Goal: Task Accomplishment & Management: Manage account settings

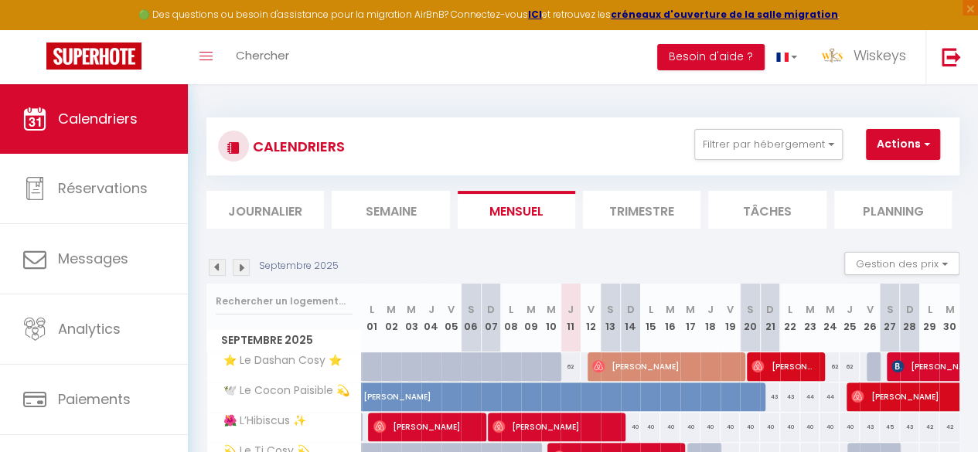
scroll to position [77, 0]
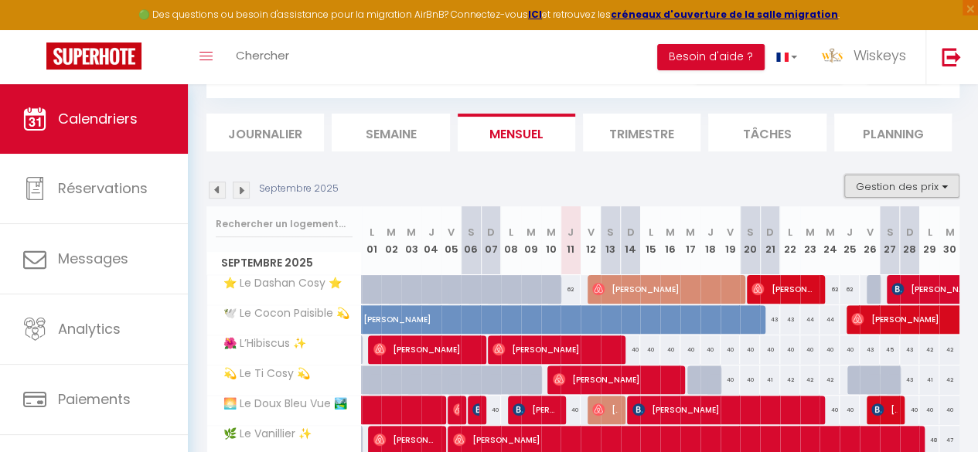
click at [895, 183] on button "Gestion des prix" at bounding box center [901, 186] width 115 height 23
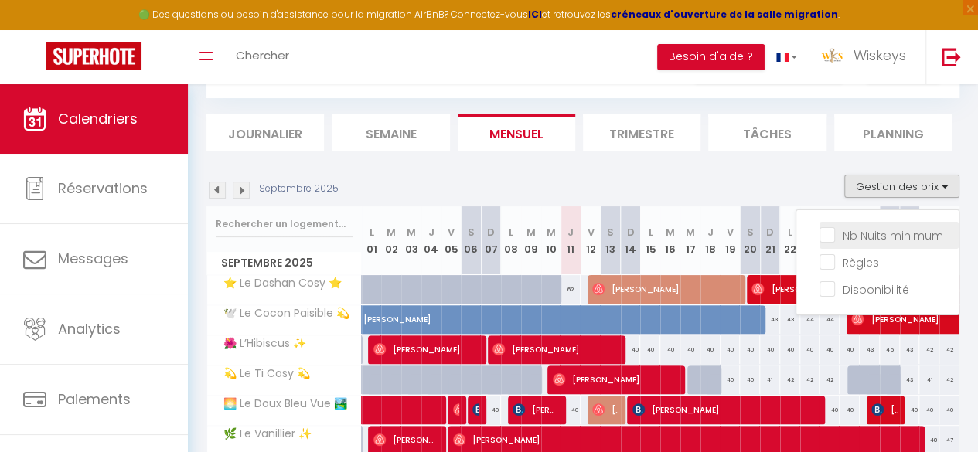
click at [873, 226] on input "Nb Nuits minimum" at bounding box center [888, 233] width 139 height 15
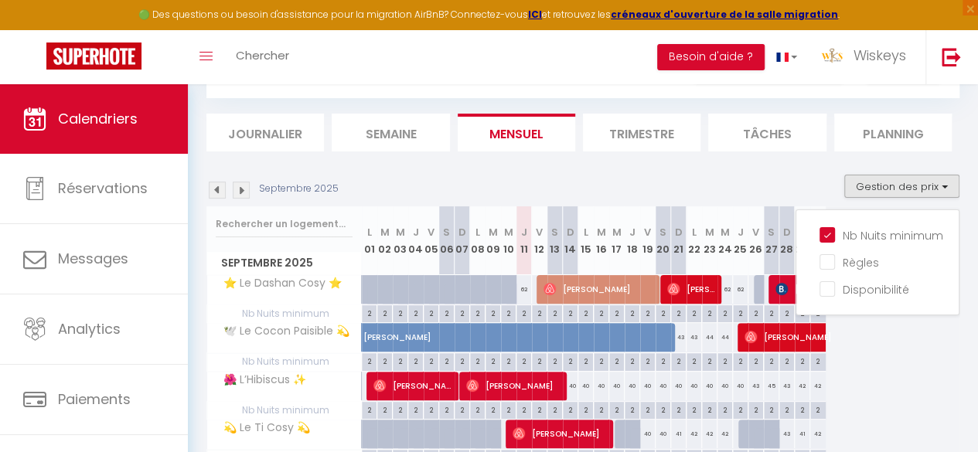
scroll to position [155, 0]
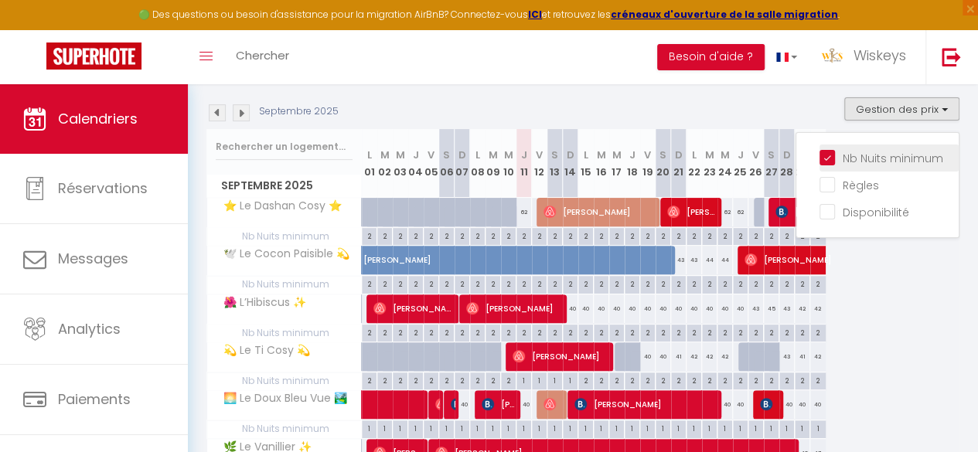
drag, startPoint x: 865, startPoint y: 155, endPoint x: 849, endPoint y: 165, distance: 18.4
click at [865, 155] on input "Nb Nuits minimum" at bounding box center [888, 156] width 139 height 15
checkbox input "false"
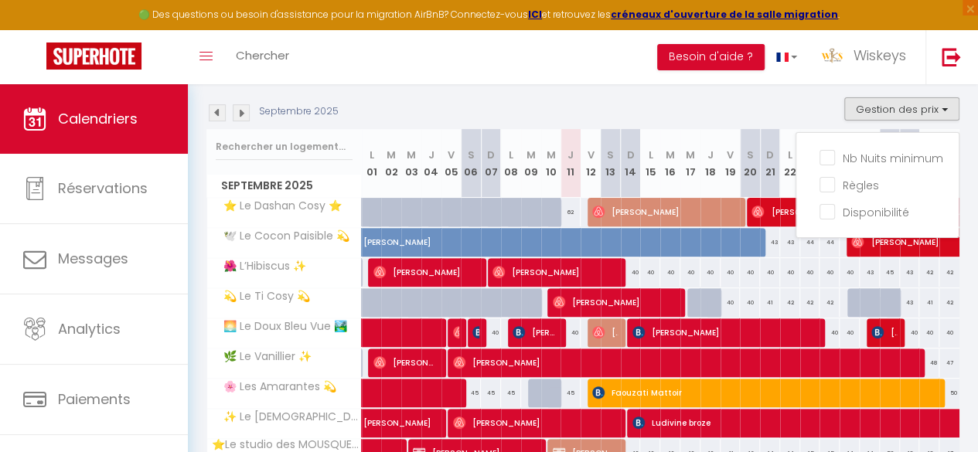
click at [788, 273] on div "40" at bounding box center [790, 272] width 20 height 29
type input "40"
type input "Lun 22 Septembre 2025"
type input "[DATE]"
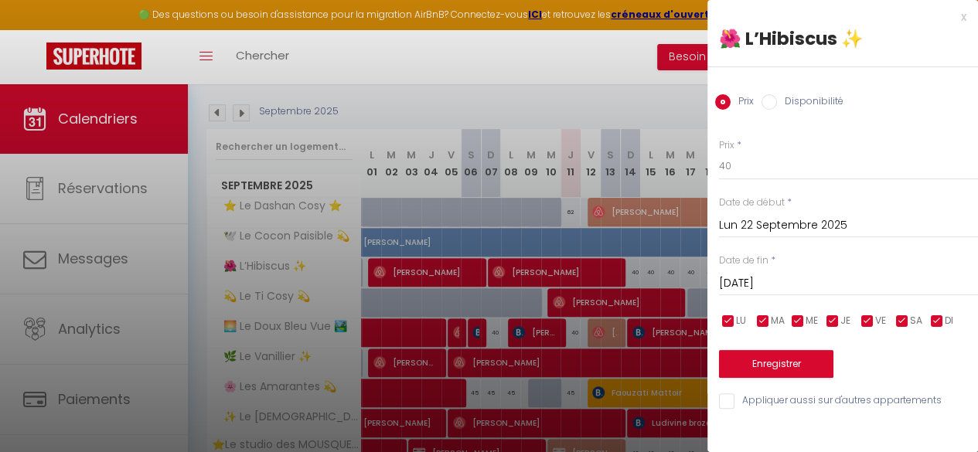
click at [672, 277] on div at bounding box center [489, 226] width 978 height 452
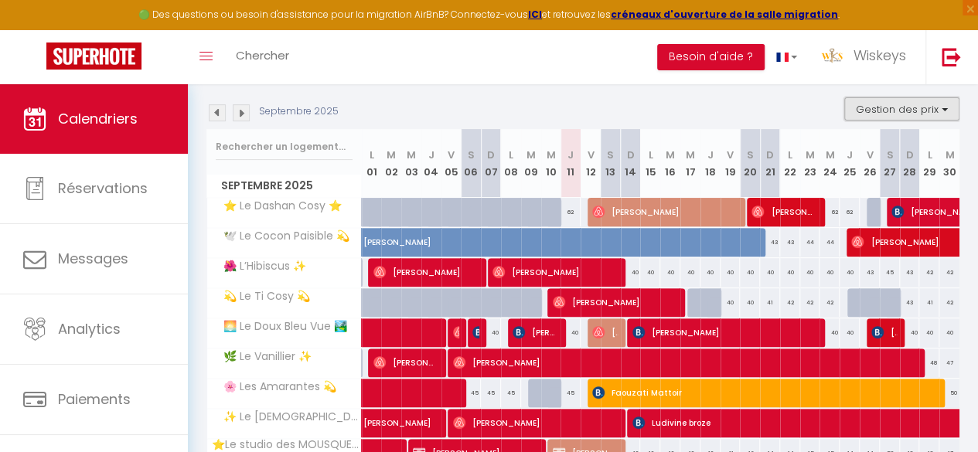
click at [880, 113] on button "Gestion des prix" at bounding box center [901, 108] width 115 height 23
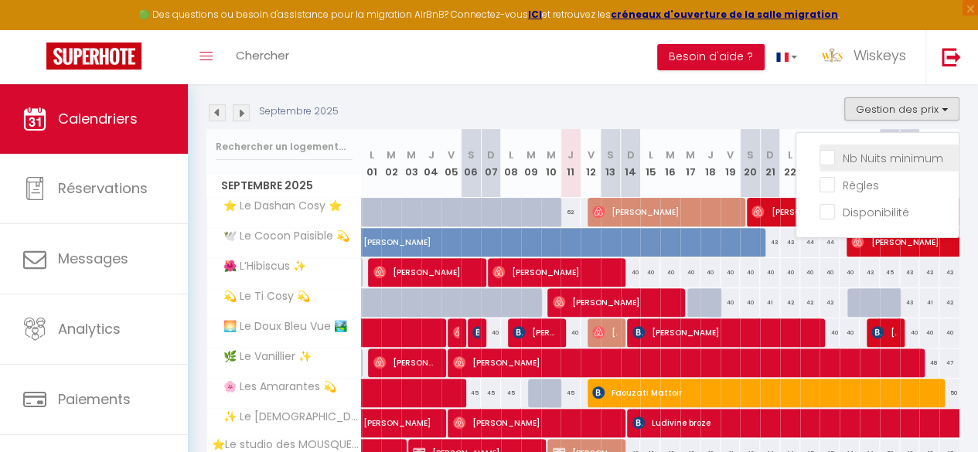
click at [853, 162] on input "Nb Nuits minimum" at bounding box center [888, 156] width 139 height 15
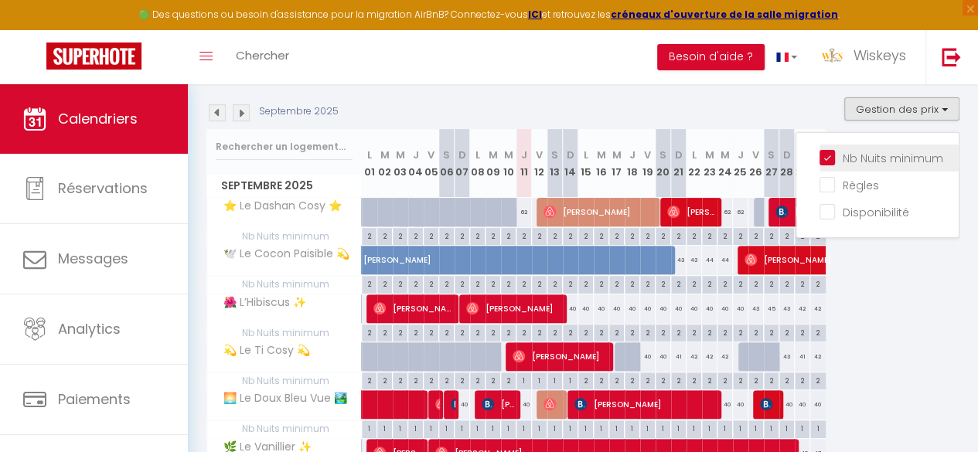
click at [862, 151] on input "Nb Nuits minimum" at bounding box center [888, 156] width 139 height 15
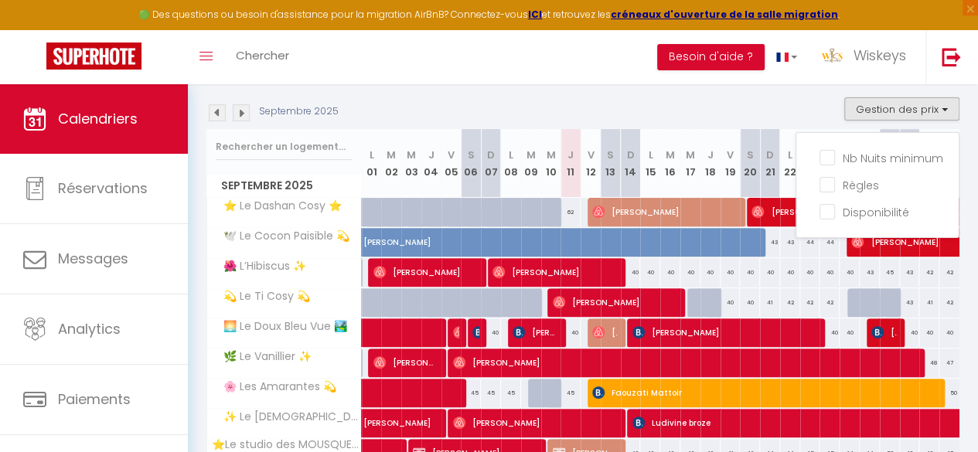
click at [778, 110] on div "Septembre 2025 Gestion des prix Nb Nuits minimum Règles Disponibilité" at bounding box center [582, 113] width 753 height 32
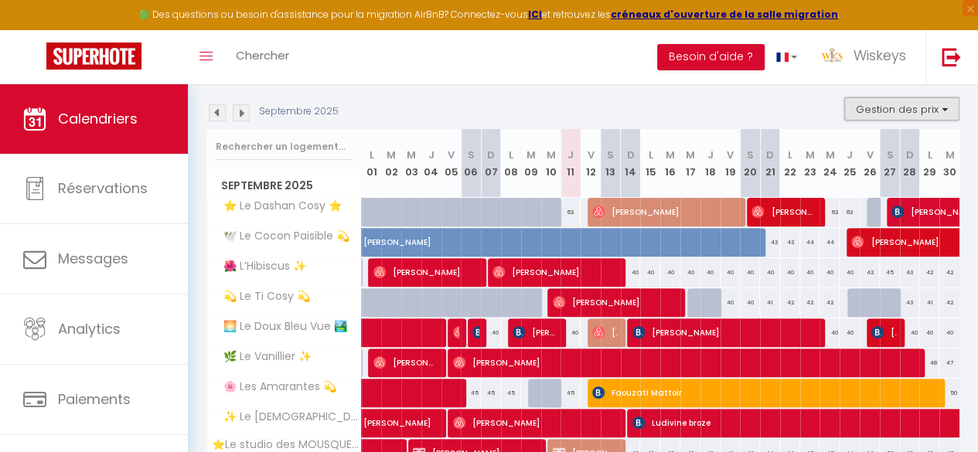
click at [901, 102] on button "Gestion des prix" at bounding box center [901, 108] width 115 height 23
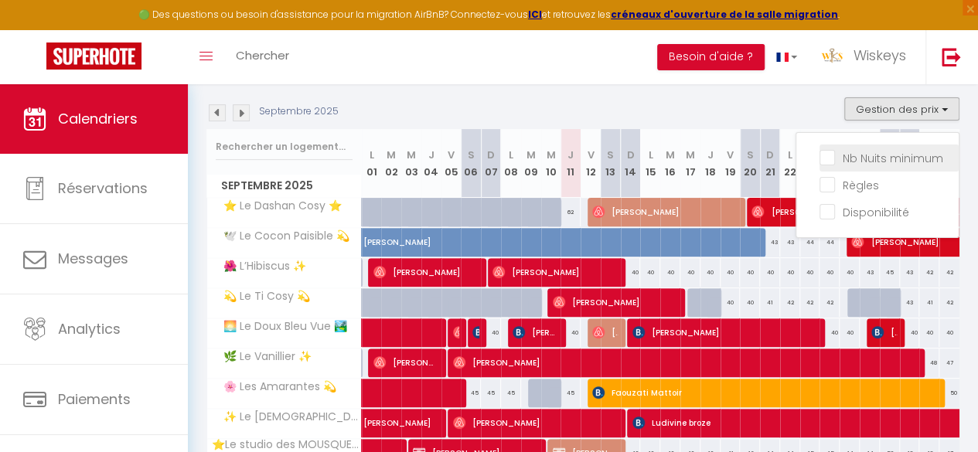
click at [864, 148] on li "Nb Nuits minimum" at bounding box center [888, 158] width 139 height 27
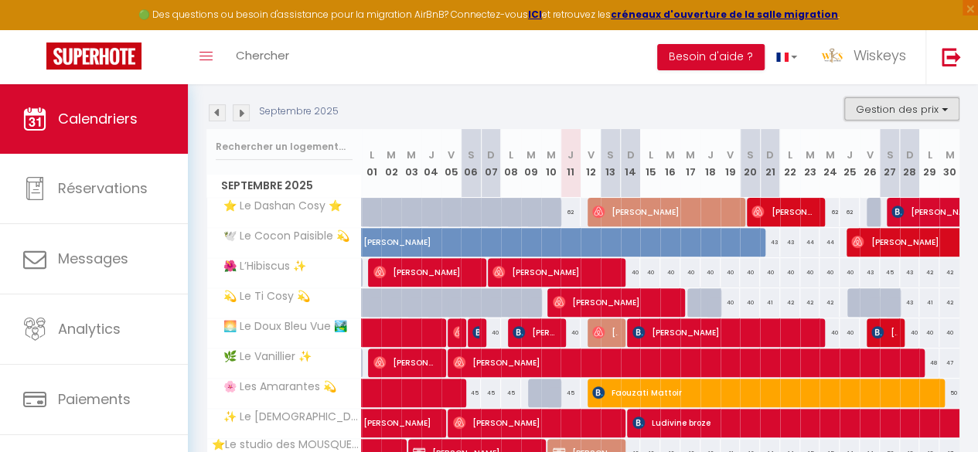
click at [881, 111] on button "Gestion des prix" at bounding box center [901, 108] width 115 height 23
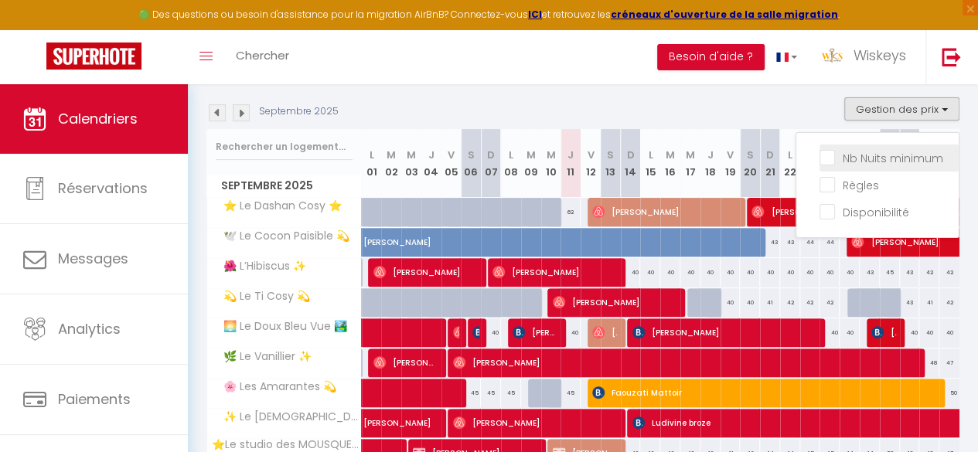
click at [819, 159] on input "Nb Nuits minimum" at bounding box center [888, 156] width 139 height 15
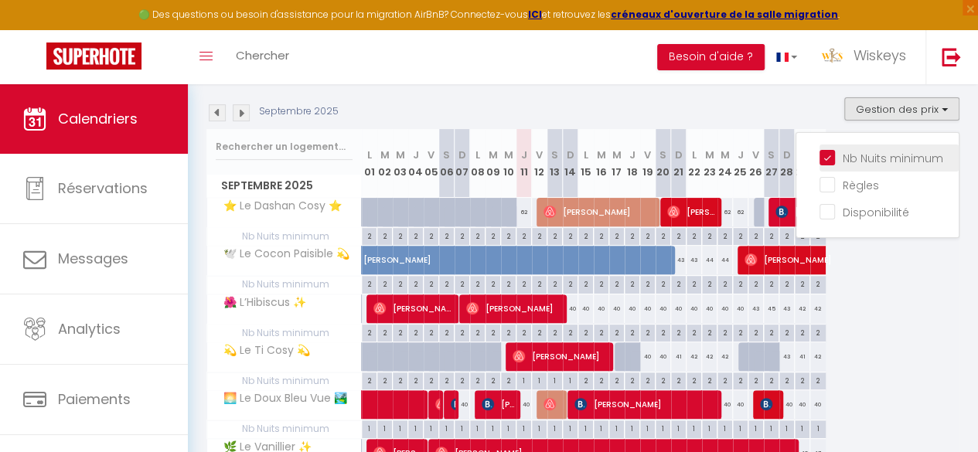
click at [819, 158] on input "Nb Nuits minimum" at bounding box center [888, 156] width 139 height 15
checkbox input "false"
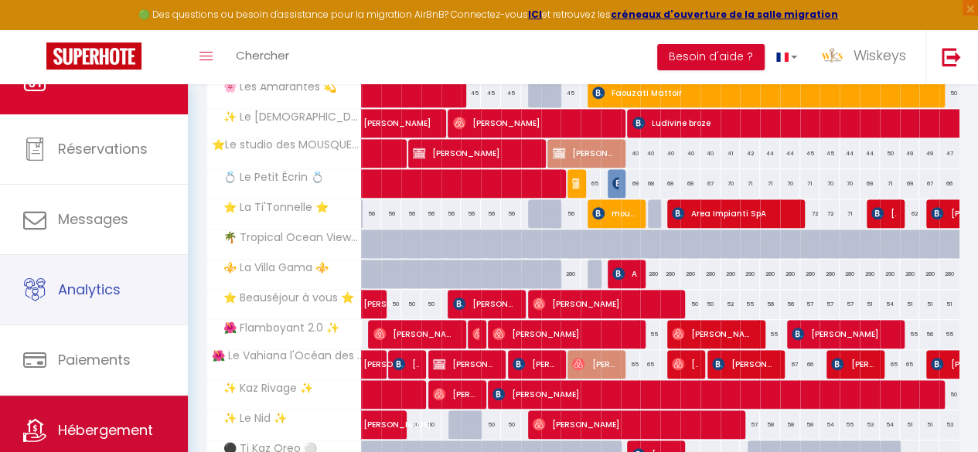
scroll to position [89, 0]
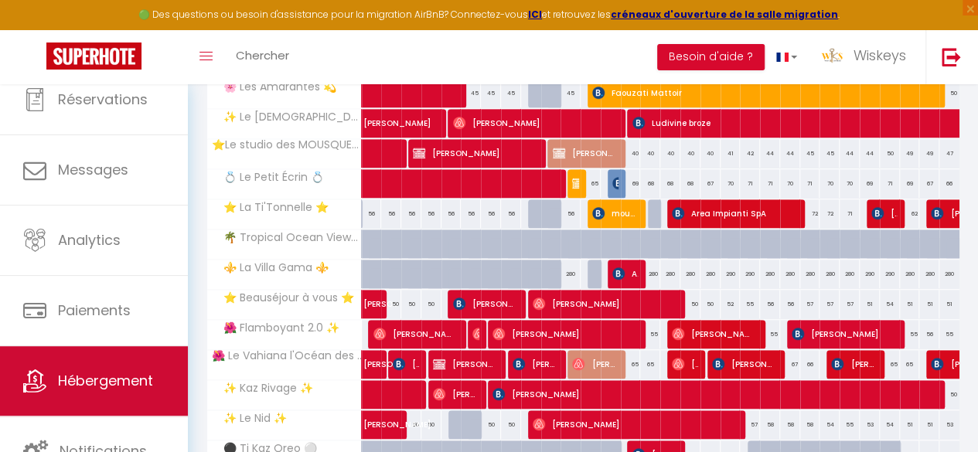
click at [111, 376] on span "Hébergement" at bounding box center [105, 380] width 95 height 19
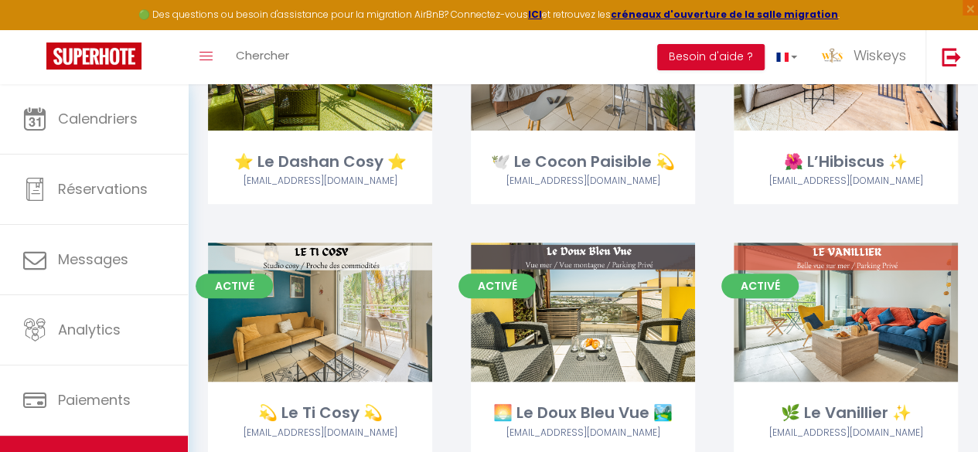
scroll to position [155, 0]
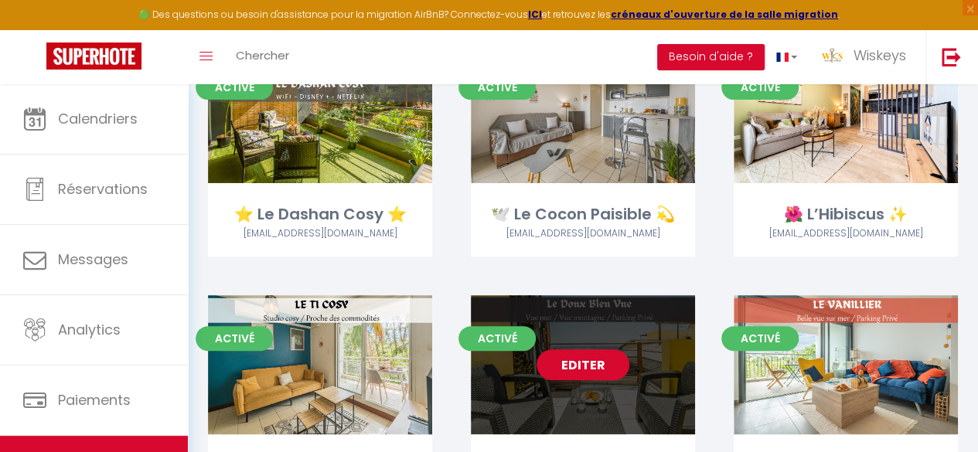
click at [598, 370] on link "Editer" at bounding box center [582, 364] width 93 height 31
click at [600, 374] on link "Editer" at bounding box center [582, 364] width 93 height 31
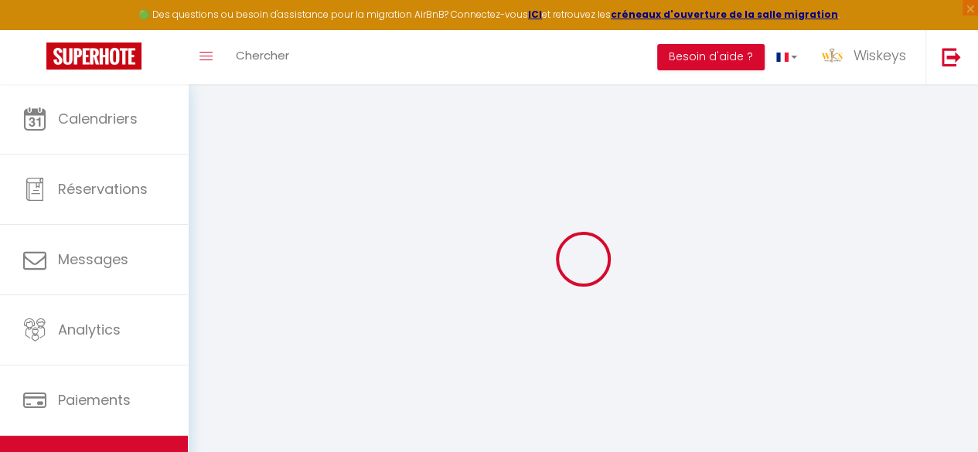
select select
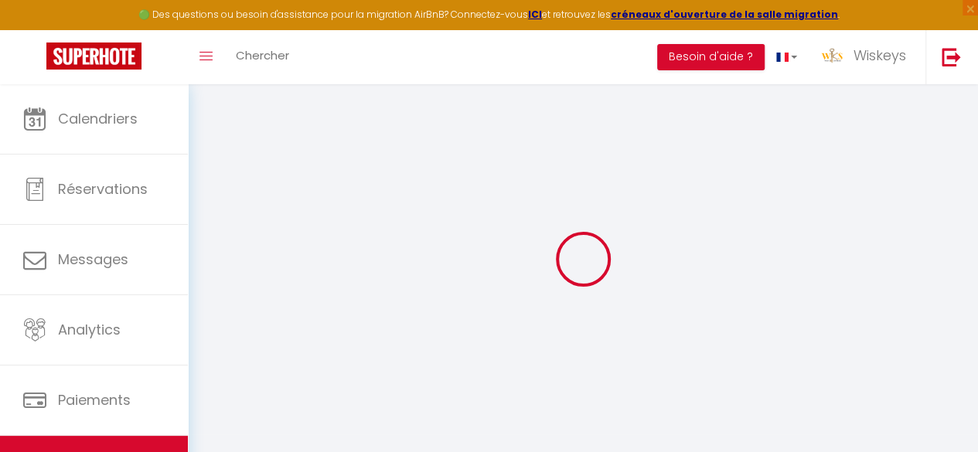
select select
checkbox input "false"
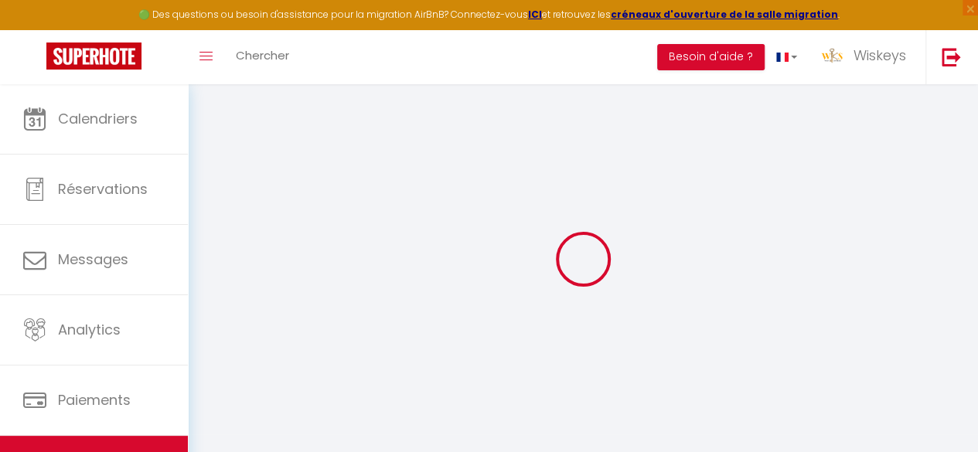
select select
type input "🌅 Le Doux Bleu Vue 🏞️"
type input "[PERSON_NAME] & [PERSON_NAME]"
type input "COLLARDEAU"
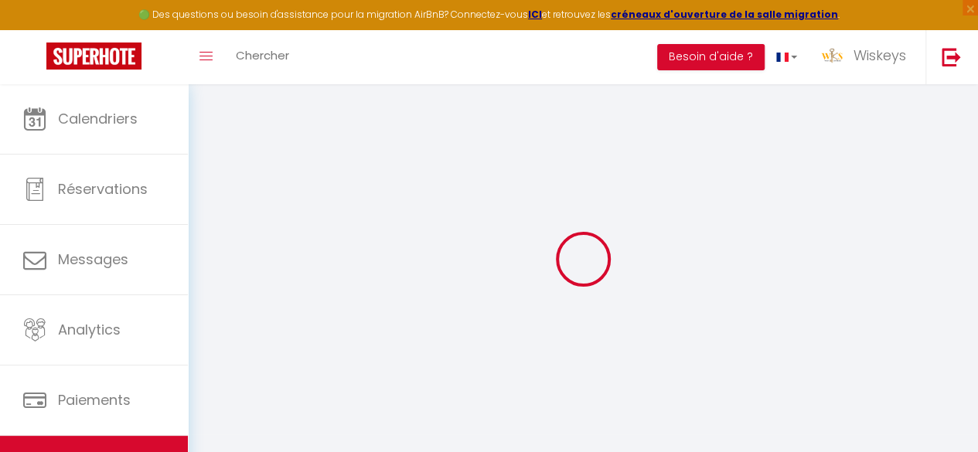
type input "[STREET_ADDRESS]"
type input "97490"
type input "Sainte Clotilde"
select select "2"
type input "40"
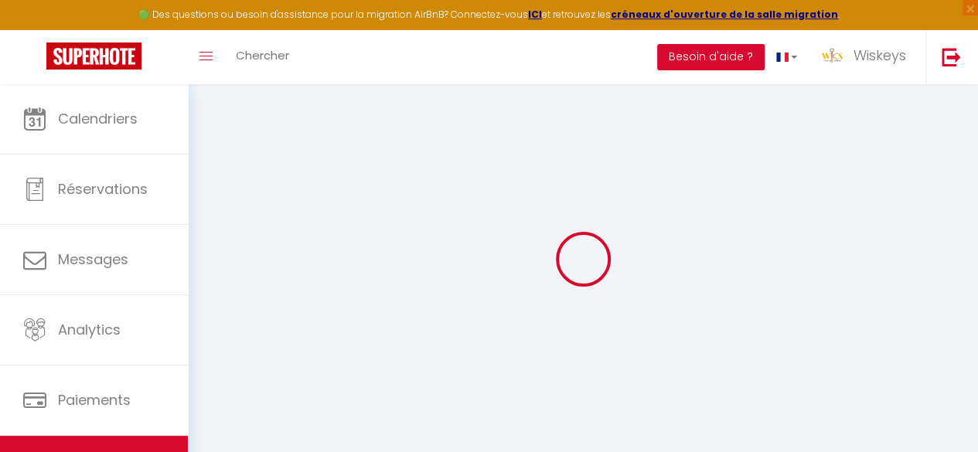
type input "50"
type input "5"
type input "1000"
type input "300"
select select
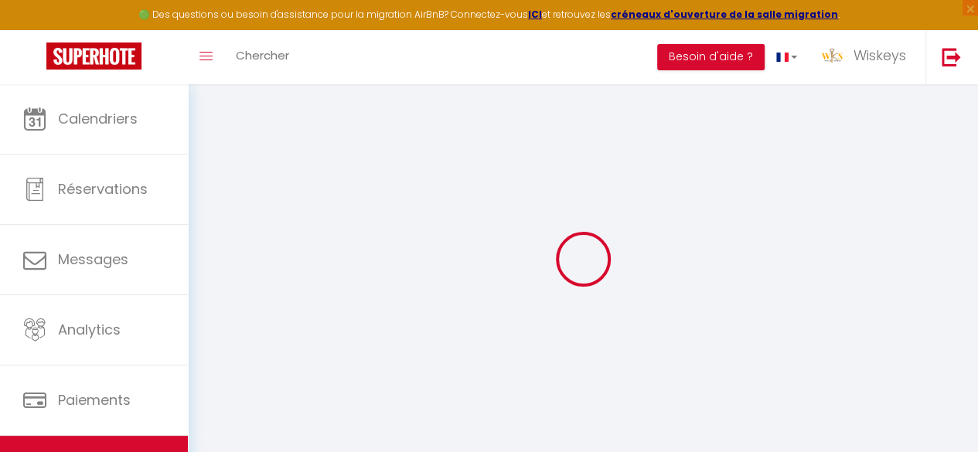
select select
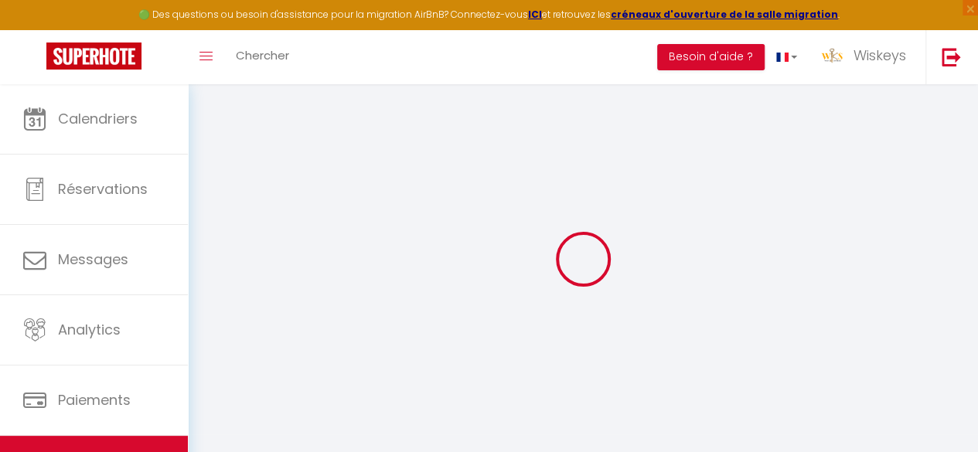
type input "[STREET_ADDRESS]"
type input "97400"
type input "Saint Denis"
select select "177"
type input "[EMAIL_ADDRESS][DOMAIN_NAME]"
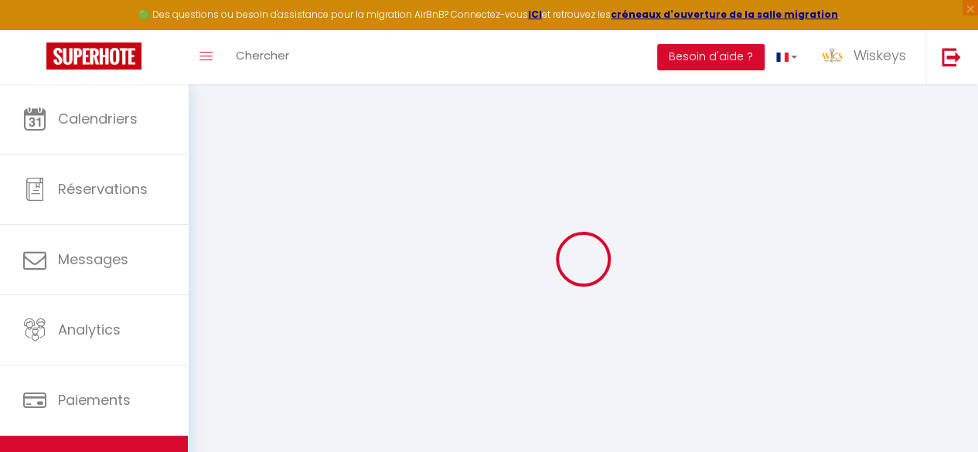
select select "8768"
checkbox input "false"
checkbox input "true"
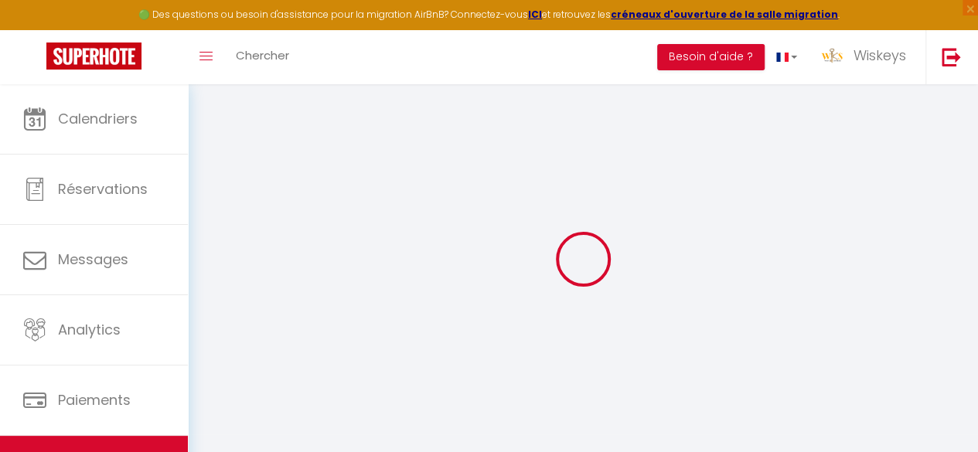
radio input "true"
type input "0"
select select "30331"
select select "13542"
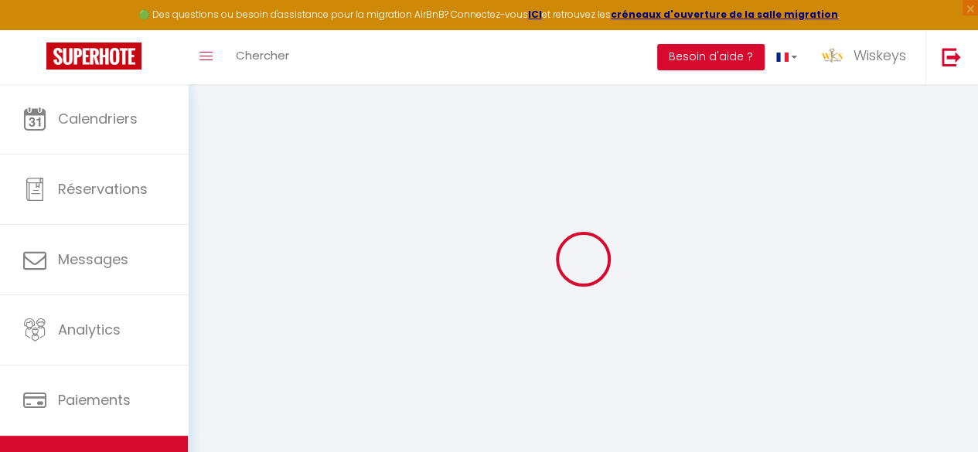
select select
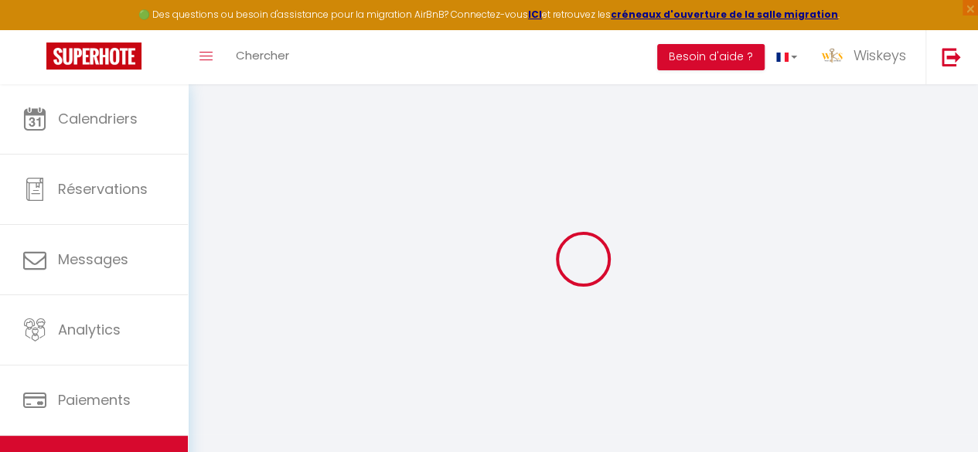
select select
checkbox input "false"
checkbox input "true"
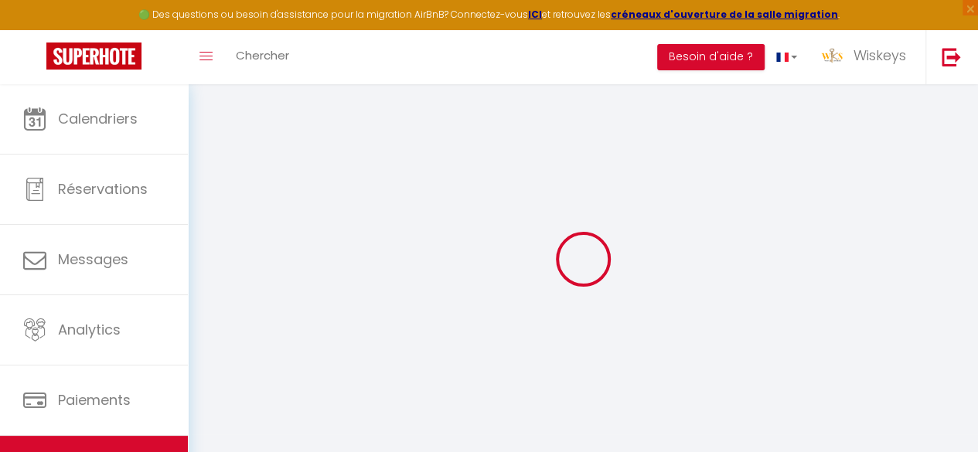
select select
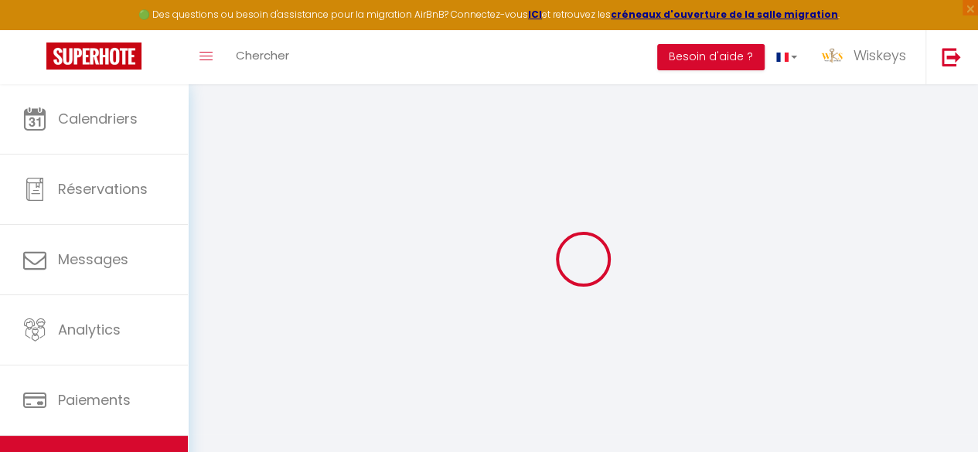
select select
checkbox input "false"
checkbox input "true"
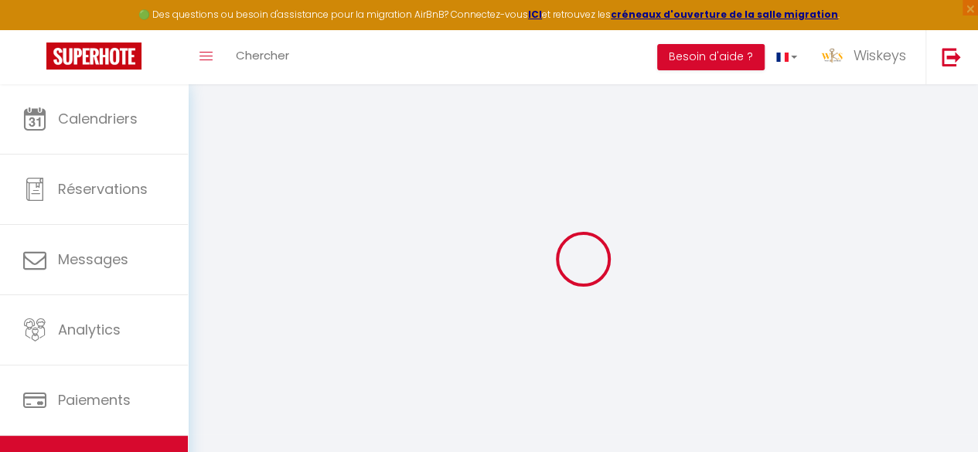
checkbox input "false"
checkbox input "true"
checkbox input "false"
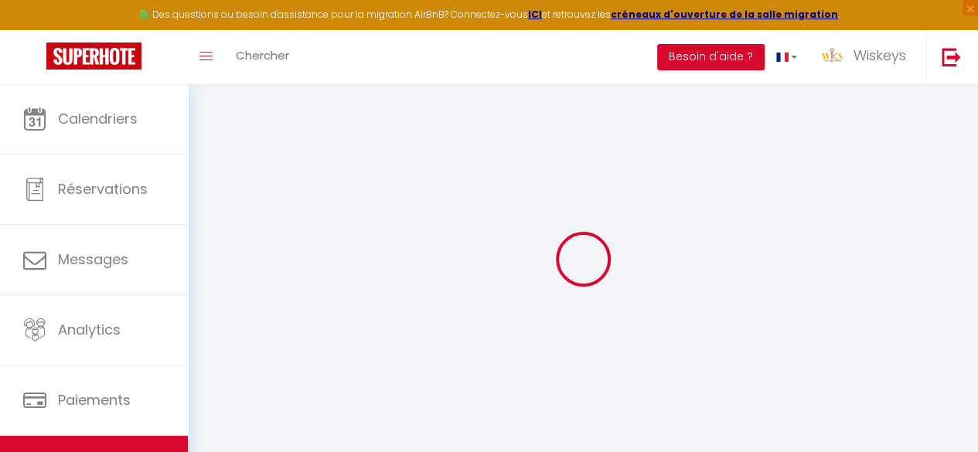
checkbox input "true"
checkbox input "false"
checkbox input "true"
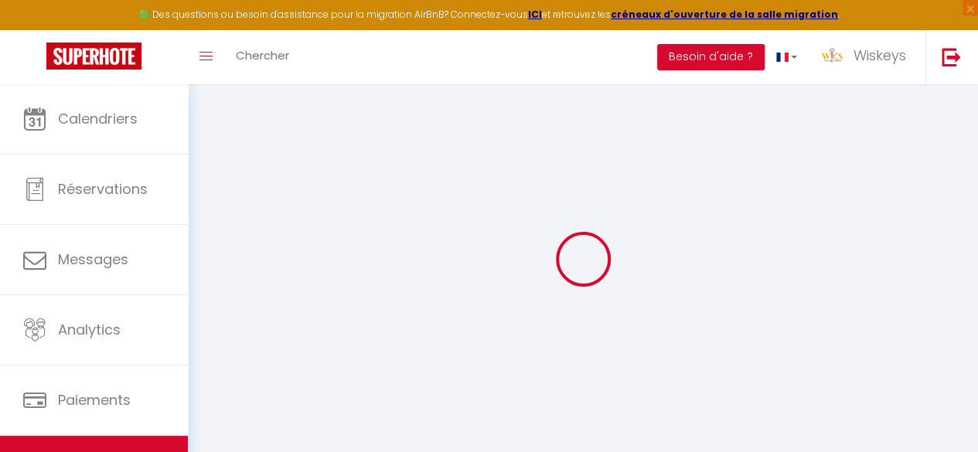
checkbox input "true"
checkbox input "false"
checkbox input "true"
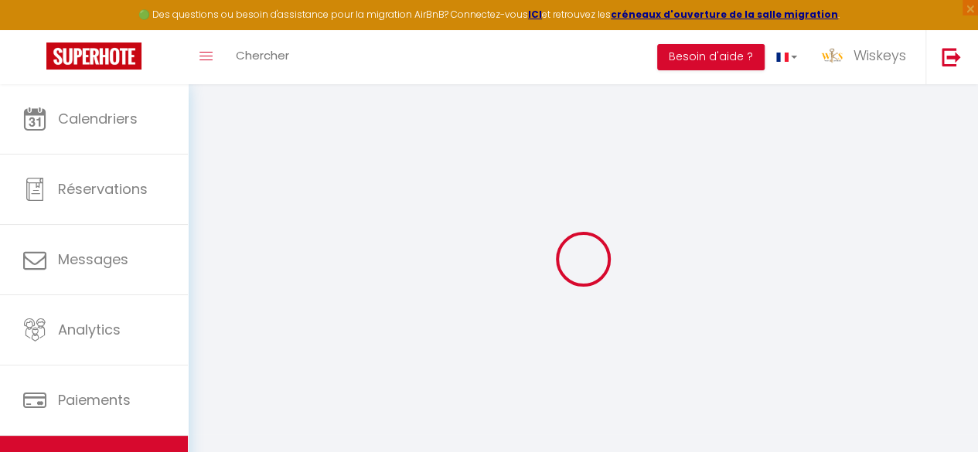
checkbox input "true"
select select "15:00"
select select "23:45"
select select "11:00"
select select "30"
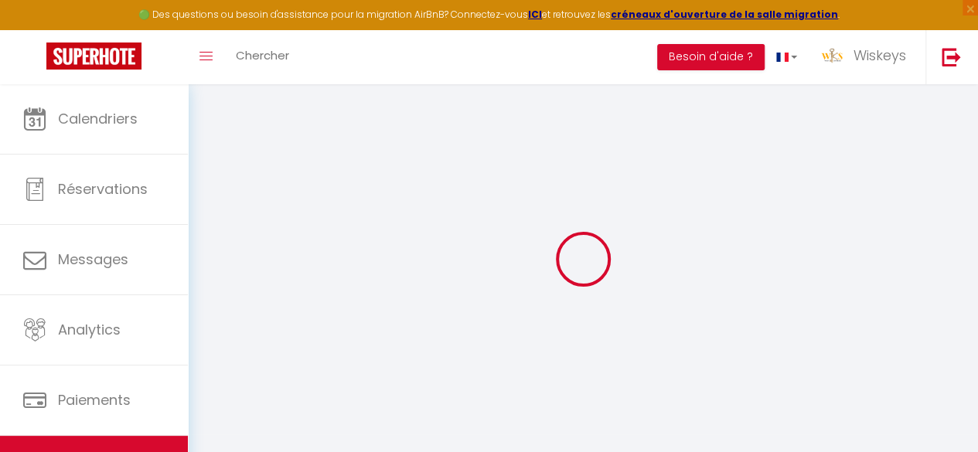
select select "120"
select select "20:00"
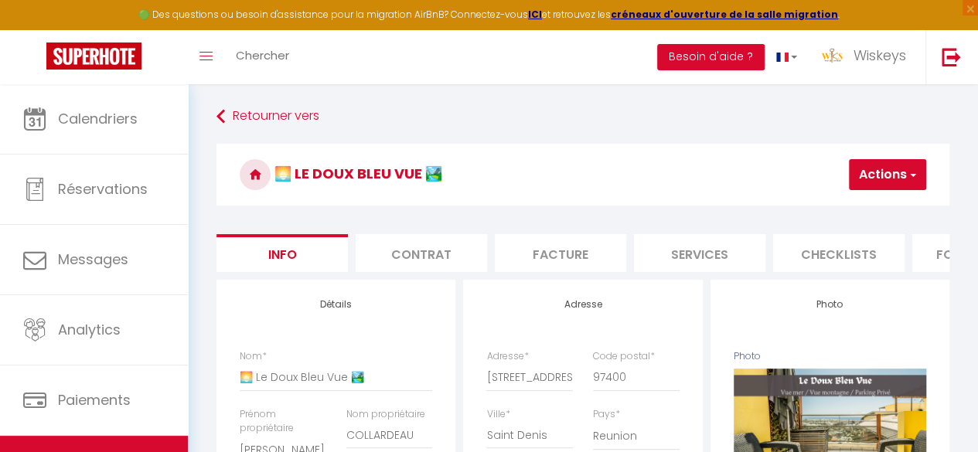
scroll to position [0, 640]
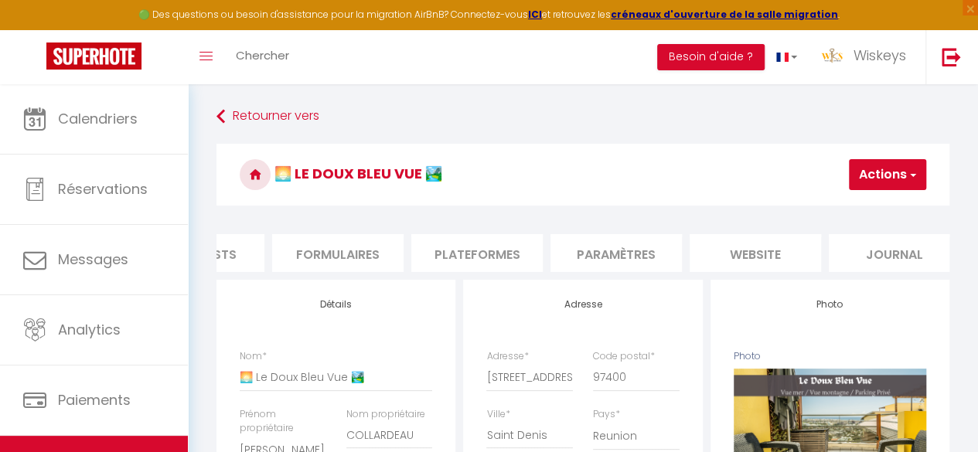
click at [510, 250] on li "Plateformes" at bounding box center [476, 253] width 131 height 38
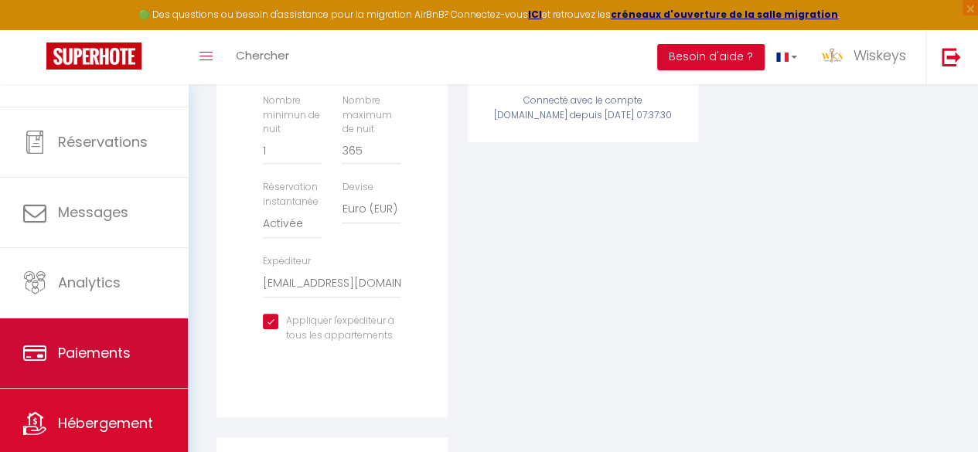
scroll to position [89, 0]
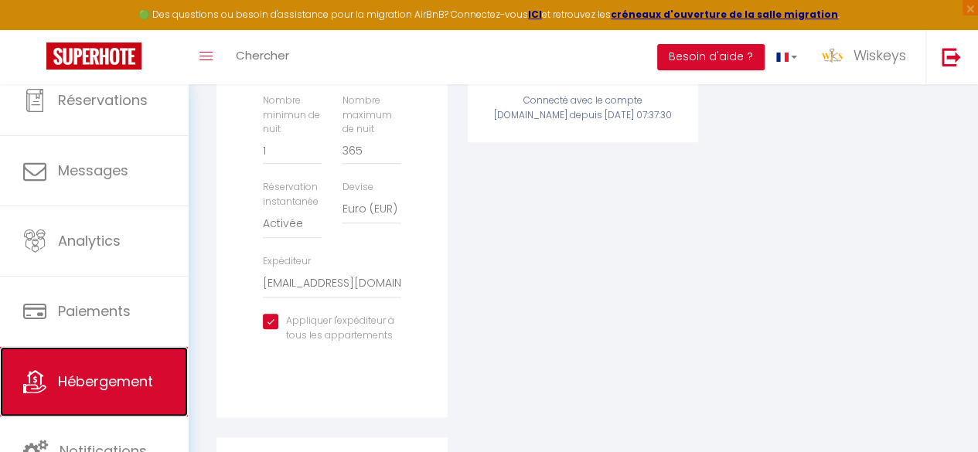
click at [114, 378] on span "Hébergement" at bounding box center [105, 381] width 95 height 19
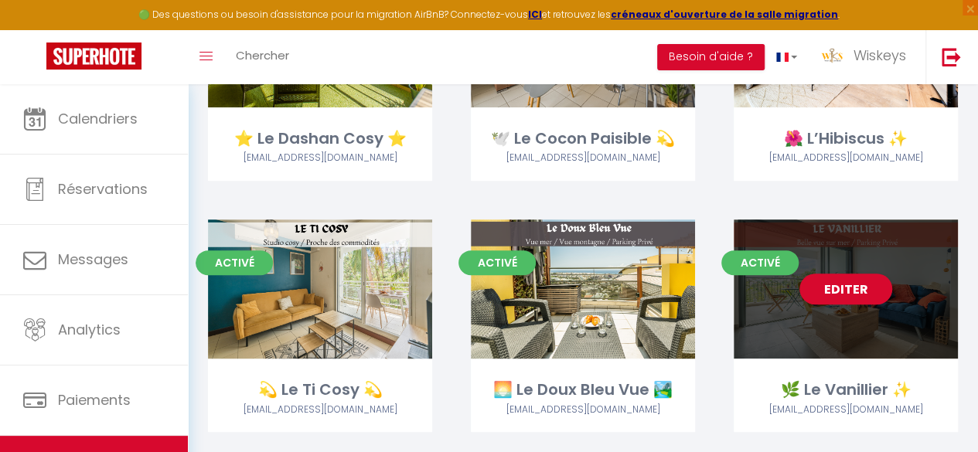
scroll to position [232, 0]
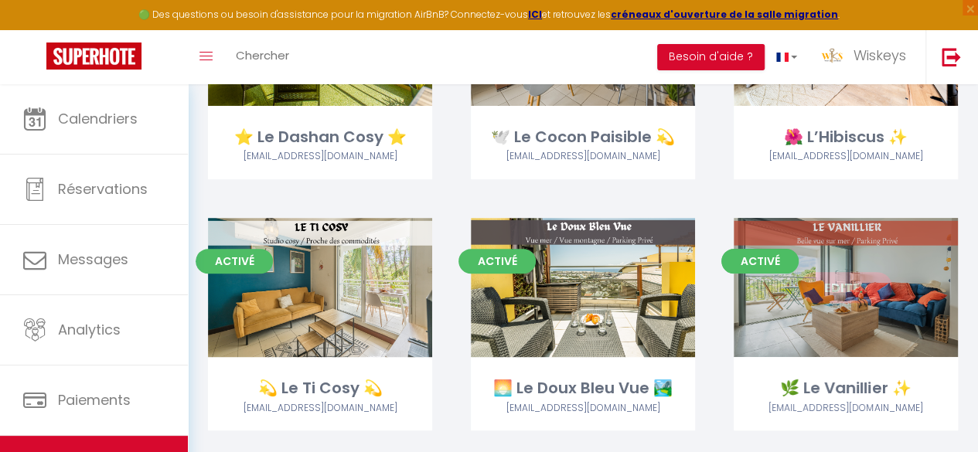
click at [830, 286] on link "Editer" at bounding box center [845, 287] width 93 height 31
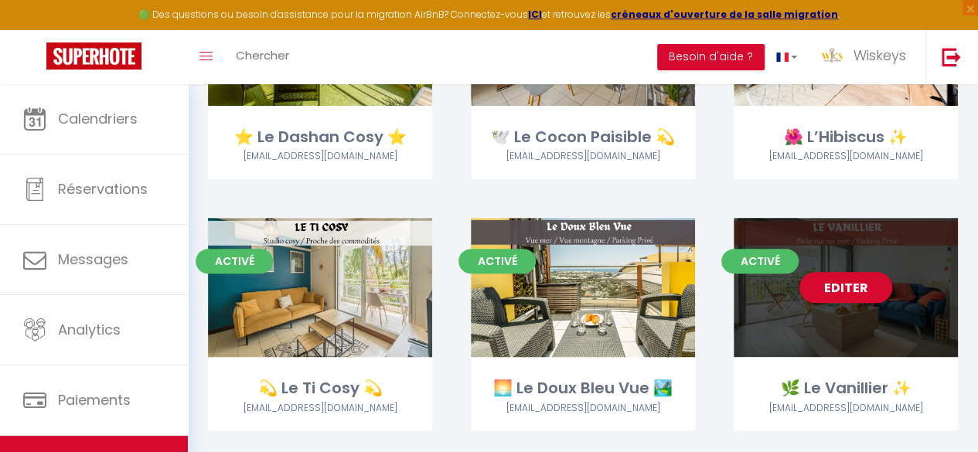
click at [830, 286] on link "Editer" at bounding box center [845, 287] width 93 height 31
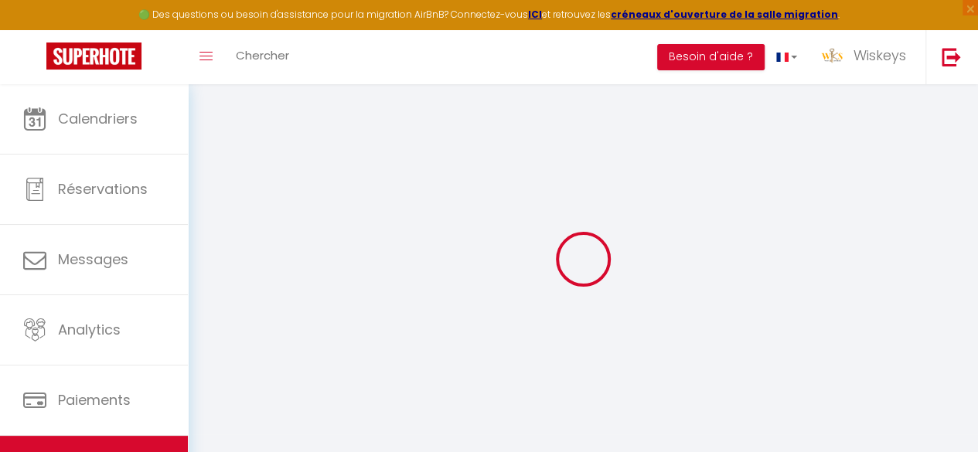
select select "40061"
select select "13542"
select select
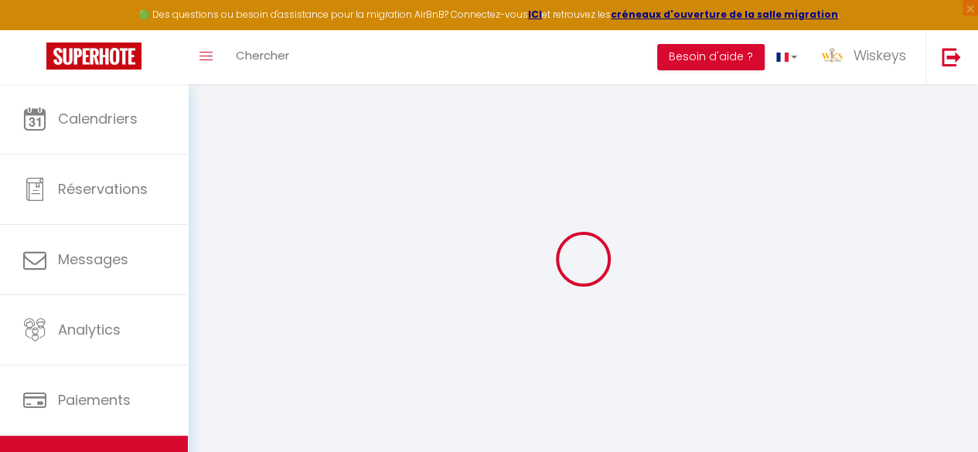
select select
checkbox input "false"
checkbox input "true"
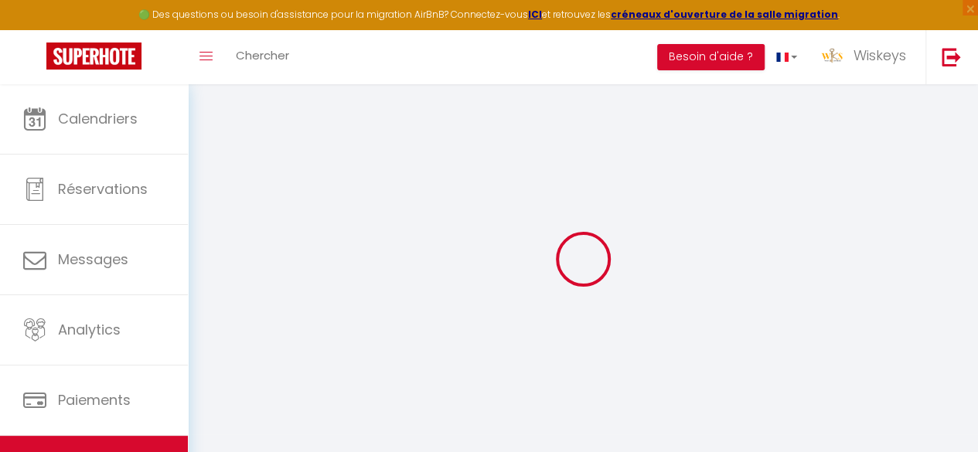
checkbox input "true"
select select
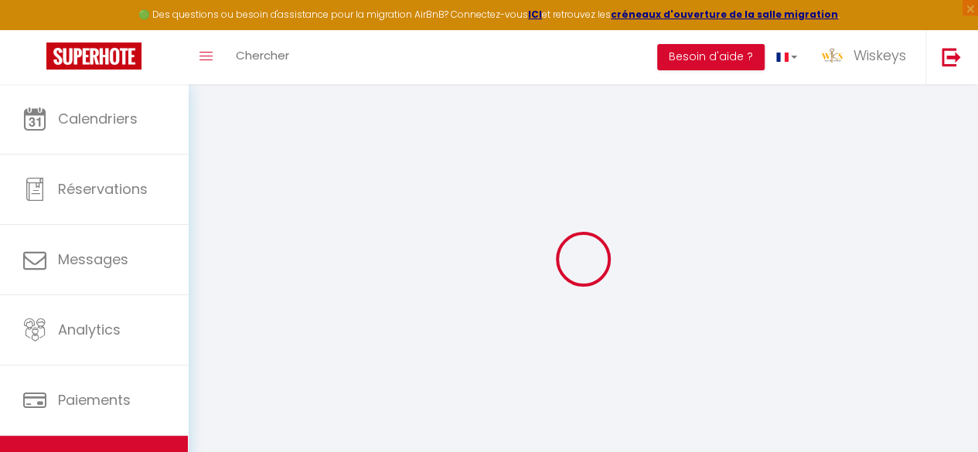
select select
checkbox input "false"
checkbox input "true"
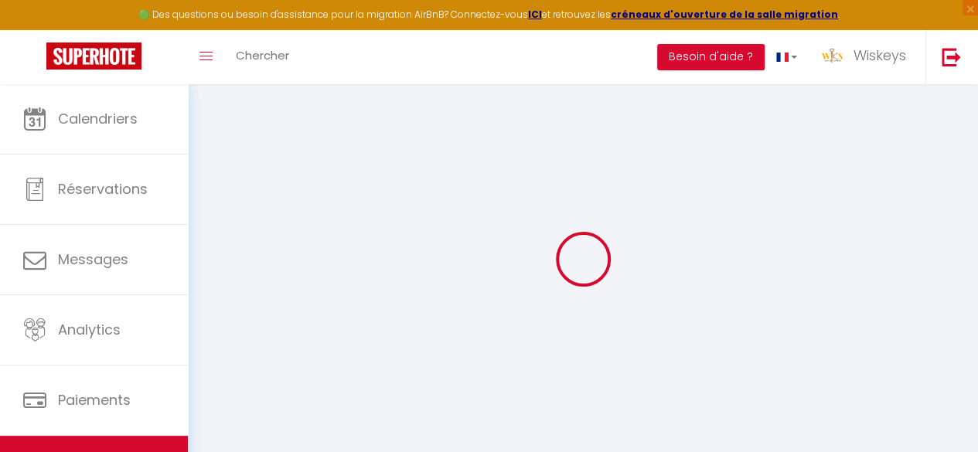
checkbox input "true"
checkbox input "false"
checkbox input "true"
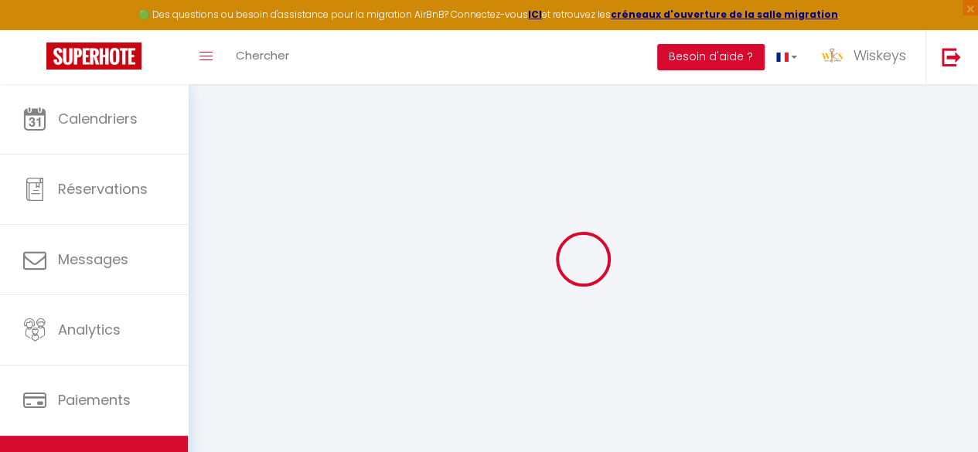
checkbox input "true"
select select "15:00"
select select "23:45"
select select "11:00"
select select "30"
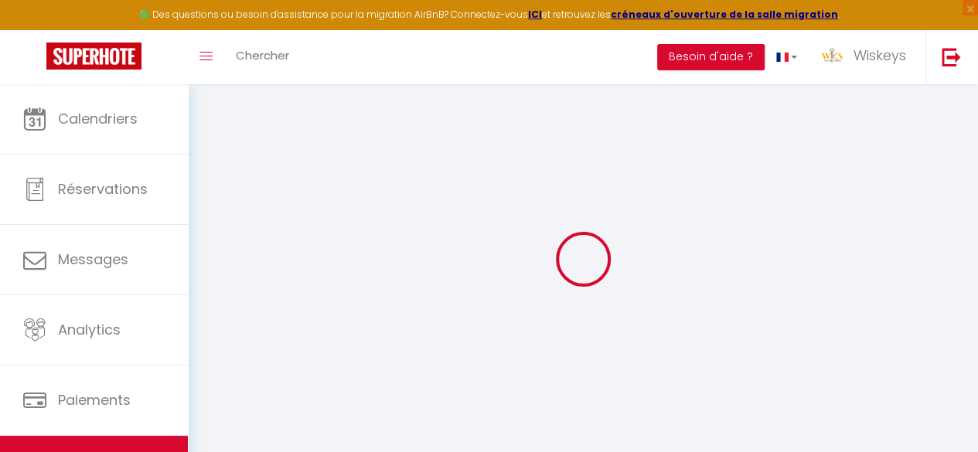
select select "120"
select select "20:00"
checkbox input "false"
checkbox input "true"
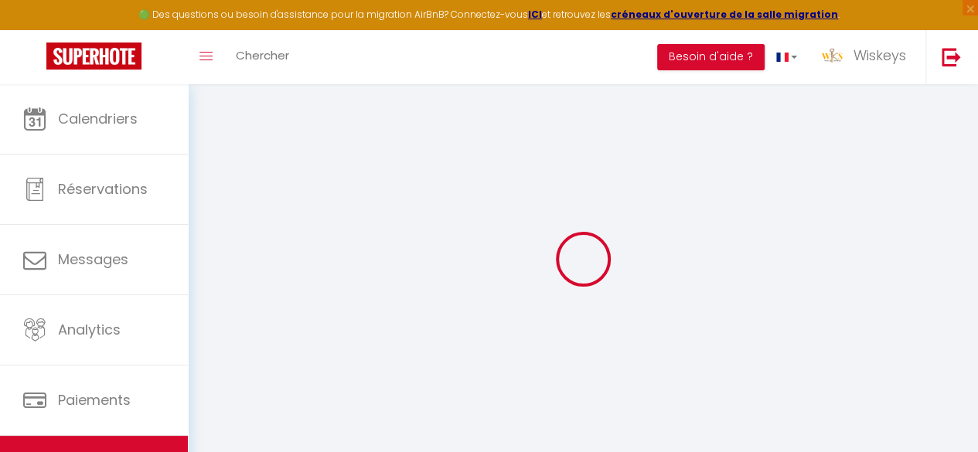
checkbox input "true"
checkbox input "false"
checkbox input "true"
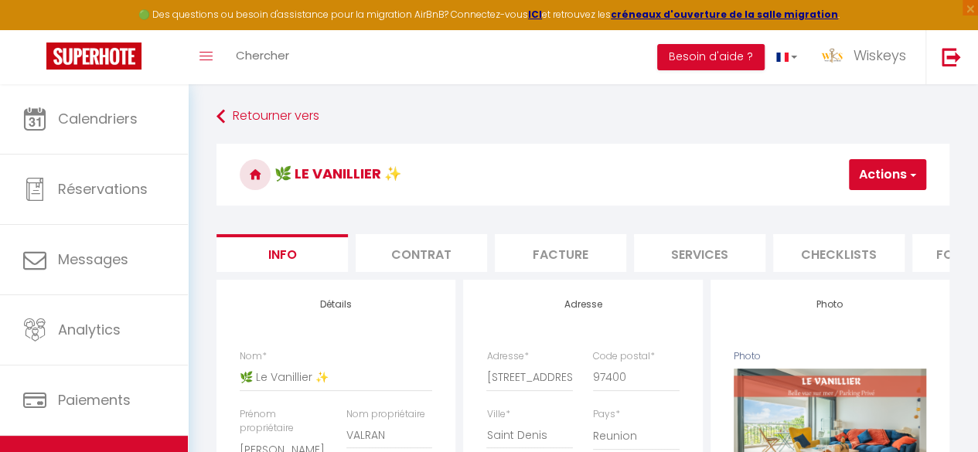
checkbox input "false"
checkbox input "true"
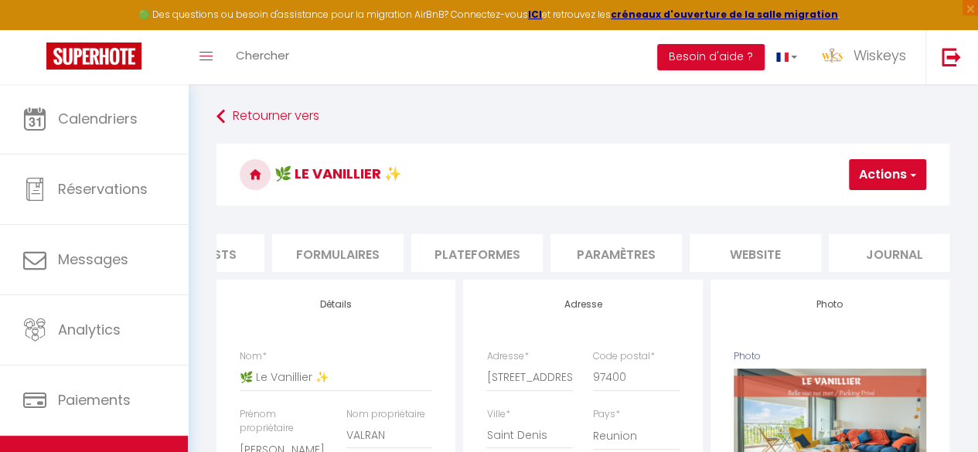
click at [478, 248] on li "Plateformes" at bounding box center [476, 253] width 131 height 38
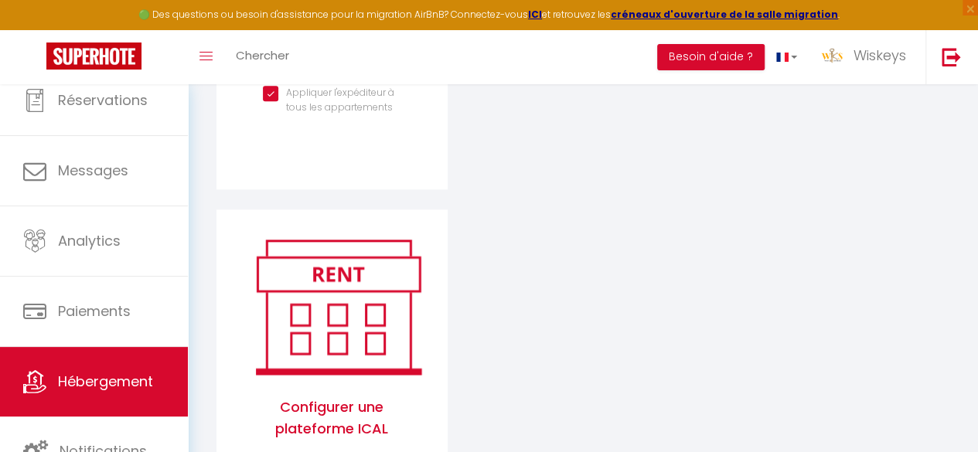
scroll to position [773, 0]
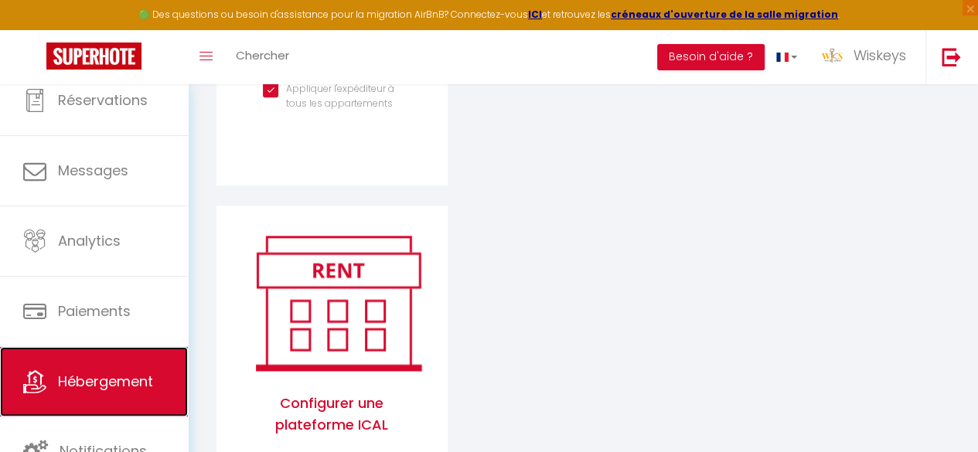
click at [116, 379] on span "Hébergement" at bounding box center [105, 381] width 95 height 19
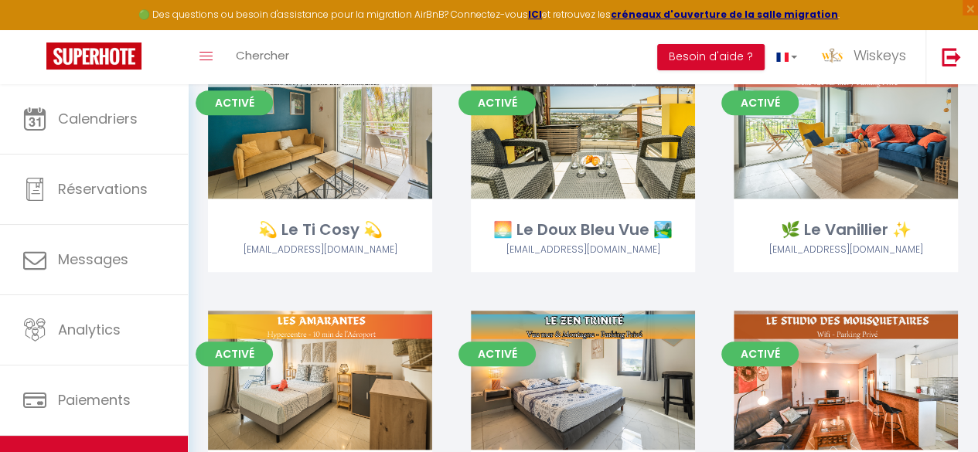
scroll to position [464, 0]
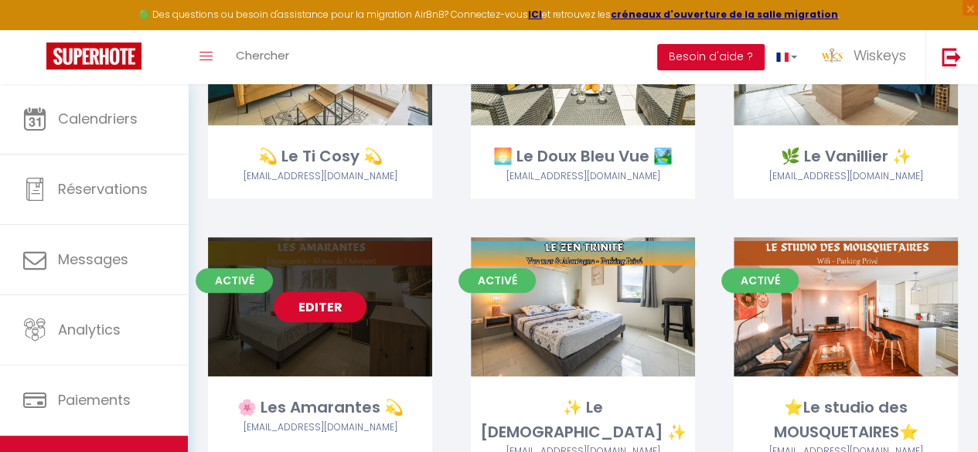
click at [356, 302] on link "Editer" at bounding box center [320, 306] width 93 height 31
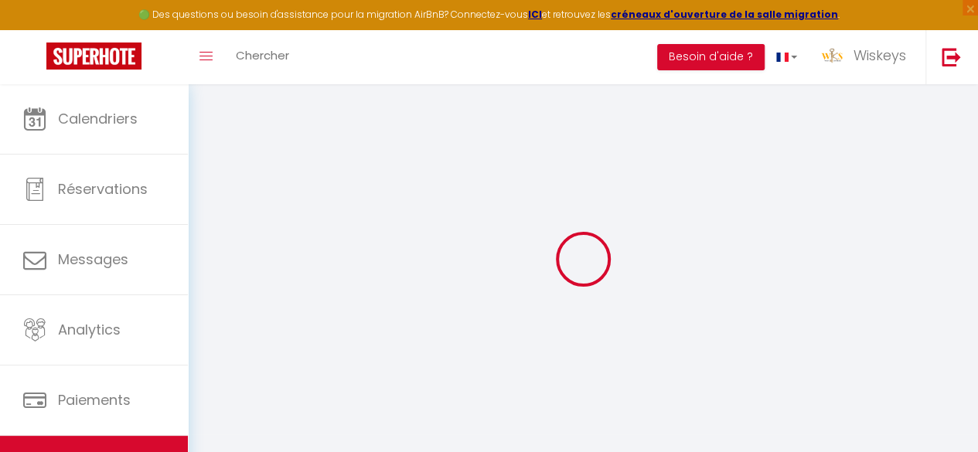
select select "33579"
select select "13542"
select select
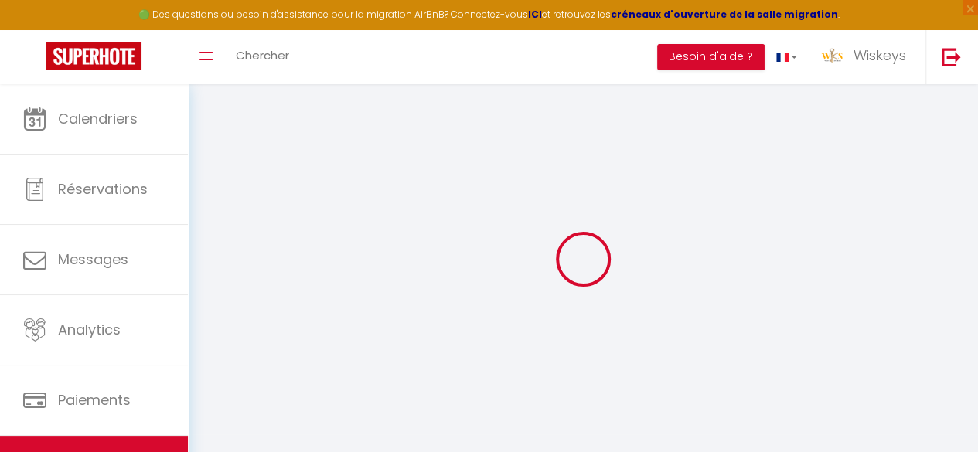
select select
checkbox input "false"
checkbox input "true"
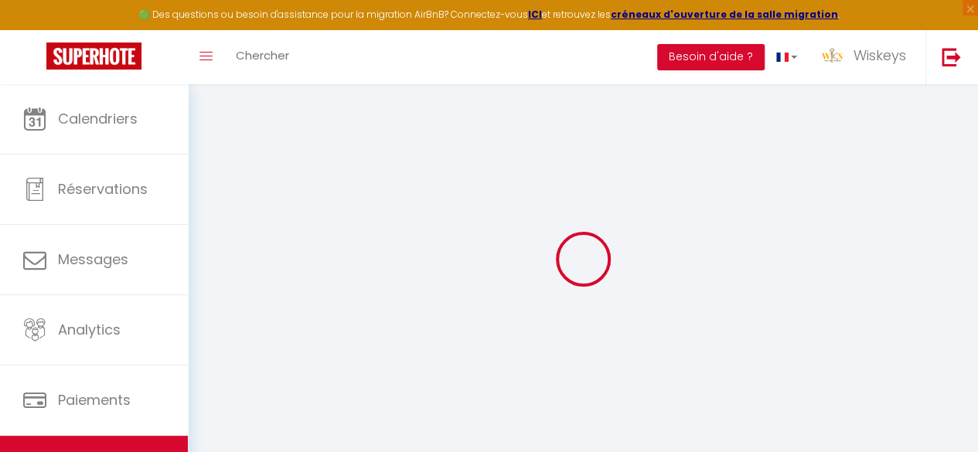
checkbox input "true"
select select
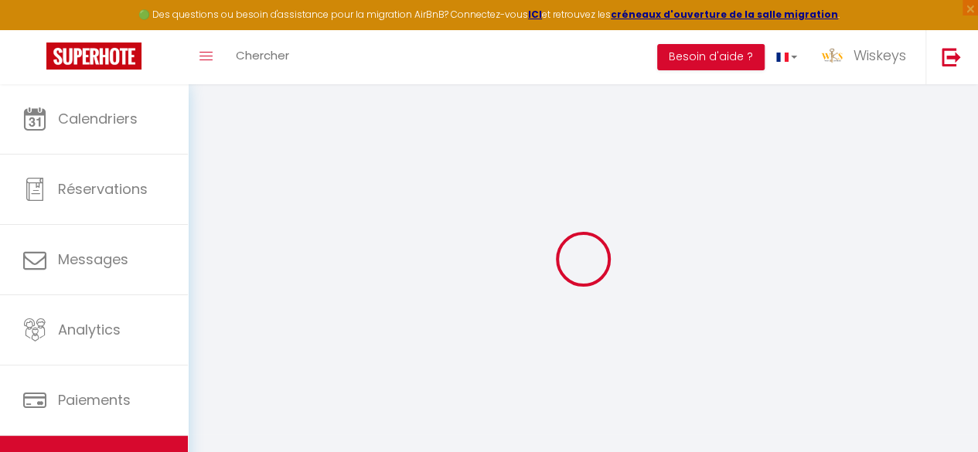
select select
checkbox input "false"
checkbox input "true"
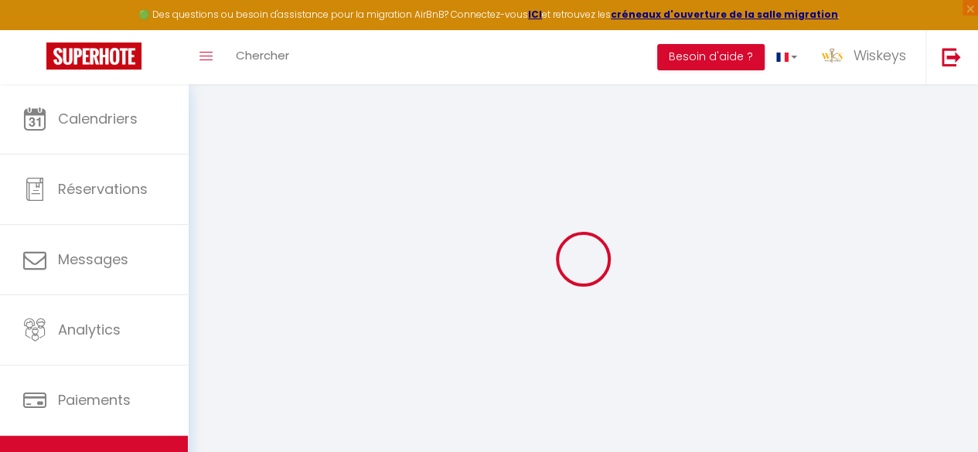
checkbox input "true"
checkbox input "false"
checkbox input "true"
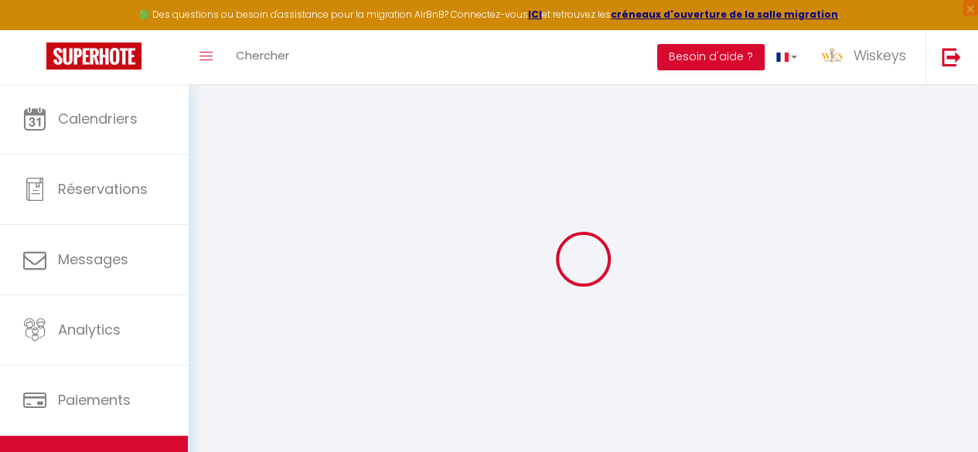
checkbox input "true"
select select "15:00"
select select "19:00"
select select "11:00"
select select "30"
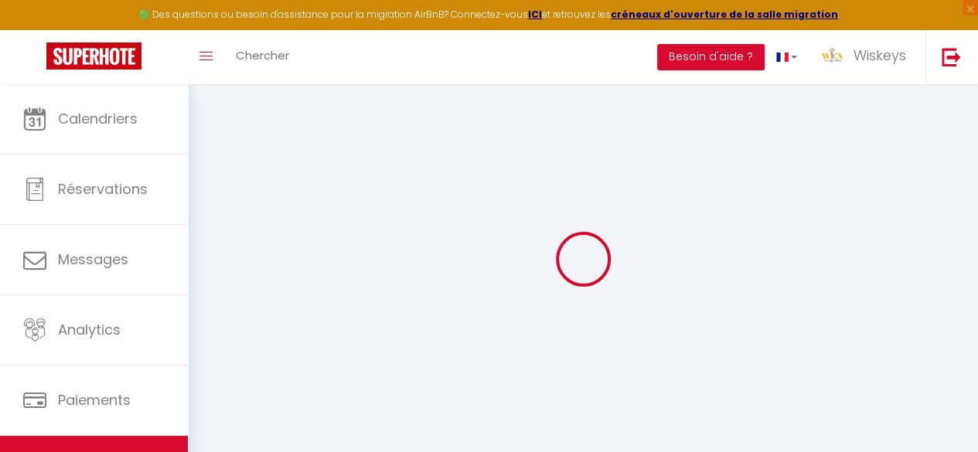
select select "120"
select select "20:00"
checkbox input "false"
checkbox input "true"
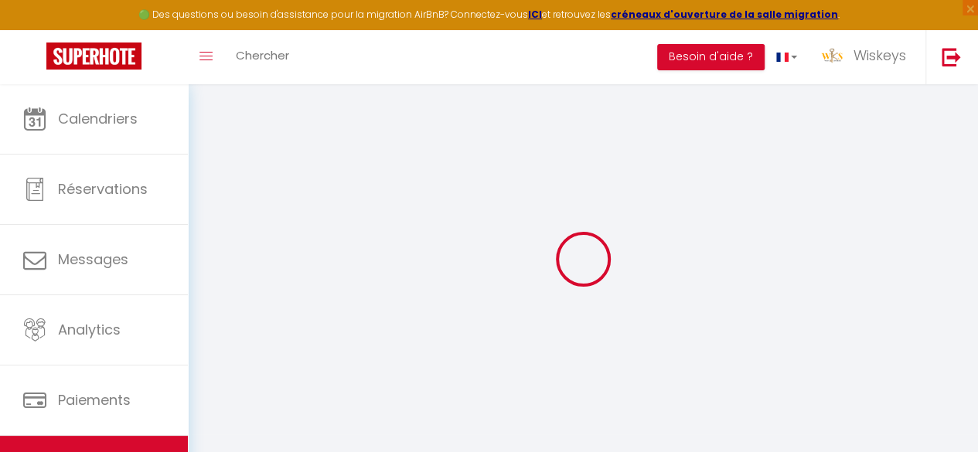
checkbox input "true"
checkbox input "false"
checkbox input "true"
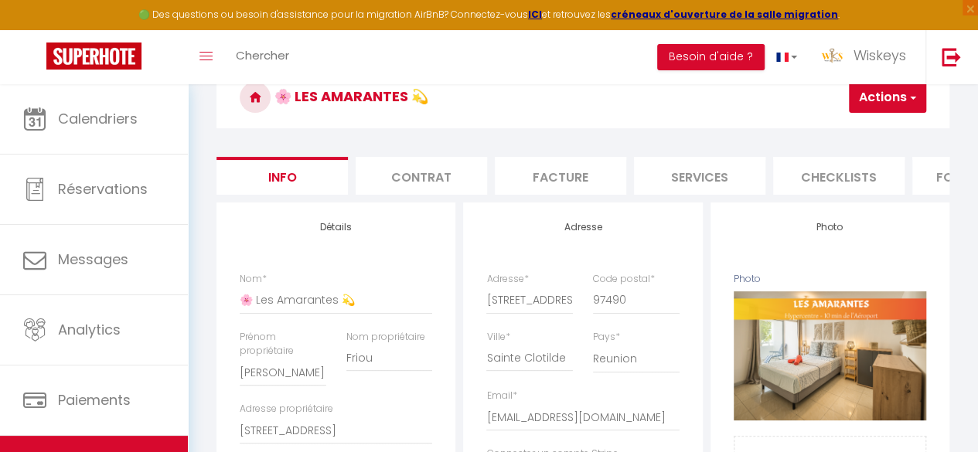
scroll to position [0, 640]
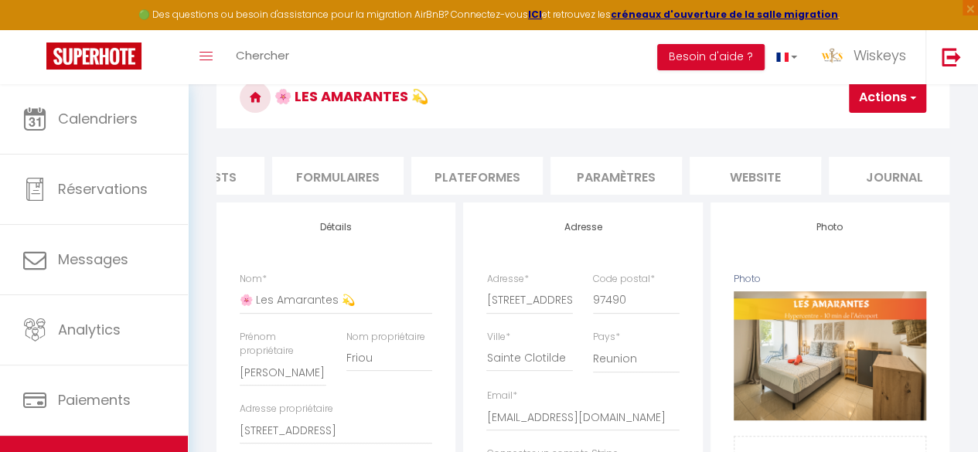
click at [440, 165] on li "Plateformes" at bounding box center [476, 176] width 131 height 38
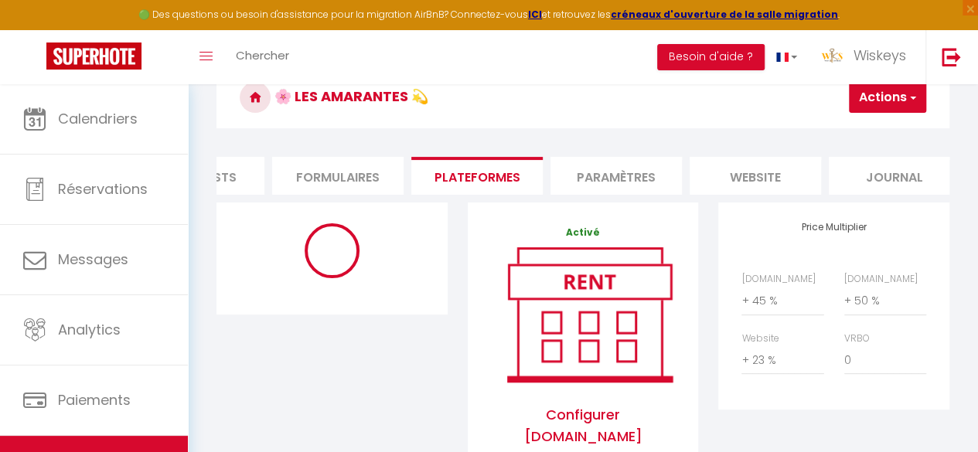
select select "180"
select select "EUR"
select select "11634-1234835944804350428"
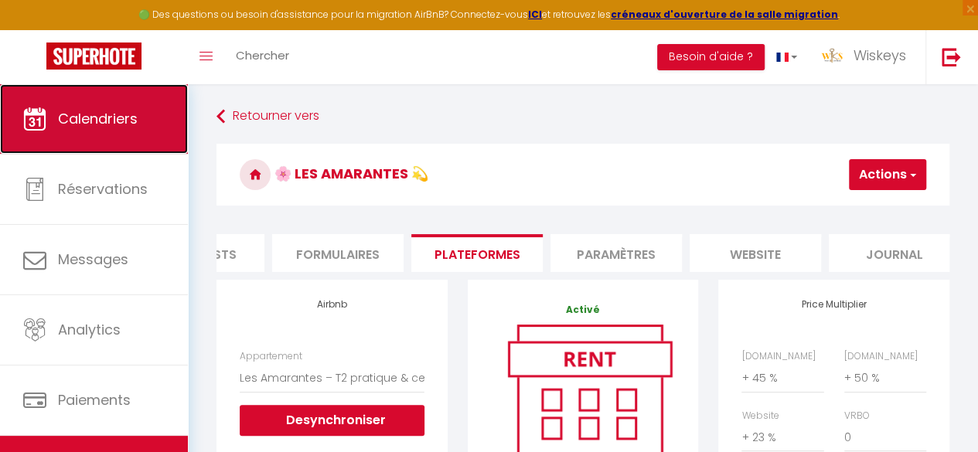
click at [80, 104] on link "Calendriers" at bounding box center [94, 119] width 188 height 70
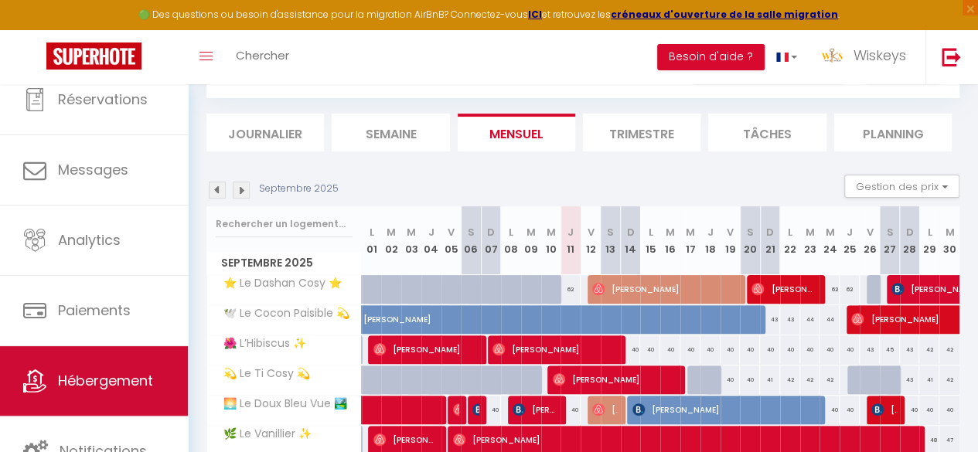
scroll to position [155, 0]
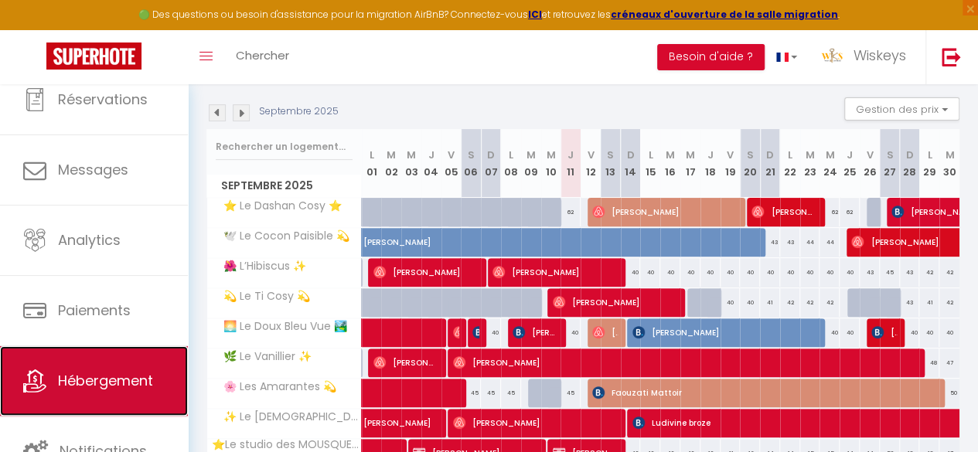
click at [107, 371] on span "Hébergement" at bounding box center [105, 380] width 95 height 19
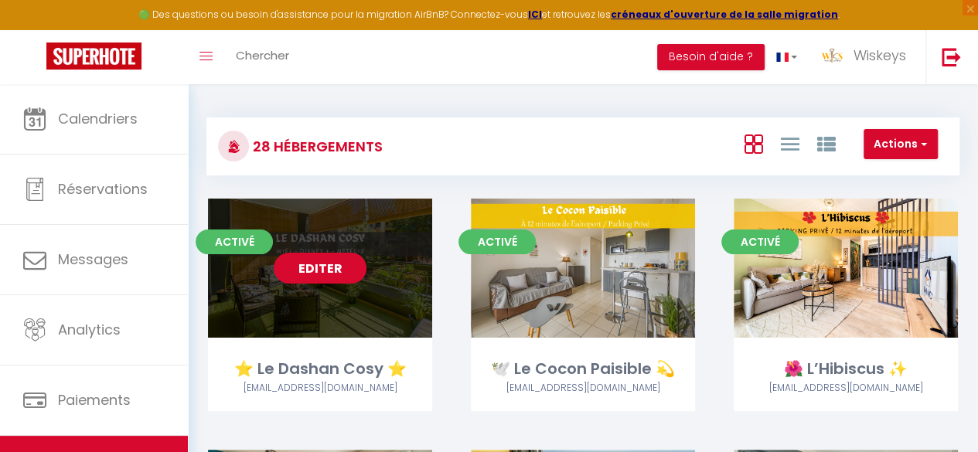
click at [349, 267] on link "Editer" at bounding box center [320, 268] width 93 height 31
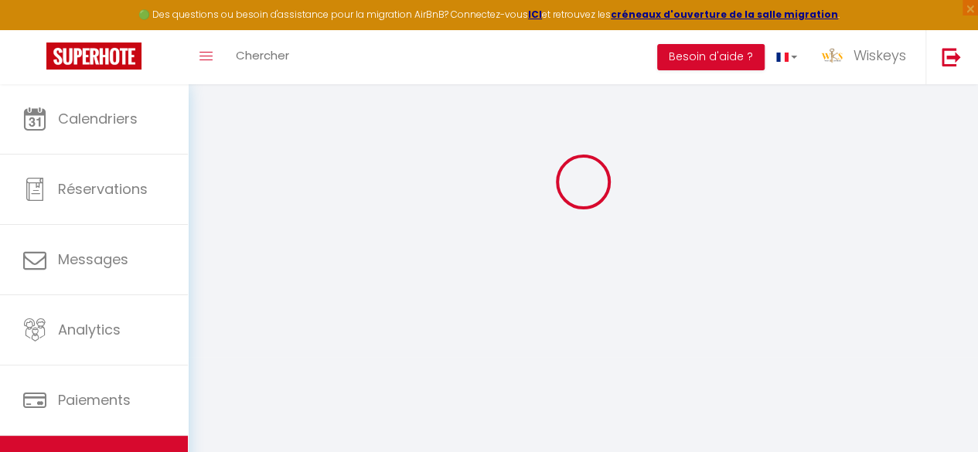
scroll to position [84, 0]
select select "40825"
select select "3879"
select select
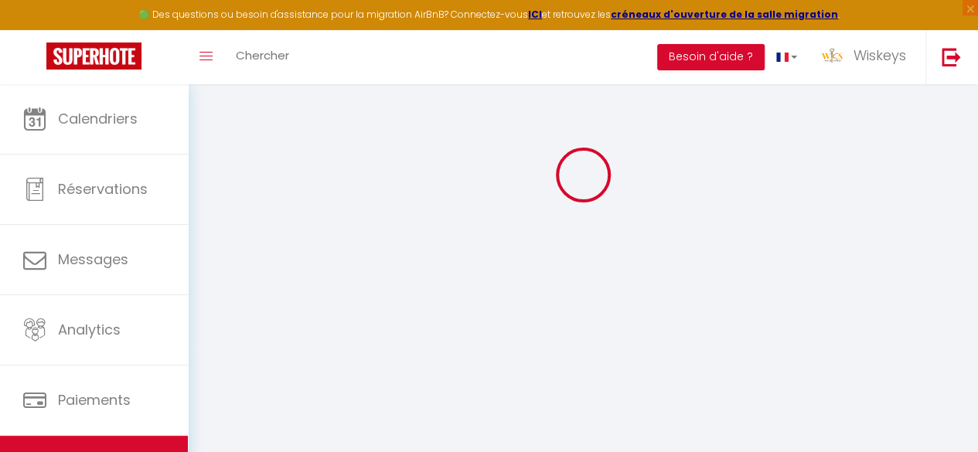
select select
checkbox input "false"
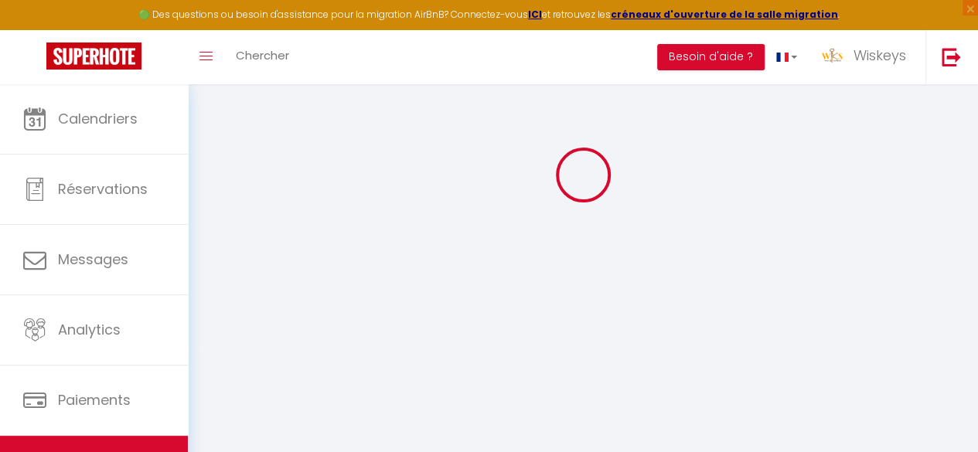
checkbox input "true"
select select
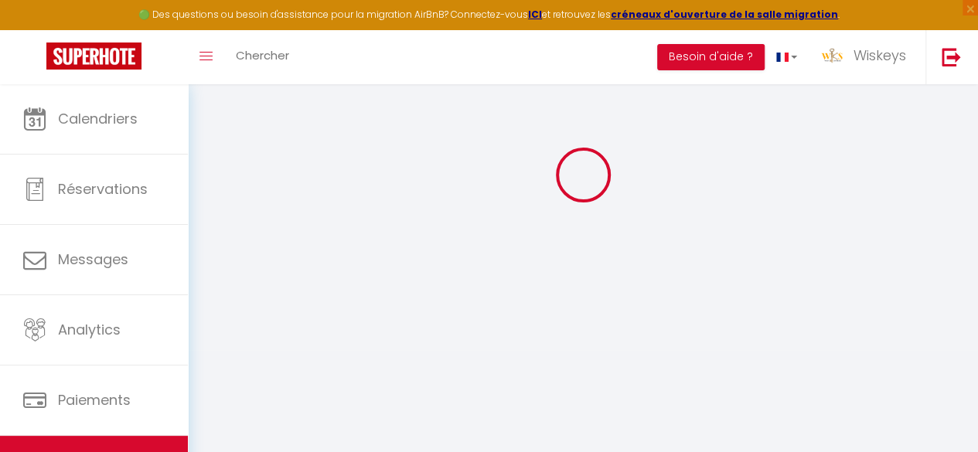
select select
checkbox input "false"
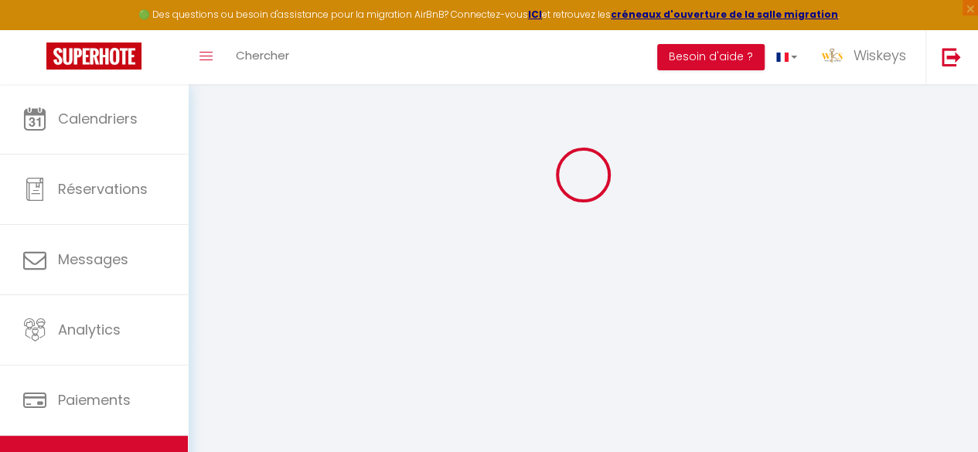
checkbox input "true"
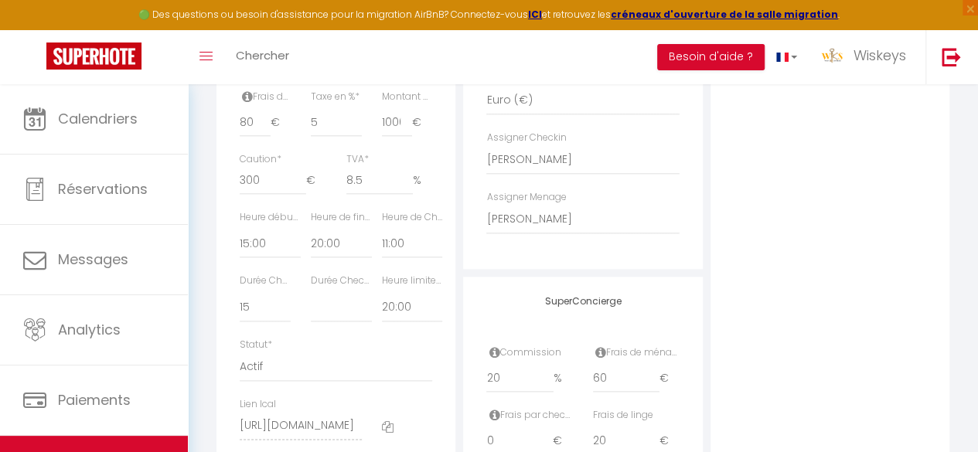
scroll to position [780, 0]
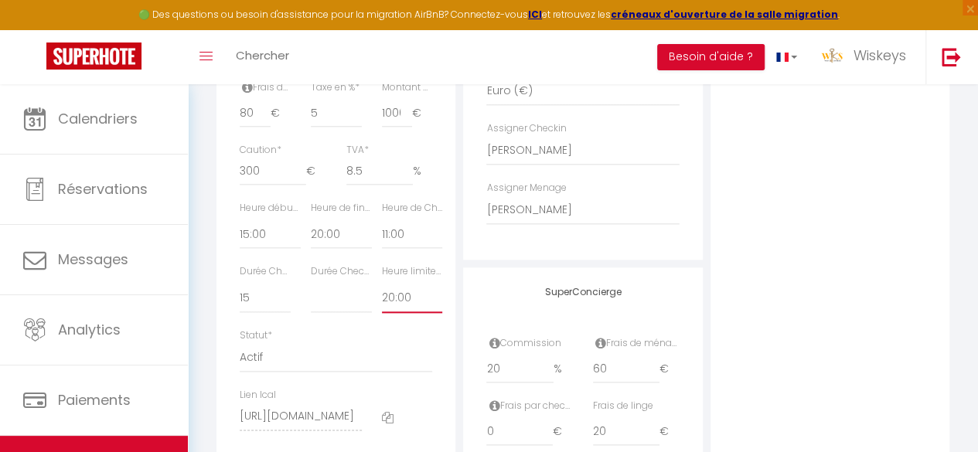
click at [388, 313] on select "Pas de limite 01:00 02:00 03:00 04:00 05:00 06:00 07:00 08:00 09:00 10:00 11:00…" at bounding box center [412, 298] width 61 height 29
click at [382, 308] on select "Pas de limite 01:00 02:00 03:00 04:00 05:00 06:00 07:00 08:00 09:00 10:00 11:00…" at bounding box center [412, 298] width 61 height 29
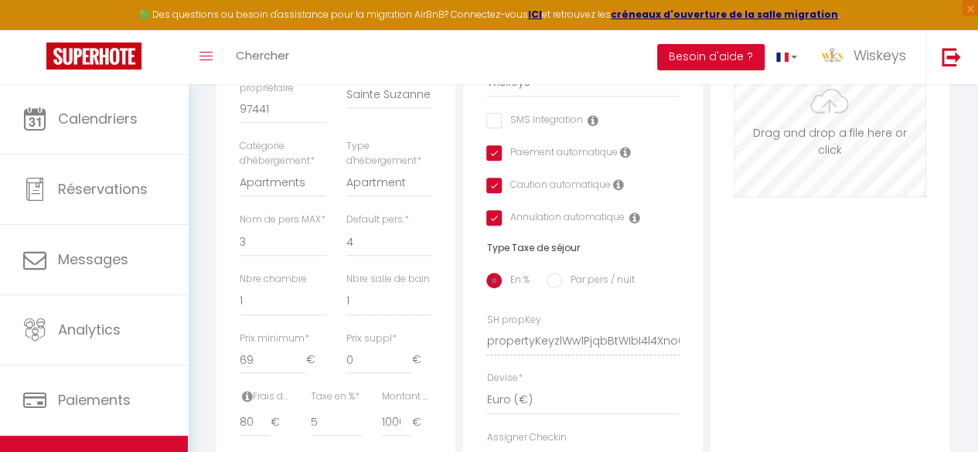
scroll to position [84, 0]
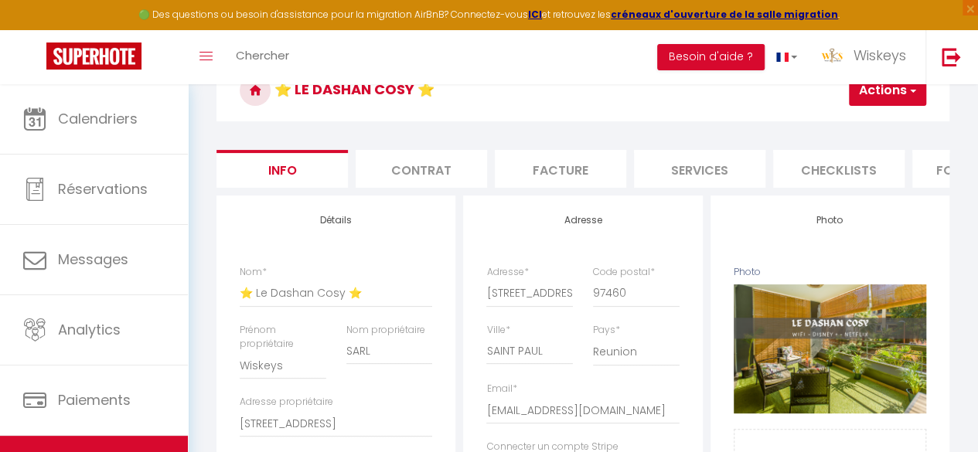
click at [887, 97] on button "Actions" at bounding box center [887, 90] width 77 height 31
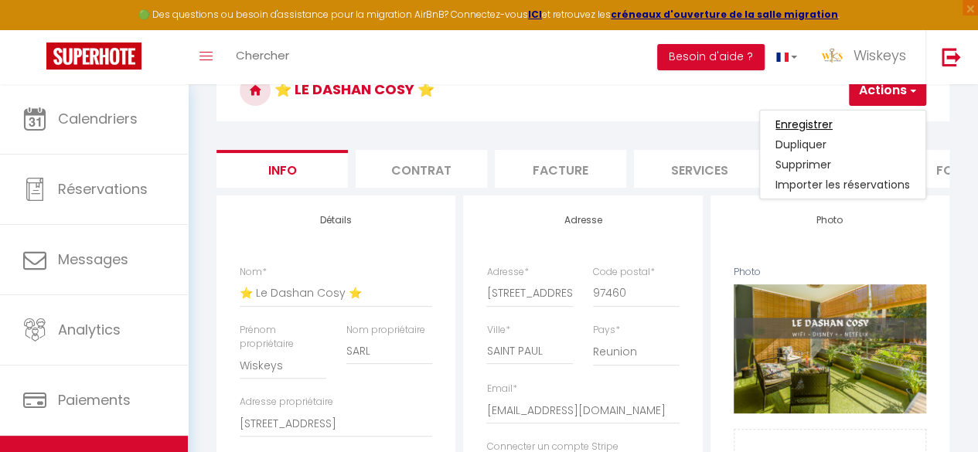
click at [822, 121] on input "Enregistrer" at bounding box center [803, 124] width 57 height 15
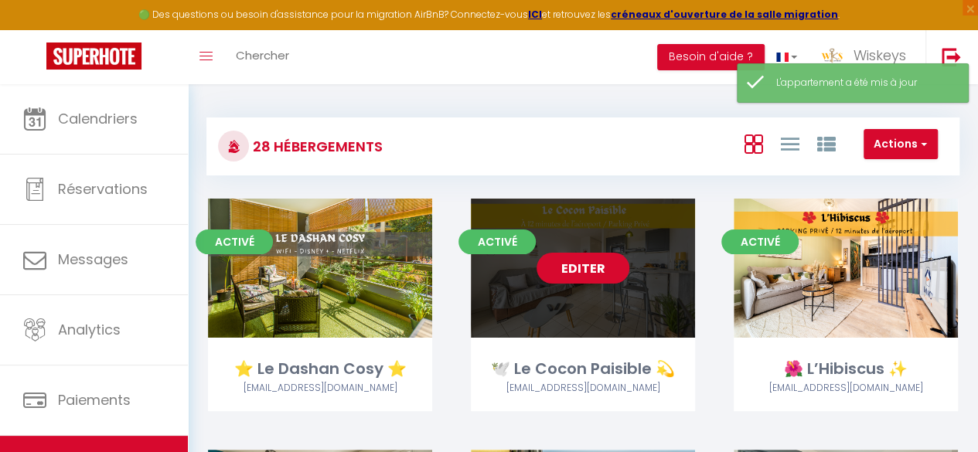
click at [556, 268] on link "Editer" at bounding box center [582, 268] width 93 height 31
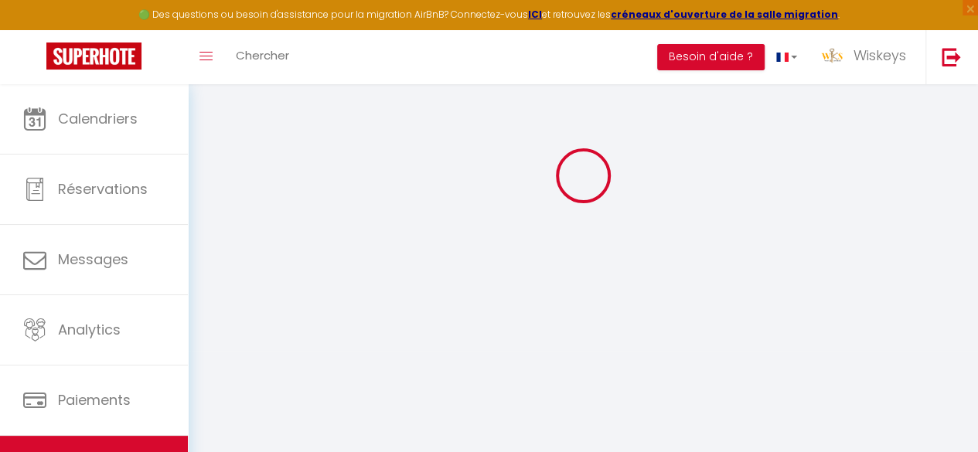
scroll to position [84, 0]
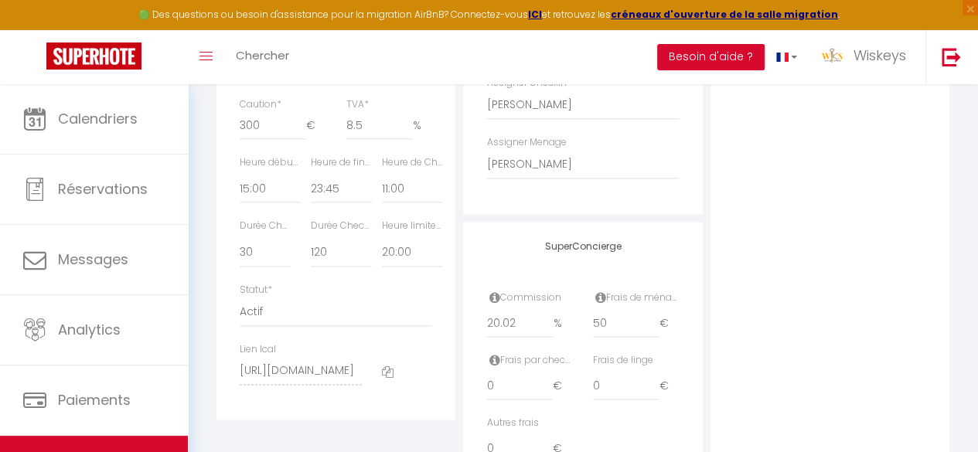
scroll to position [920, 0]
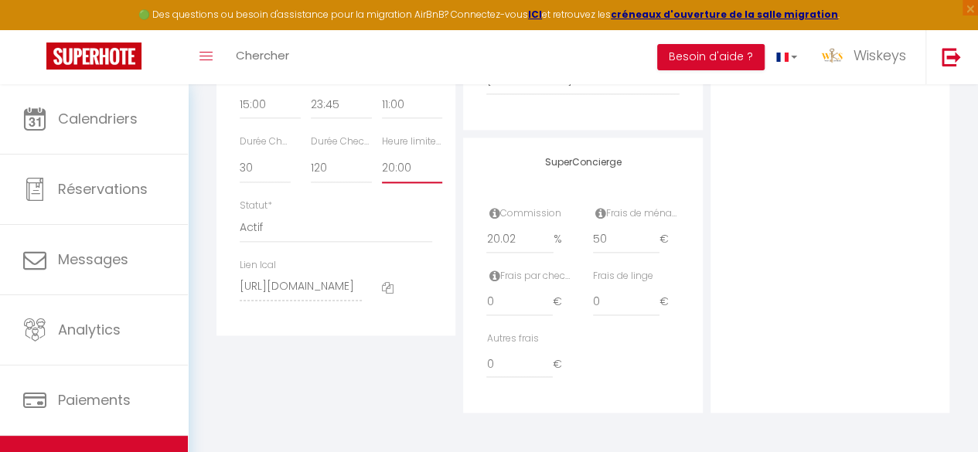
click at [410, 183] on select "Pas de limite 01:00 02:00 03:00 04:00 05:00 06:00 07:00 08:00 09:00 10:00 11:00…" at bounding box center [412, 168] width 61 height 29
click at [382, 168] on select "Pas de limite 01:00 02:00 03:00 04:00 05:00 06:00 07:00 08:00 09:00 10:00 11:00…" at bounding box center [412, 168] width 61 height 29
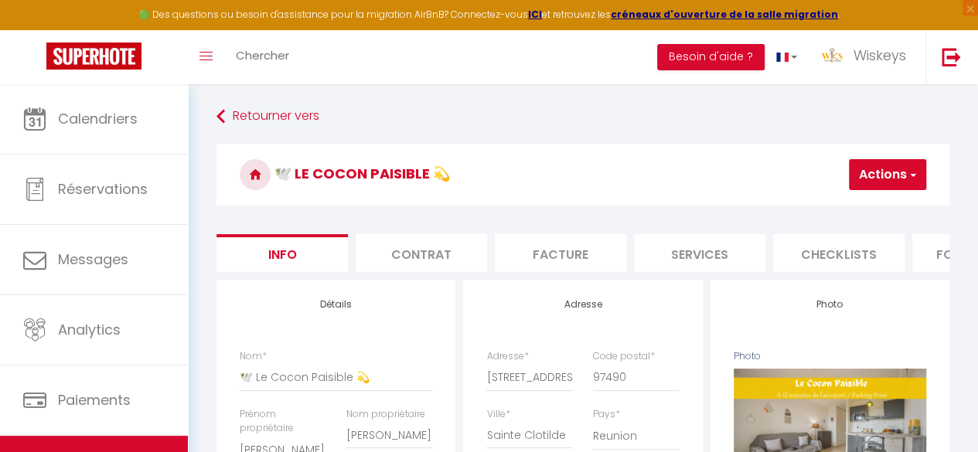
scroll to position [0, 0]
click at [862, 190] on div "🕊️ Le Cocon Paisible 💫 Actions Enregistrer Dupliquer Supprimer Importer les rés…" at bounding box center [582, 179] width 733 height 70
click at [859, 176] on button "Actions" at bounding box center [887, 174] width 77 height 31
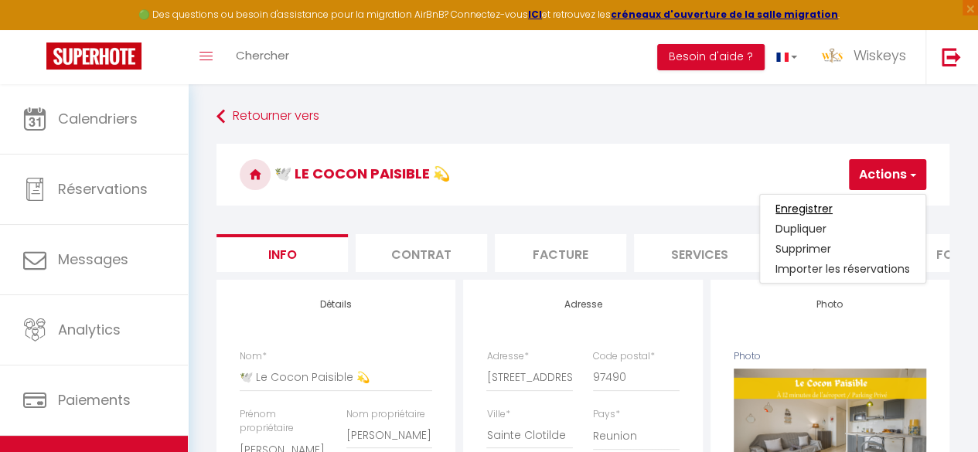
click at [831, 205] on input "Enregistrer" at bounding box center [803, 208] width 57 height 15
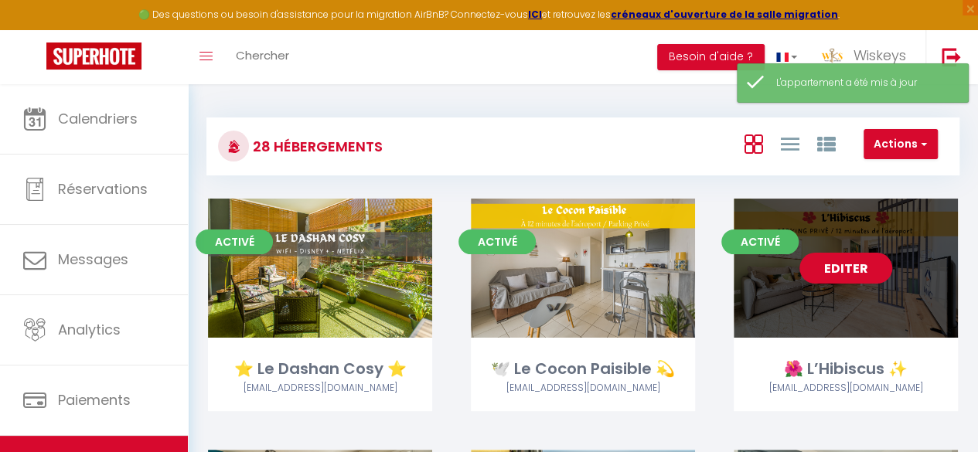
click at [844, 270] on link "Editer" at bounding box center [845, 268] width 93 height 31
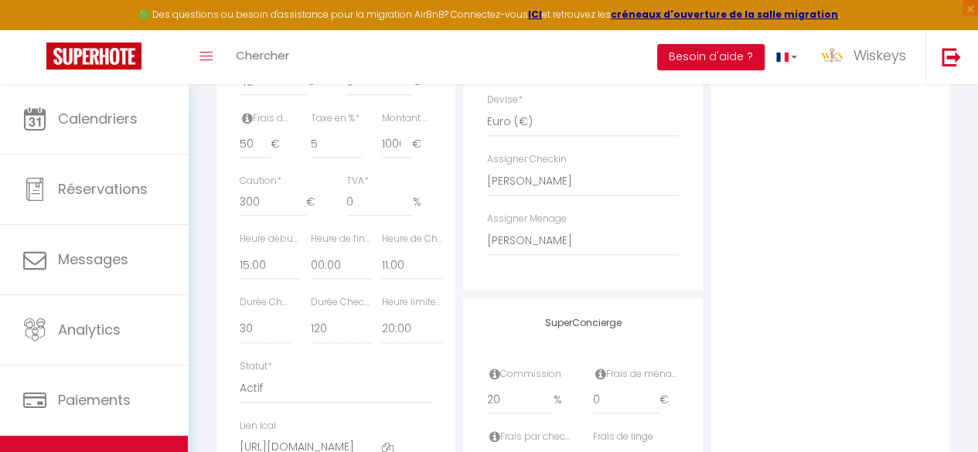
scroll to position [850, 0]
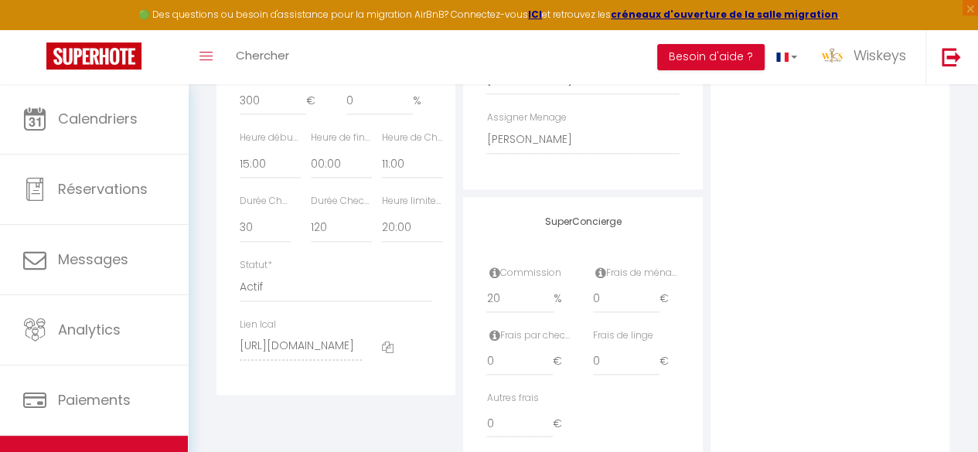
click at [377, 243] on div "Heure limite réservation Pas de limite 01:00 02:00 03:00 04:00 05:00 06:00 07:0…" at bounding box center [407, 226] width 71 height 64
click at [382, 243] on select "Pas de limite 01:00 02:00 03:00 04:00 05:00 06:00 07:00 08:00 09:00 10:00 11:00…" at bounding box center [412, 227] width 61 height 29
click at [382, 239] on select "Pas de limite 01:00 02:00 03:00 04:00 05:00 06:00 07:00 08:00 09:00 10:00 11:00…" at bounding box center [412, 227] width 61 height 29
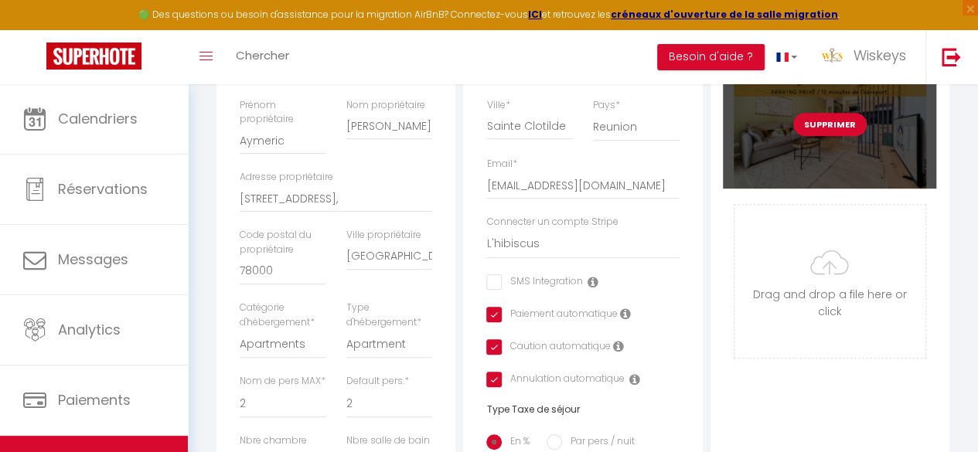
scroll to position [0, 0]
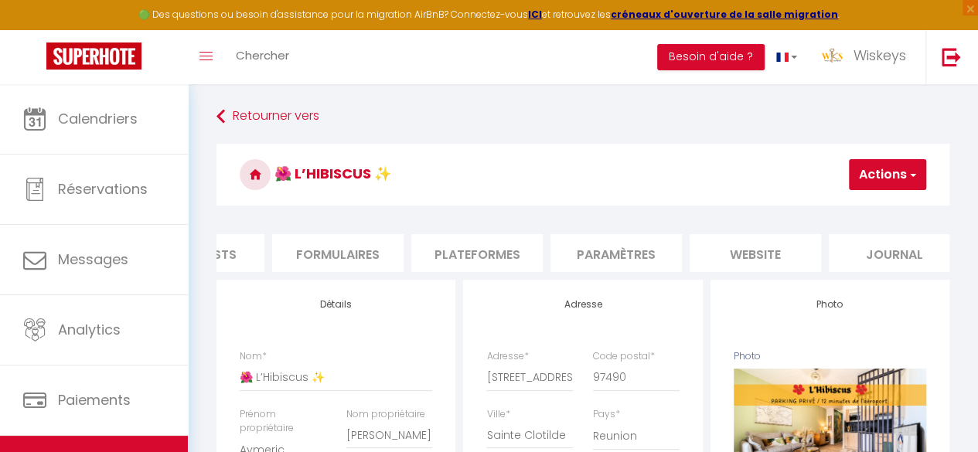
click at [869, 175] on button "Actions" at bounding box center [887, 174] width 77 height 31
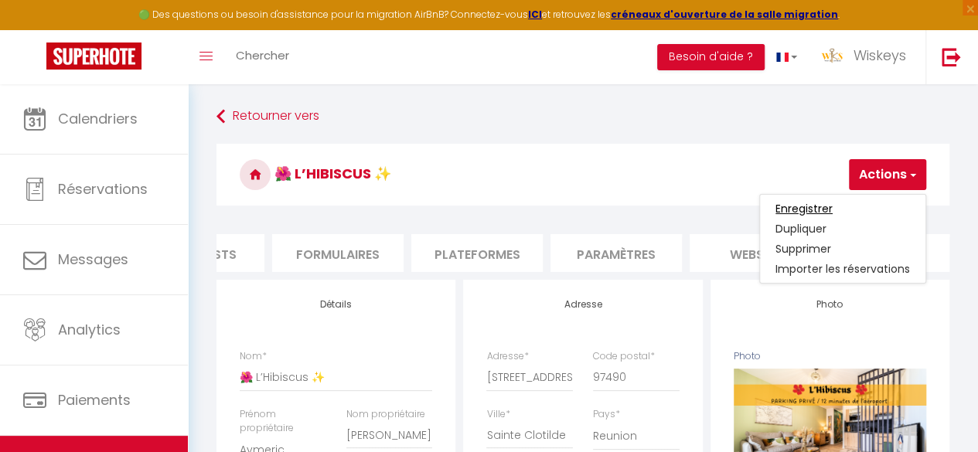
click at [819, 208] on input "Enregistrer" at bounding box center [803, 208] width 57 height 15
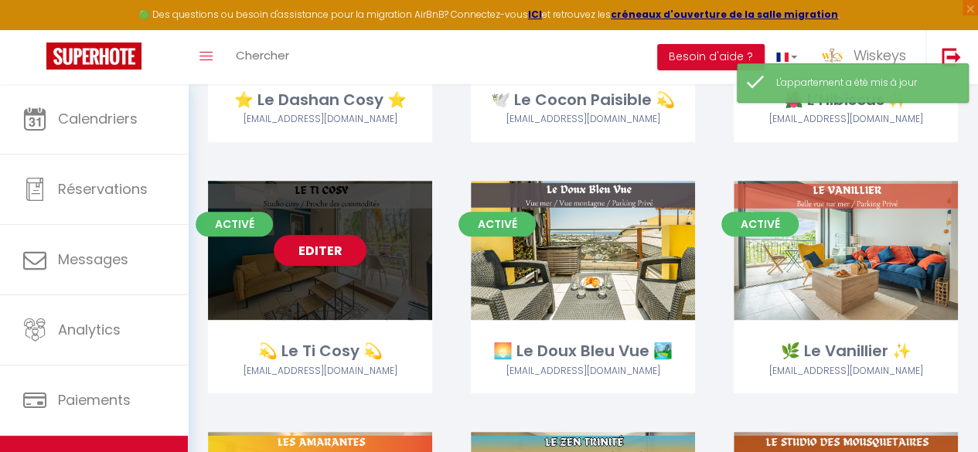
scroll to position [386, 0]
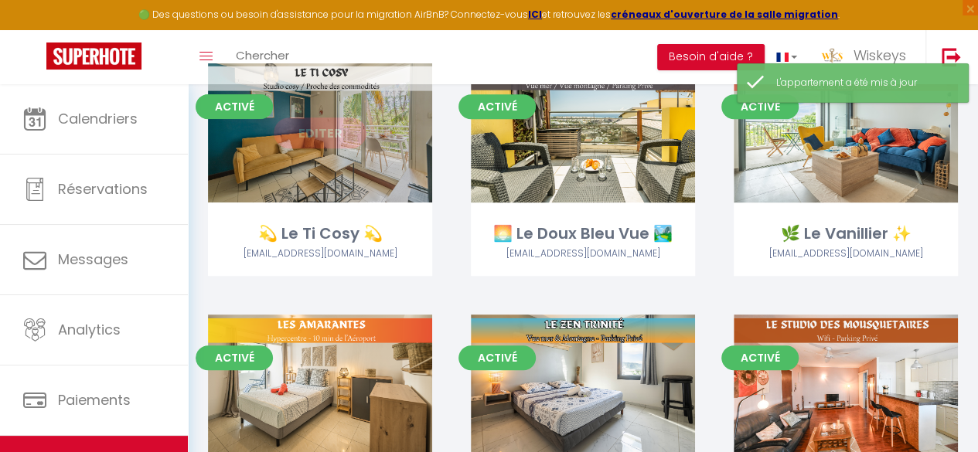
click at [311, 129] on link "Editer" at bounding box center [320, 132] width 93 height 31
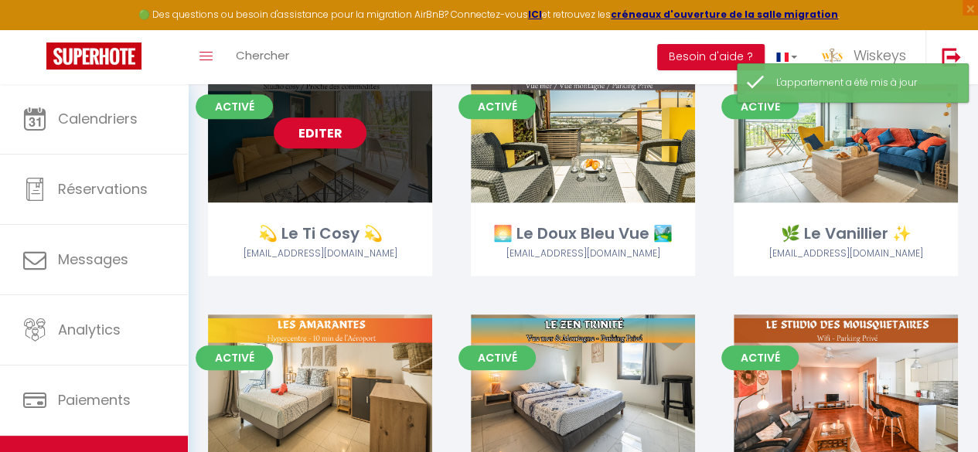
click at [311, 129] on link "Editer" at bounding box center [320, 132] width 93 height 31
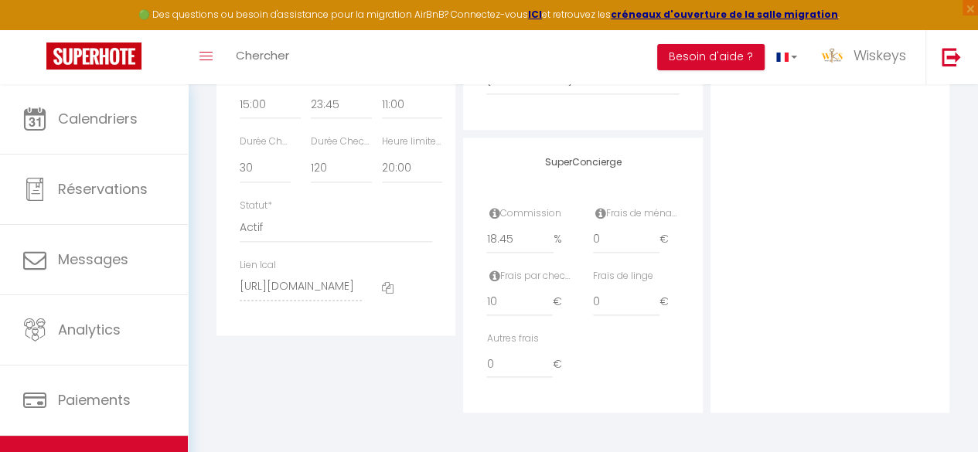
scroll to position [920, 0]
click at [401, 183] on select "Pas de limite 01:00 02:00 03:00 04:00 05:00 06:00 07:00 08:00 09:00 10:00 11:00…" at bounding box center [412, 168] width 61 height 29
click at [382, 168] on select "Pas de limite 01:00 02:00 03:00 04:00 05:00 06:00 07:00 08:00 09:00 10:00 11:00…" at bounding box center [412, 168] width 61 height 29
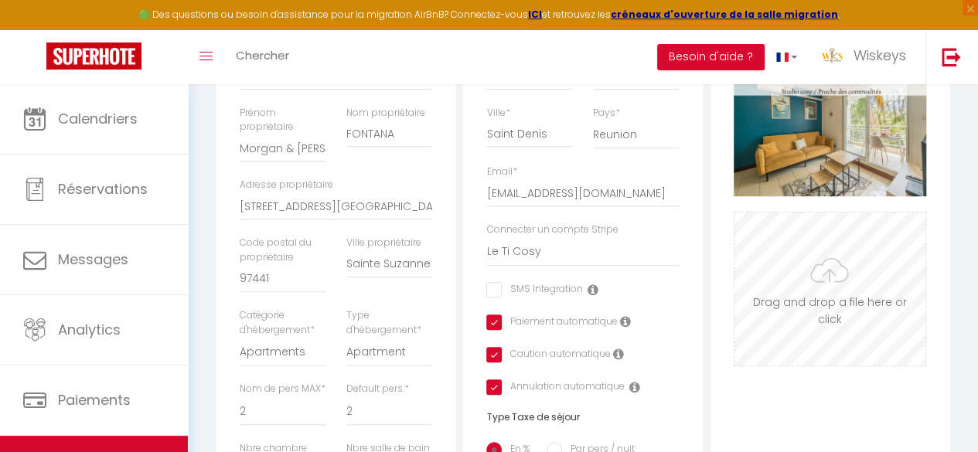
scroll to position [0, 0]
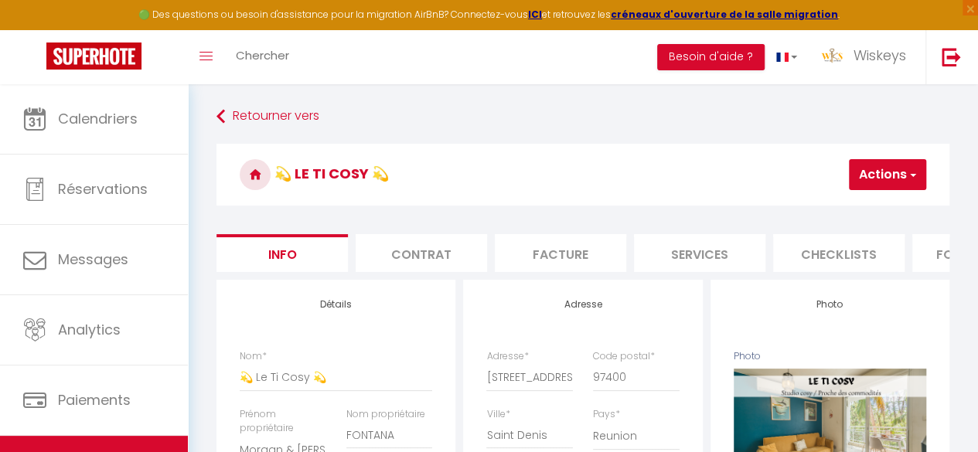
click at [873, 182] on button "Actions" at bounding box center [887, 174] width 77 height 31
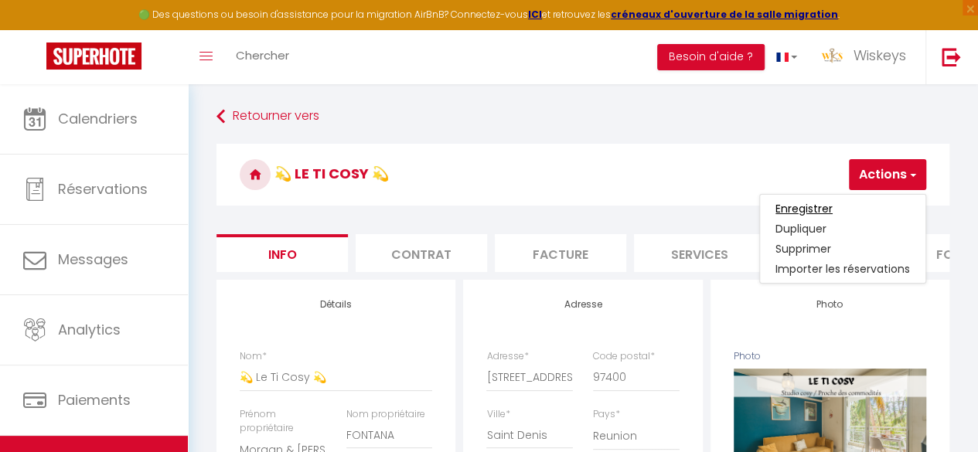
click at [815, 202] on input "Enregistrer" at bounding box center [803, 208] width 57 height 15
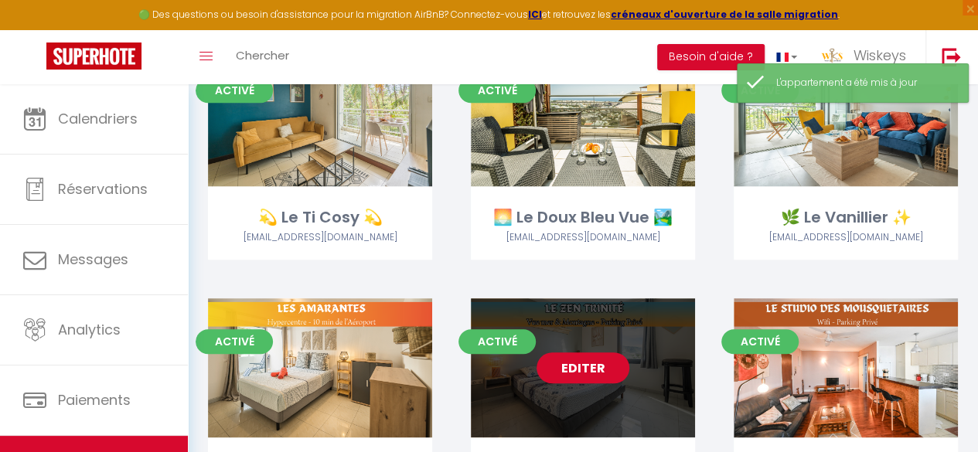
scroll to position [309, 0]
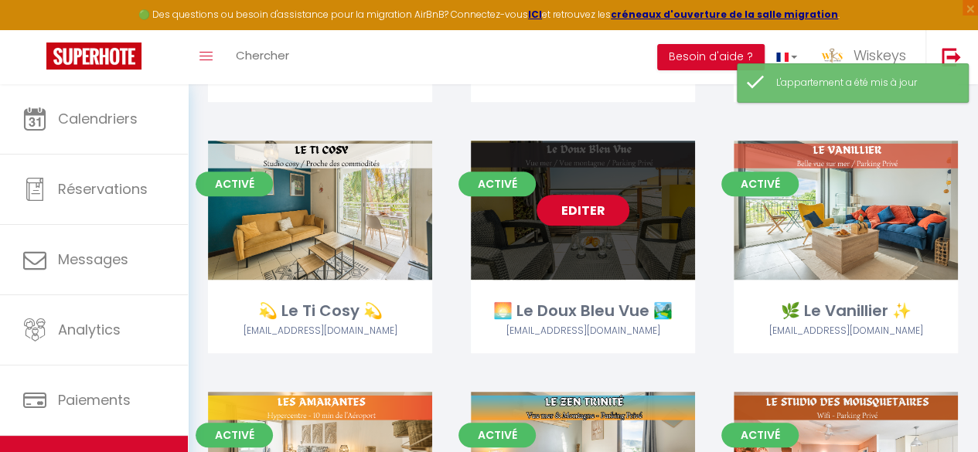
click at [598, 206] on link "Editer" at bounding box center [582, 210] width 93 height 31
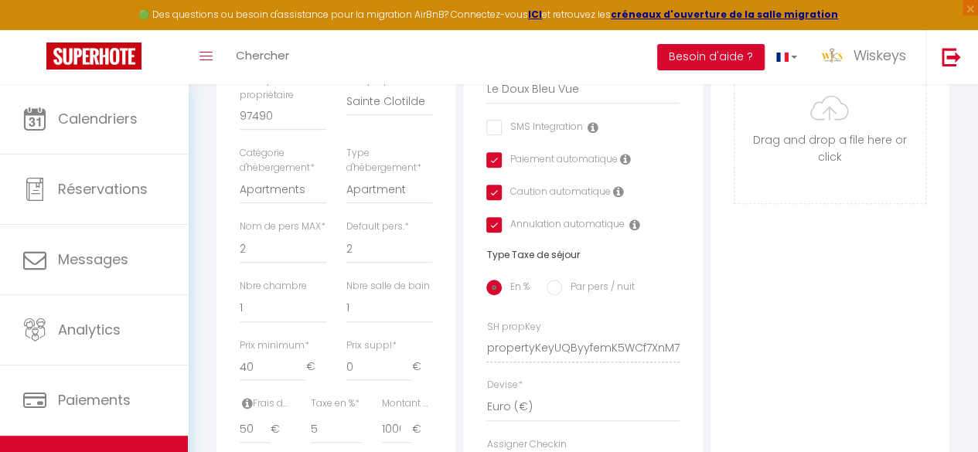
scroll to position [773, 0]
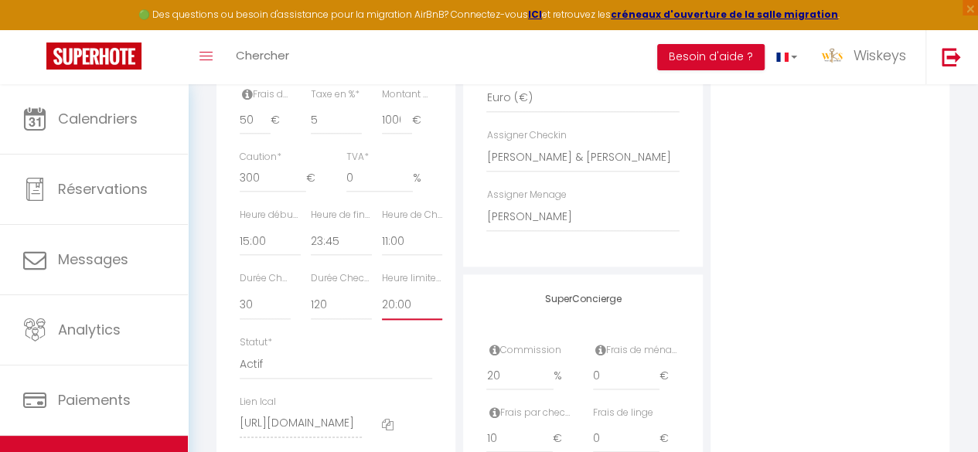
click at [407, 320] on select "Pas de limite 01:00 02:00 03:00 04:00 05:00 06:00 07:00 08:00 09:00 10:00 11:00…" at bounding box center [412, 305] width 61 height 29
click at [382, 316] on select "Pas de limite 01:00 02:00 03:00 04:00 05:00 06:00 07:00 08:00 09:00 10:00 11:00…" at bounding box center [412, 305] width 61 height 29
click at [813, 250] on div "Photo Photo Supprimer Drag and drop a file here or click Ooops, something wrong…" at bounding box center [829, 28] width 239 height 1043
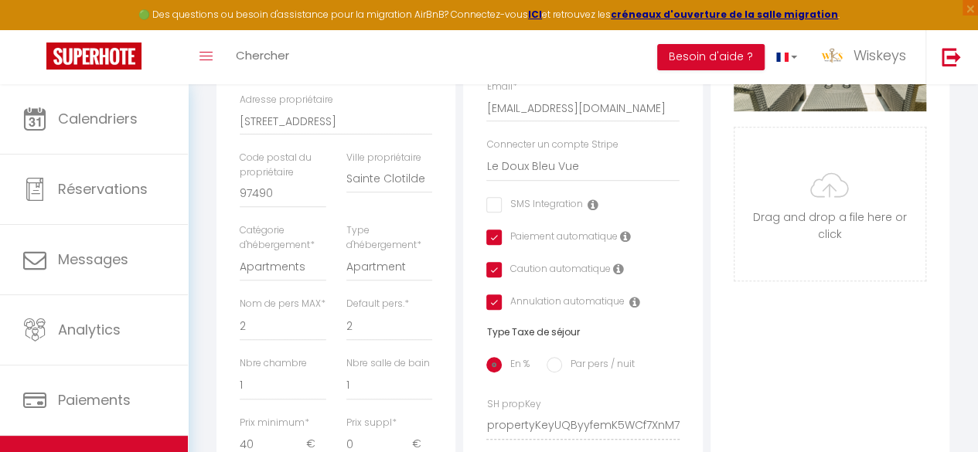
scroll to position [77, 0]
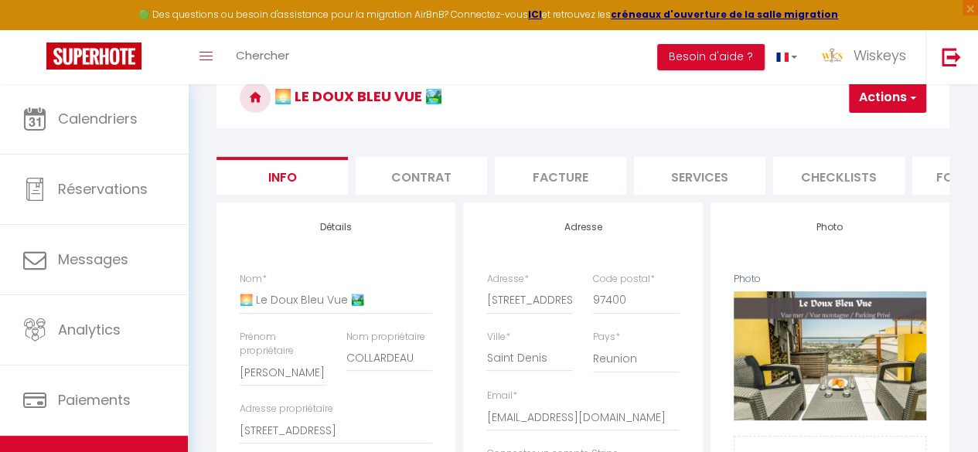
click at [901, 104] on button "Actions" at bounding box center [887, 97] width 77 height 31
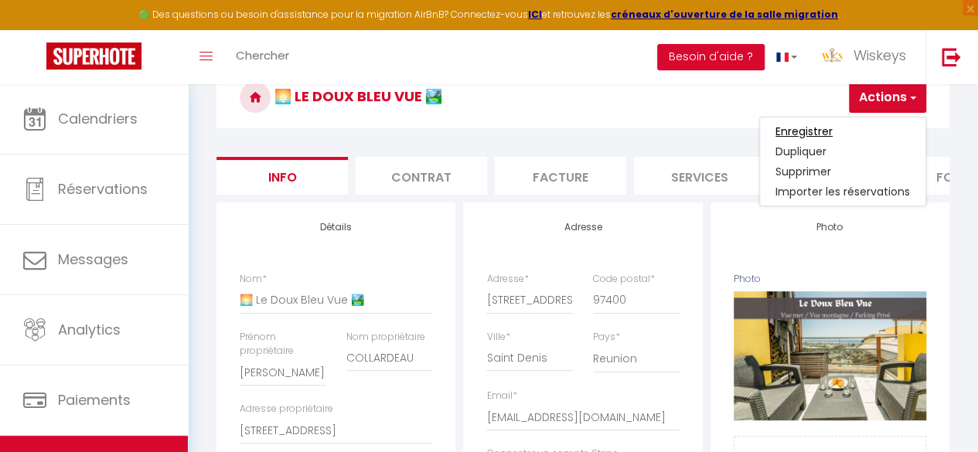
click at [807, 129] on input "Enregistrer" at bounding box center [803, 131] width 57 height 15
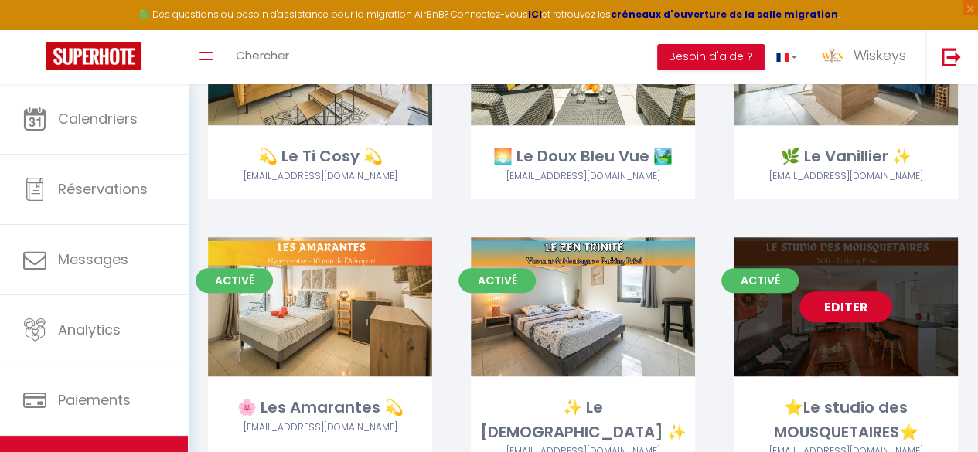
scroll to position [309, 0]
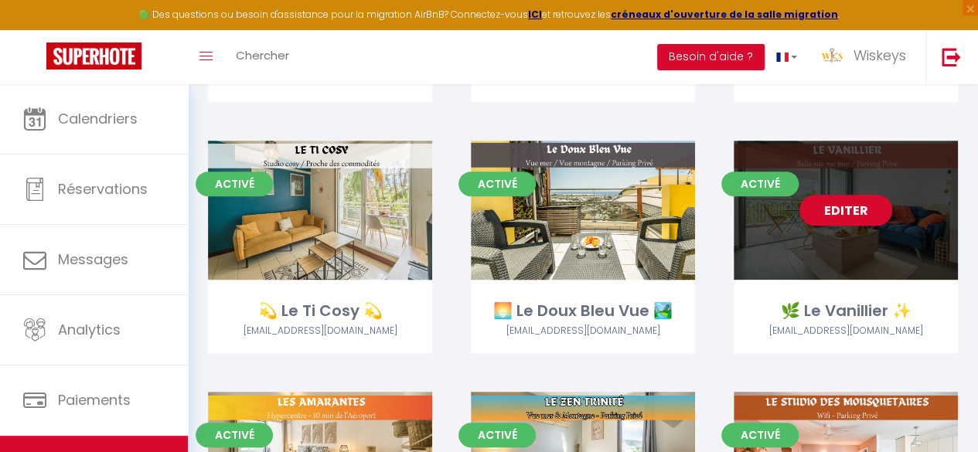
click at [854, 205] on link "Editer" at bounding box center [845, 210] width 93 height 31
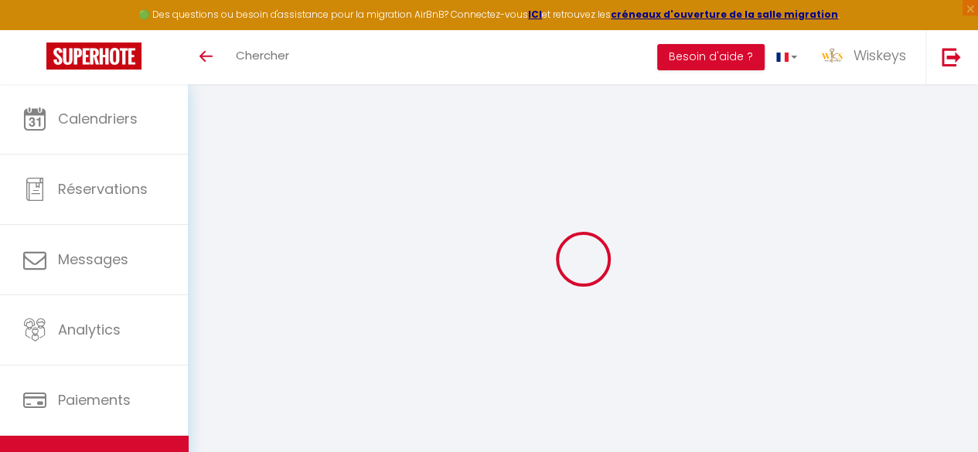
checkbox input "false"
checkbox input "true"
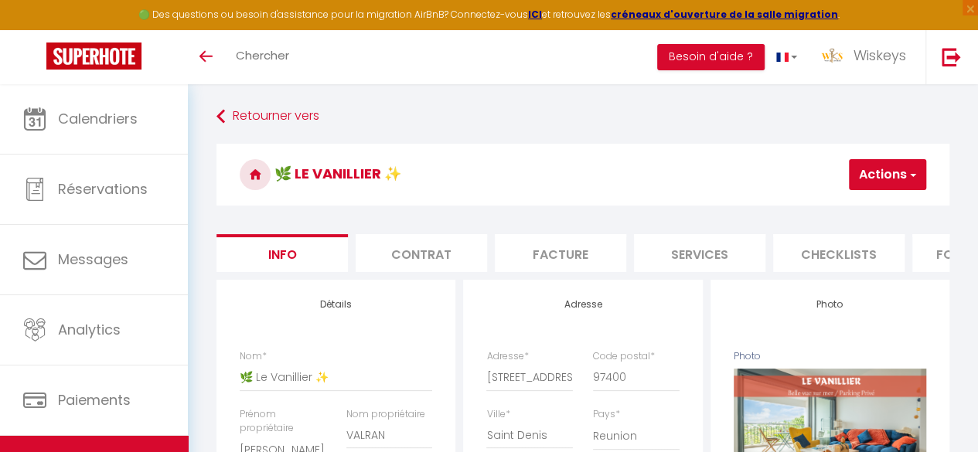
checkbox input "false"
checkbox input "true"
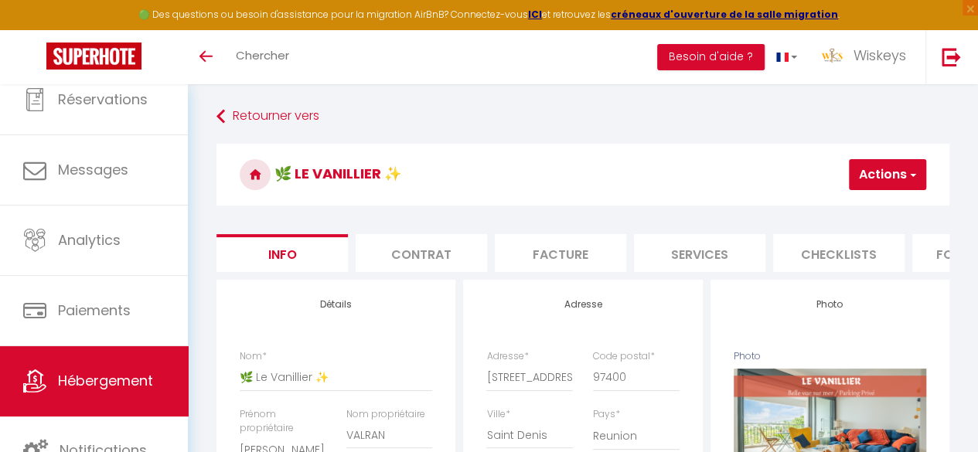
click at [133, 375] on span "Hébergement" at bounding box center [105, 380] width 95 height 19
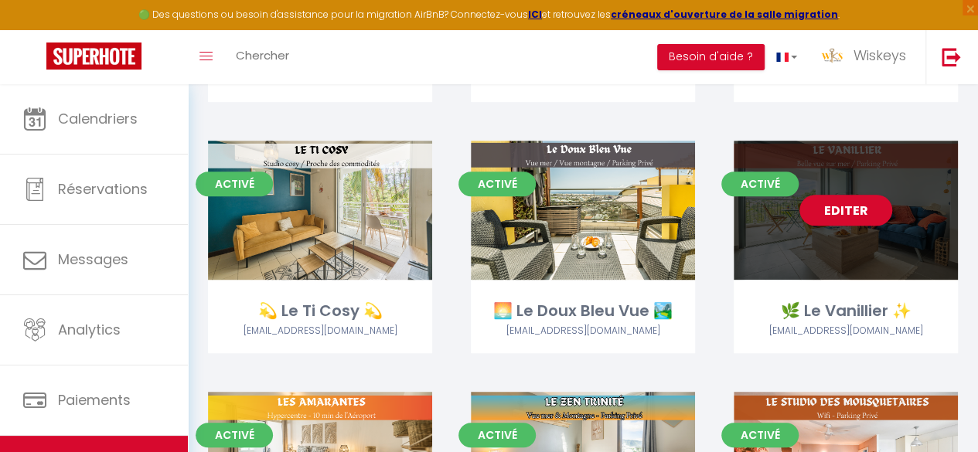
scroll to position [309, 0]
click at [829, 203] on link "Editer" at bounding box center [845, 210] width 93 height 31
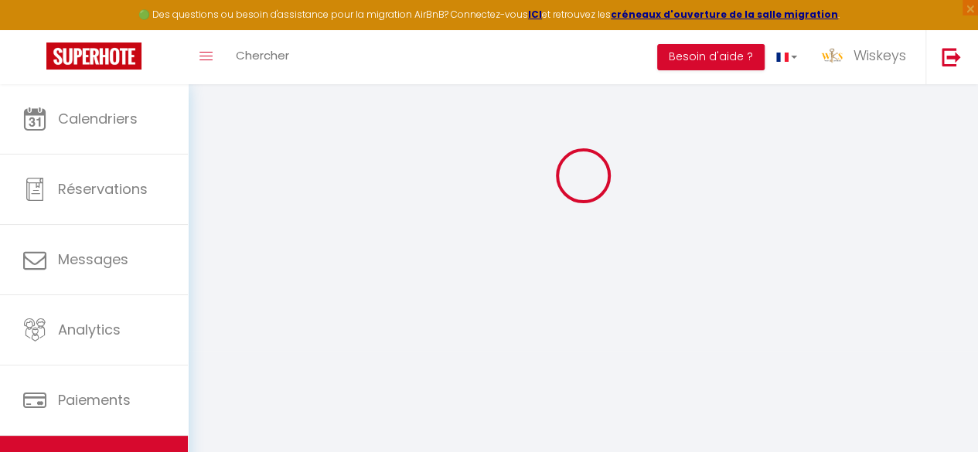
select select
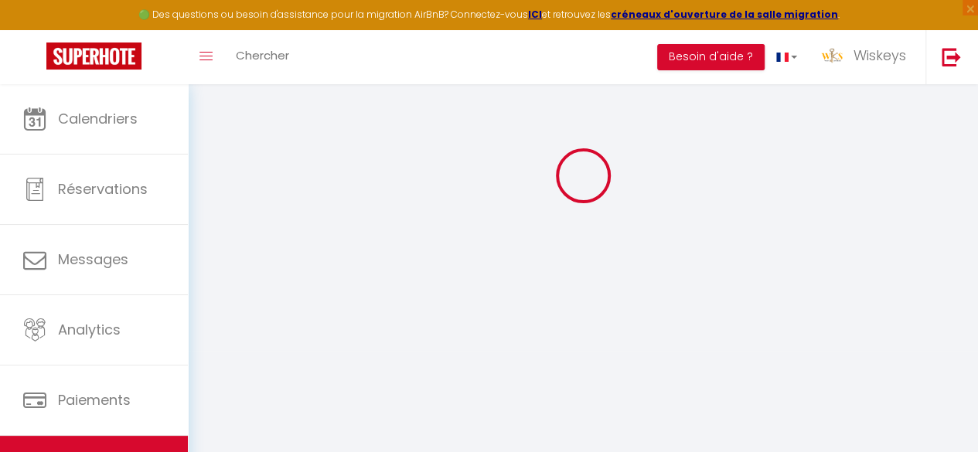
select select
checkbox input "false"
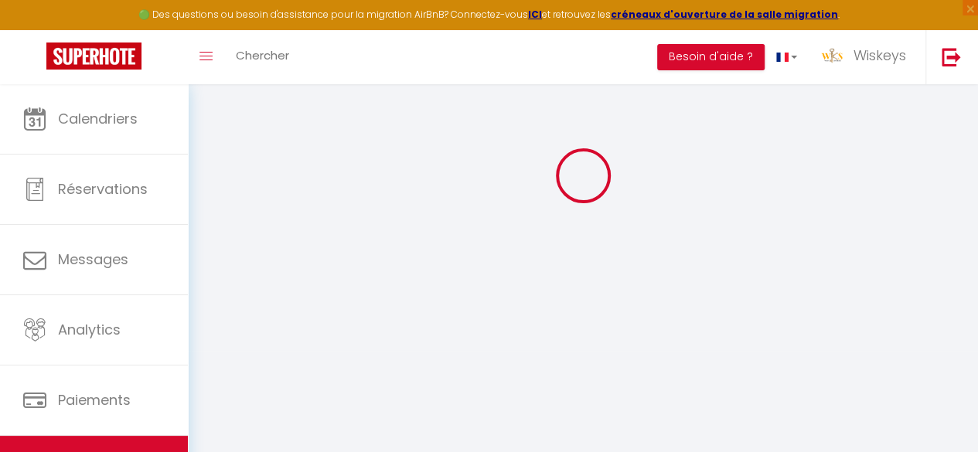
select select
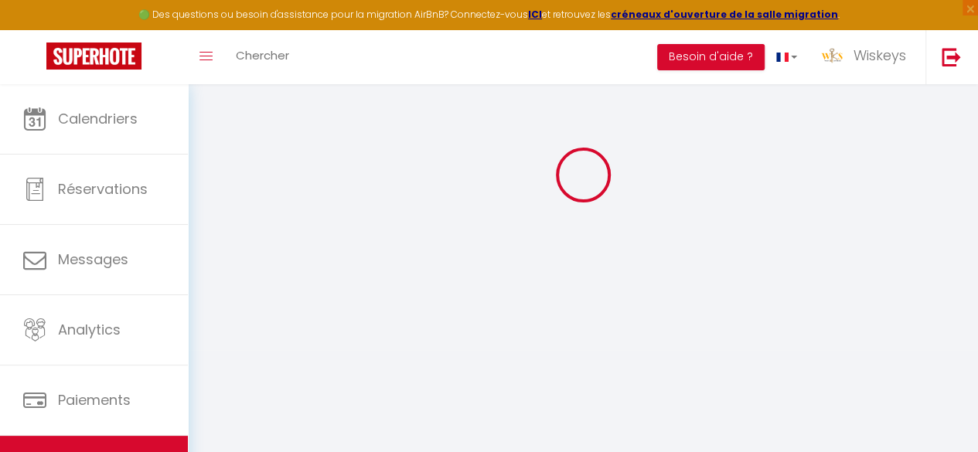
select select
checkbox input "false"
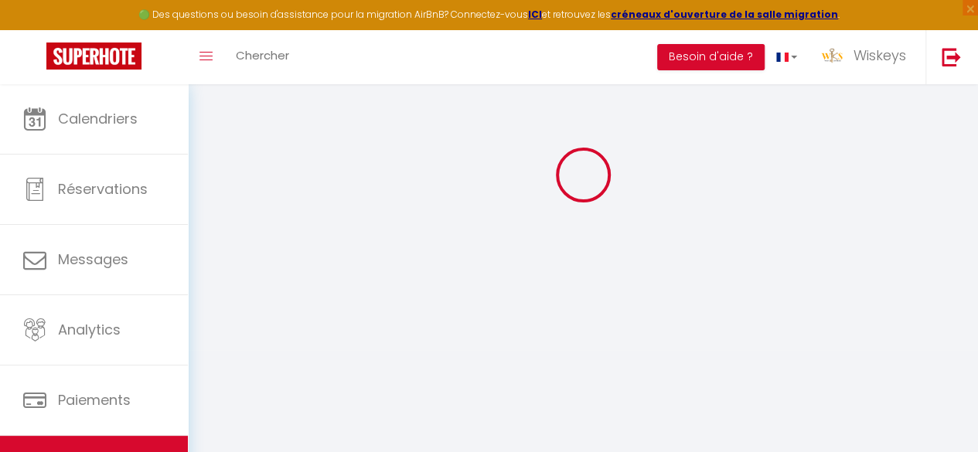
checkbox input "false"
select select
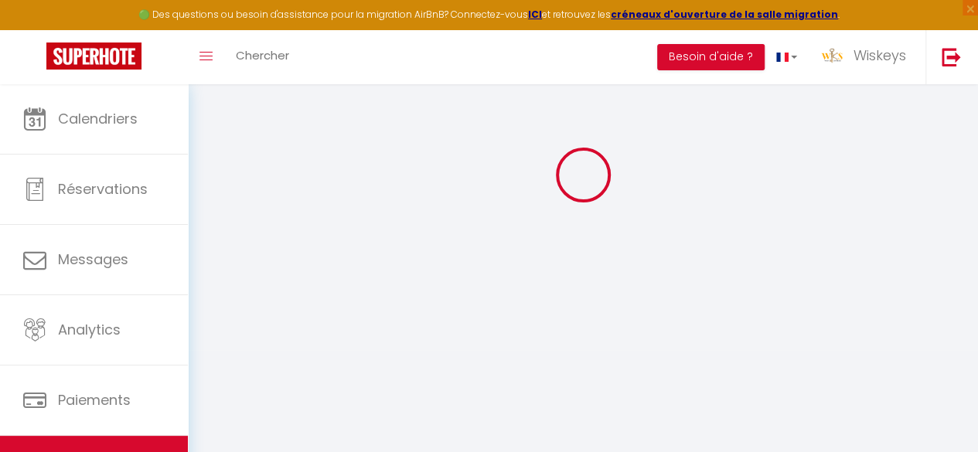
type input "🌿 Le Vanillier ✨"
type input "[PERSON_NAME]"
type input "VALRAN"
type input "Chez [PERSON_NAME] - Route Réservoir"
type input "R3423 Port-Mathurin"
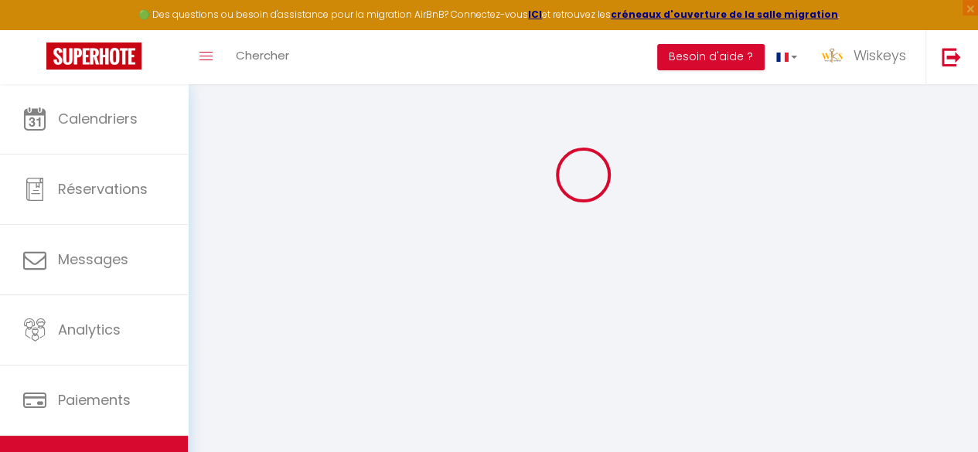
type input "Mourouk"
select select "2"
type input "50"
type input "5"
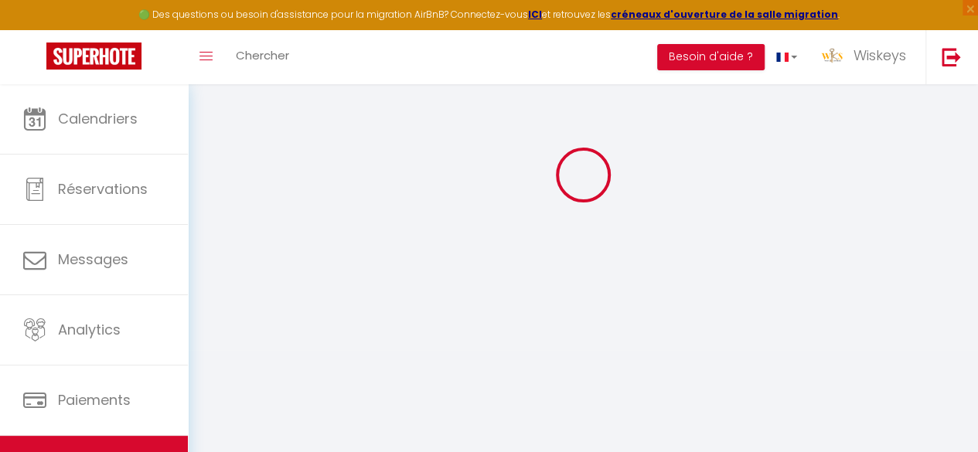
type input "1000"
type input "299"
select select
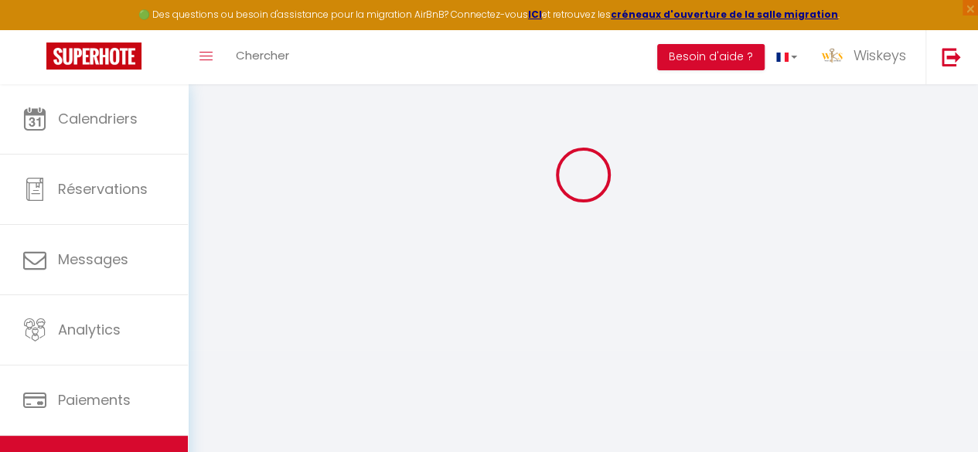
select select
type input "[STREET_ADDRESS][PERSON_NAME]"
type input "97400"
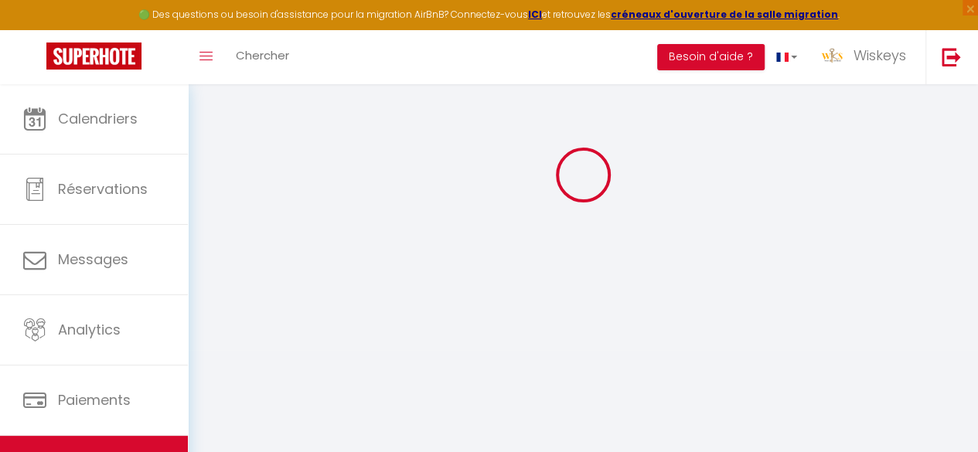
type input "Saint Denis"
select select "177"
type input "[EMAIL_ADDRESS][DOMAIN_NAME]"
select select "12376"
checkbox input "false"
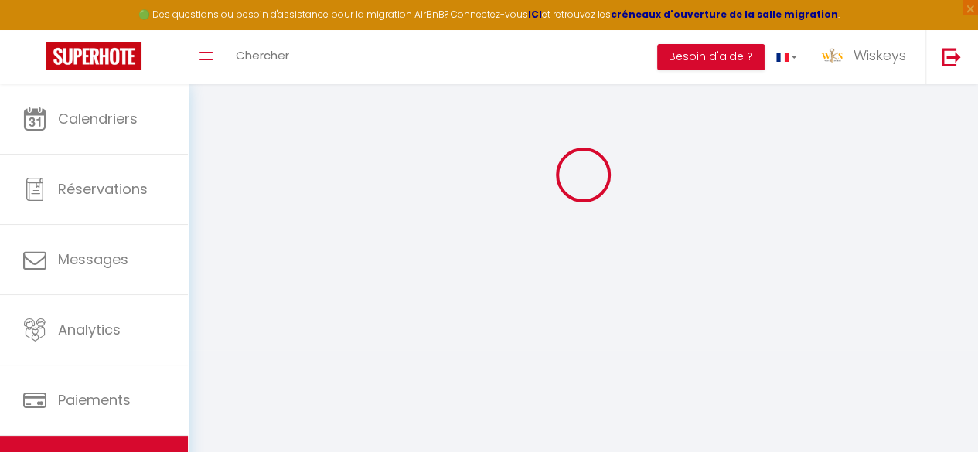
checkbox input "true"
radio input "true"
type input "0"
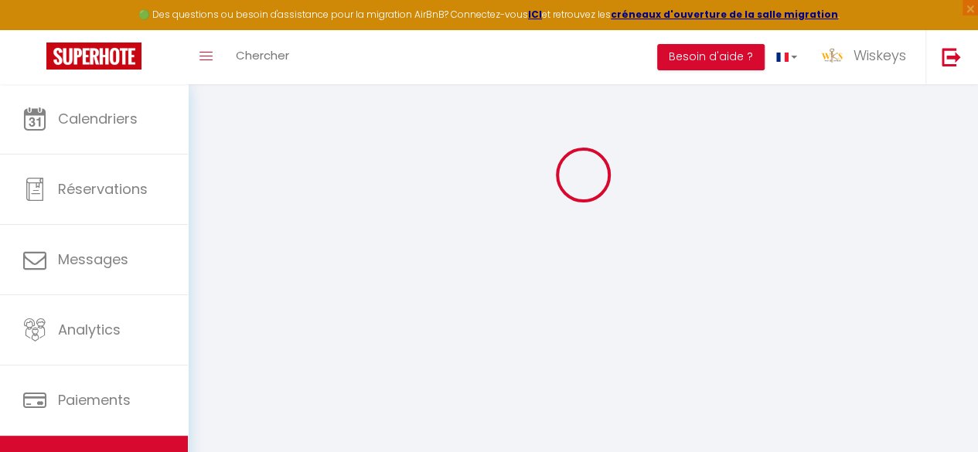
type input "0"
select select "40061"
select select "13542"
select select
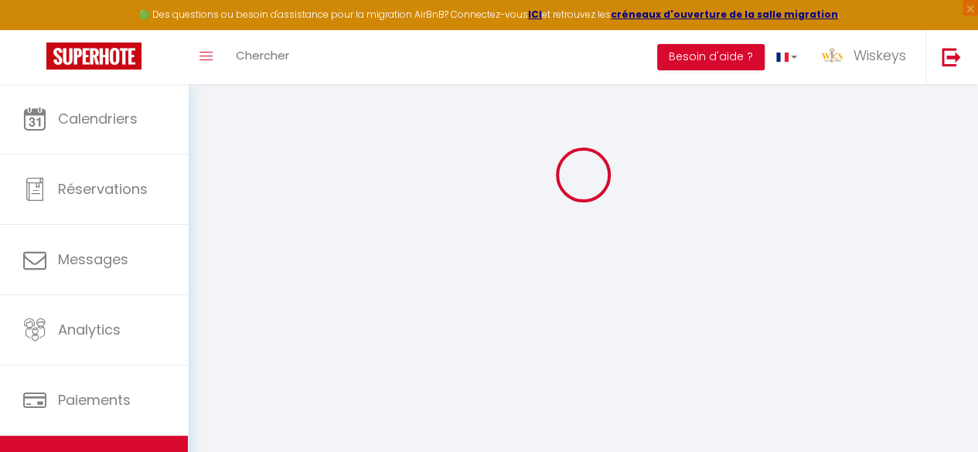
select select
checkbox input "false"
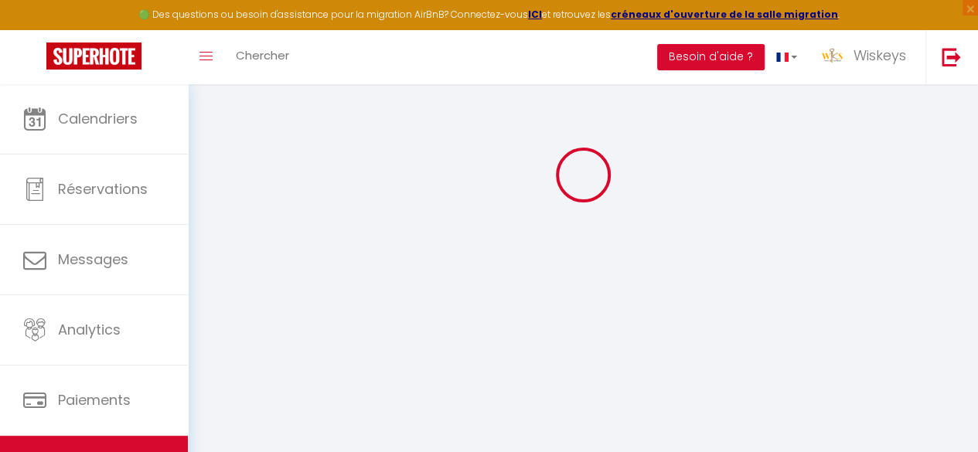
checkbox input "true"
select select
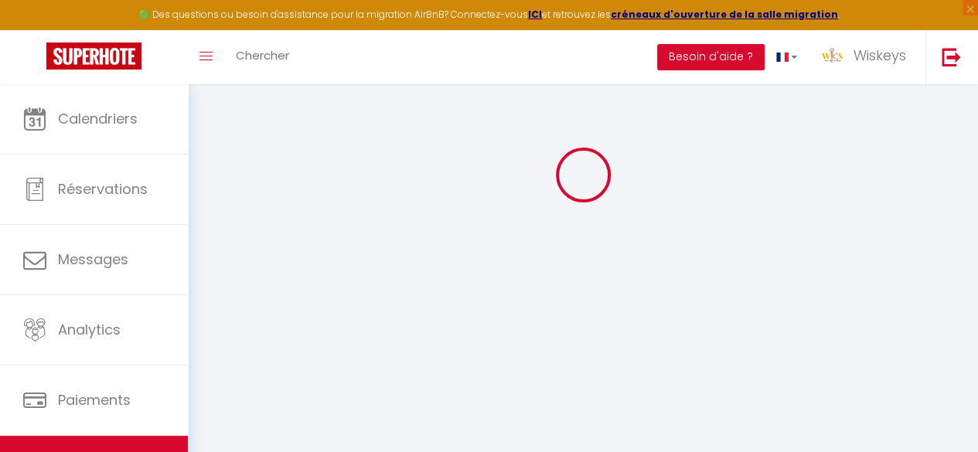
select select
checkbox input "false"
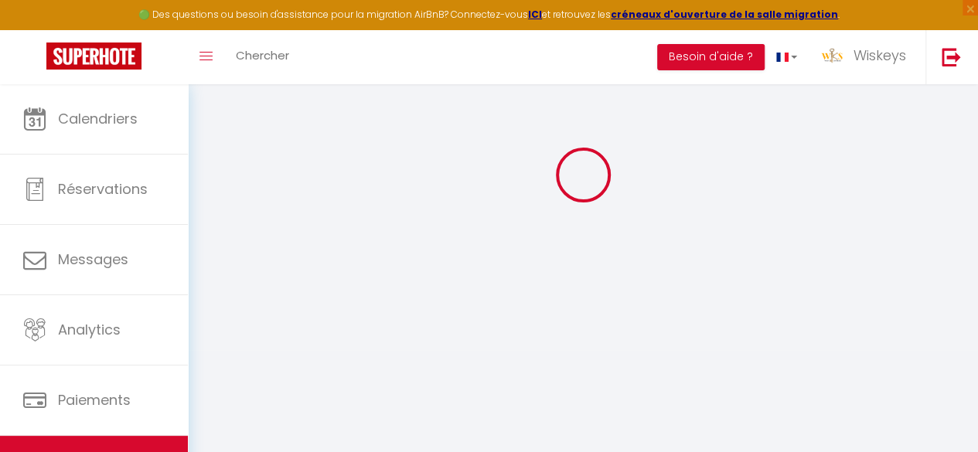
checkbox input "true"
checkbox input "false"
checkbox input "true"
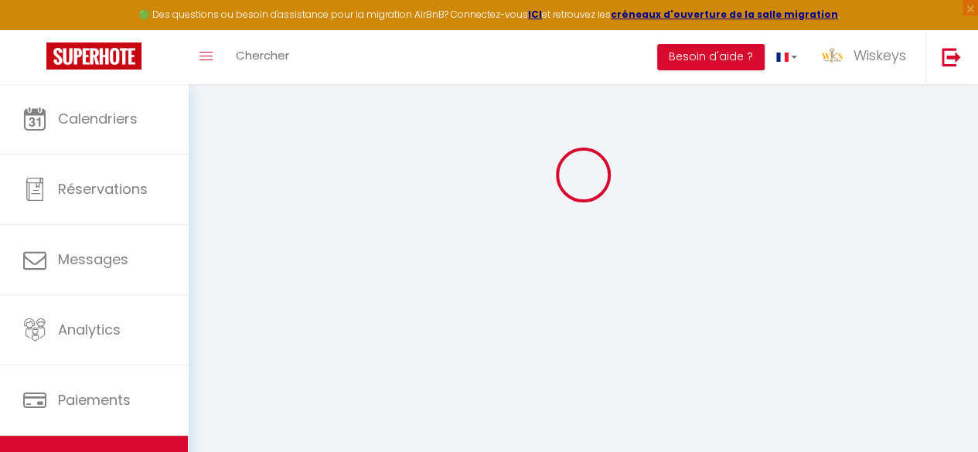
checkbox input "true"
select select "15:00"
select select "23:45"
select select "11:00"
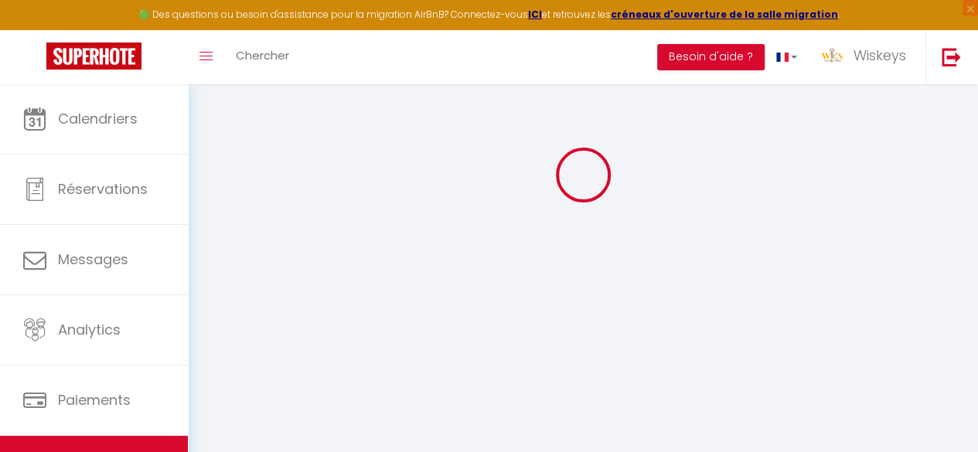
select select "30"
select select "120"
select select "20:00"
checkbox input "false"
checkbox input "true"
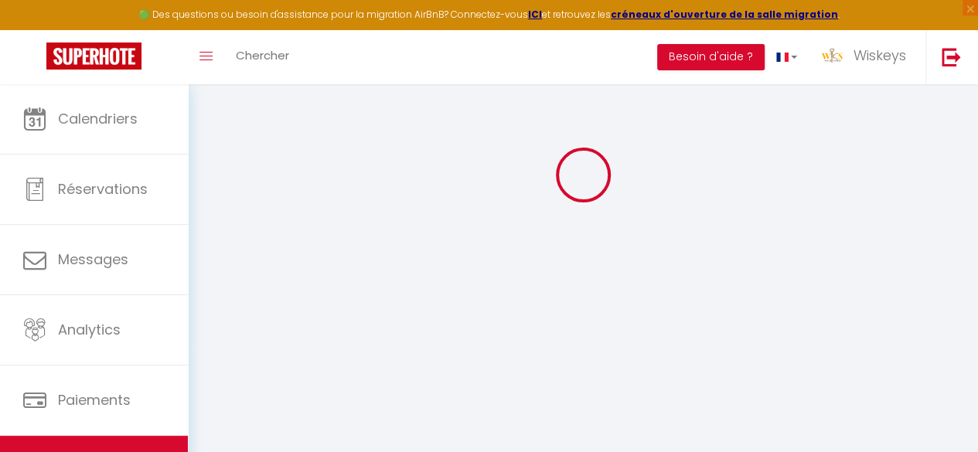
checkbox input "true"
checkbox input "false"
checkbox input "true"
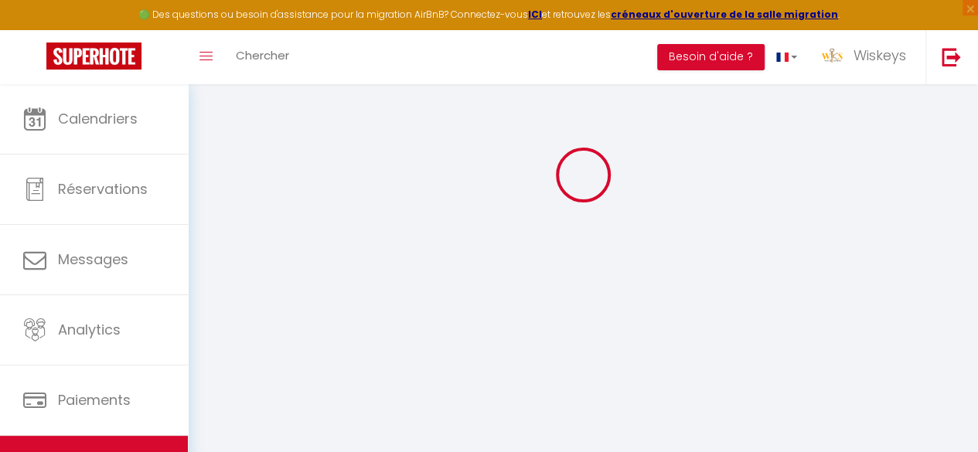
checkbox input "true"
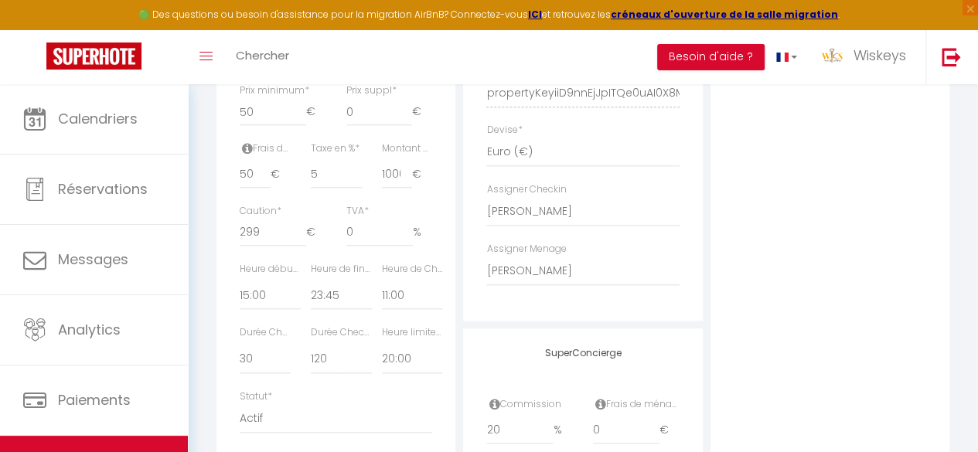
scroll to position [780, 0]
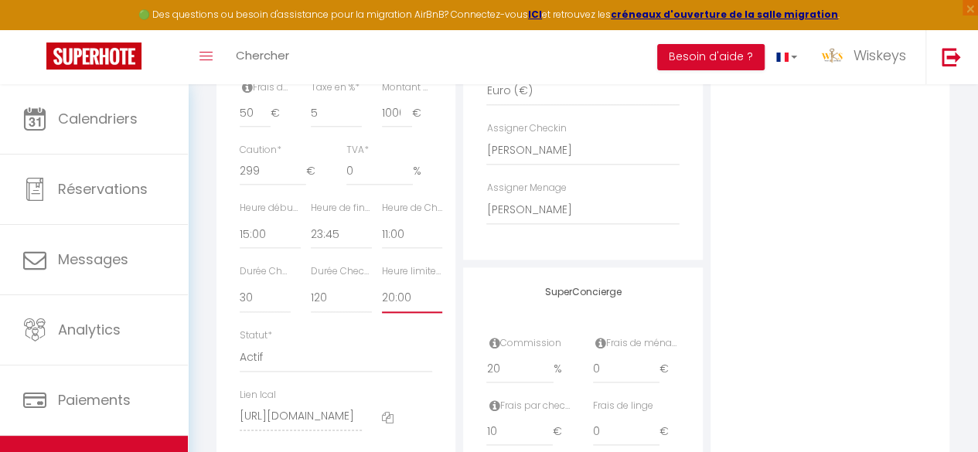
click at [383, 313] on select "Pas de limite 01:00 02:00 03:00 04:00 05:00 06:00 07:00 08:00 09:00 10:00 11:00…" at bounding box center [412, 298] width 61 height 29
select select "19:00"
click at [382, 308] on select "Pas de limite 01:00 02:00 03:00 04:00 05:00 06:00 07:00 08:00 09:00 10:00 11:00…" at bounding box center [412, 298] width 61 height 29
checkbox input "false"
checkbox input "true"
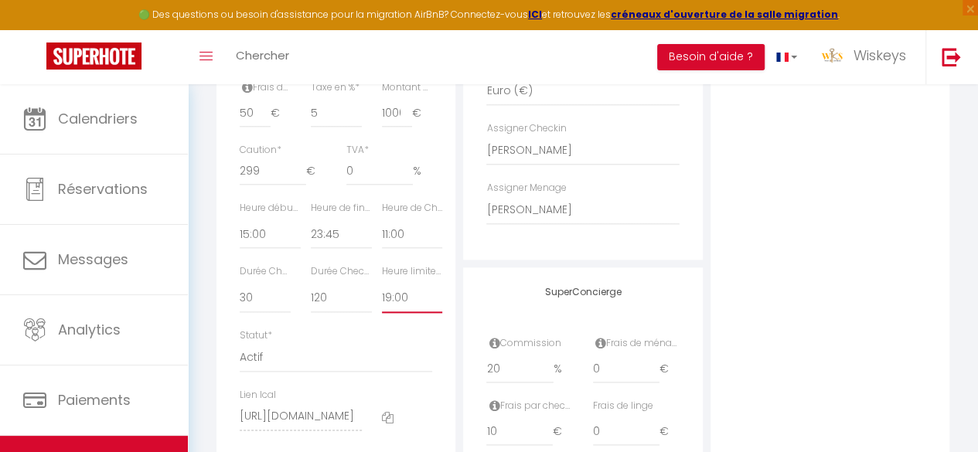
checkbox input "true"
click at [873, 216] on div "Photo Photo Supprimer Drag and drop a file here or click Ooops, something wrong…" at bounding box center [829, 21] width 239 height 1043
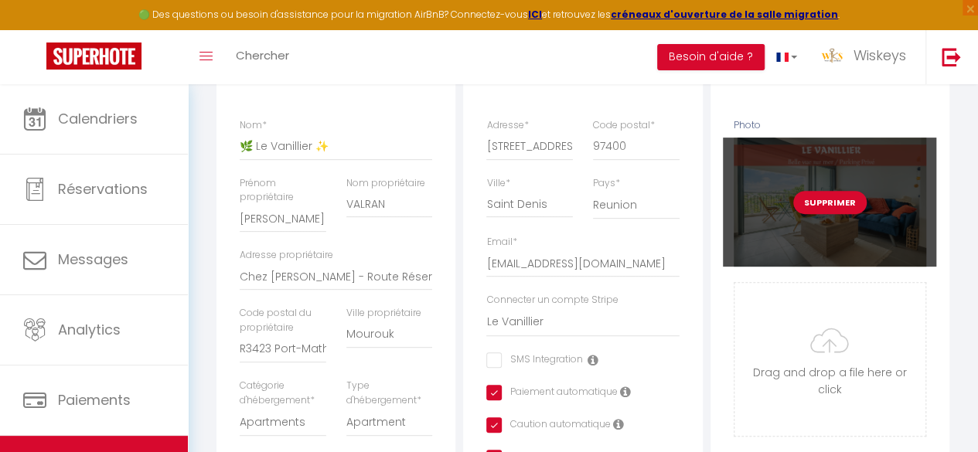
scroll to position [0, 0]
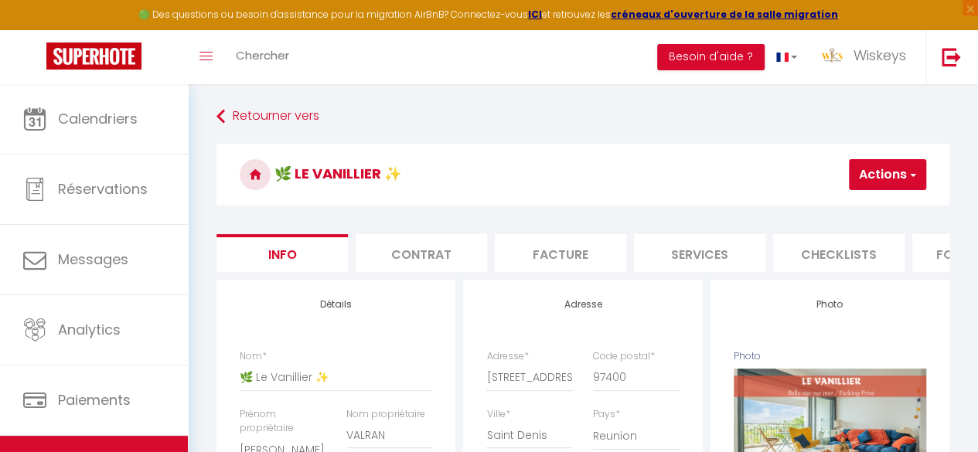
click at [891, 194] on h3 "🌿 Le Vanillier ✨" at bounding box center [582, 175] width 733 height 62
click at [892, 179] on button "Actions" at bounding box center [887, 174] width 77 height 31
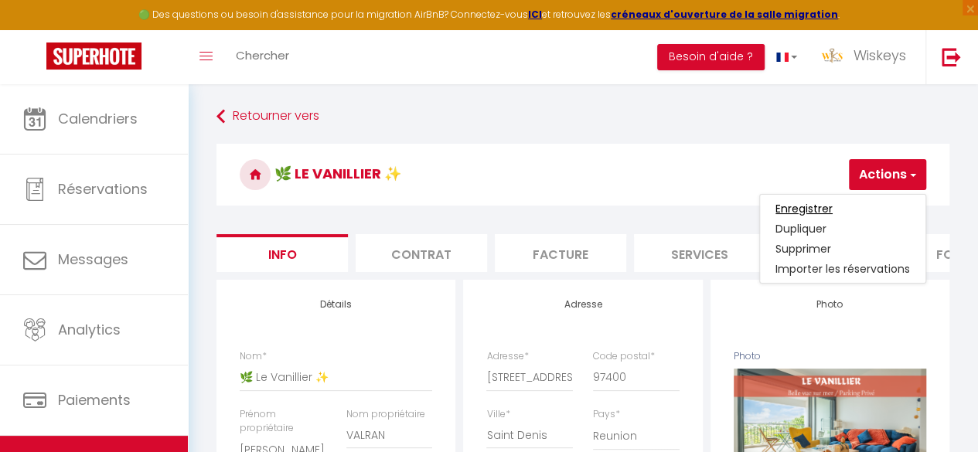
click at [824, 206] on input "Enregistrer" at bounding box center [803, 208] width 57 height 15
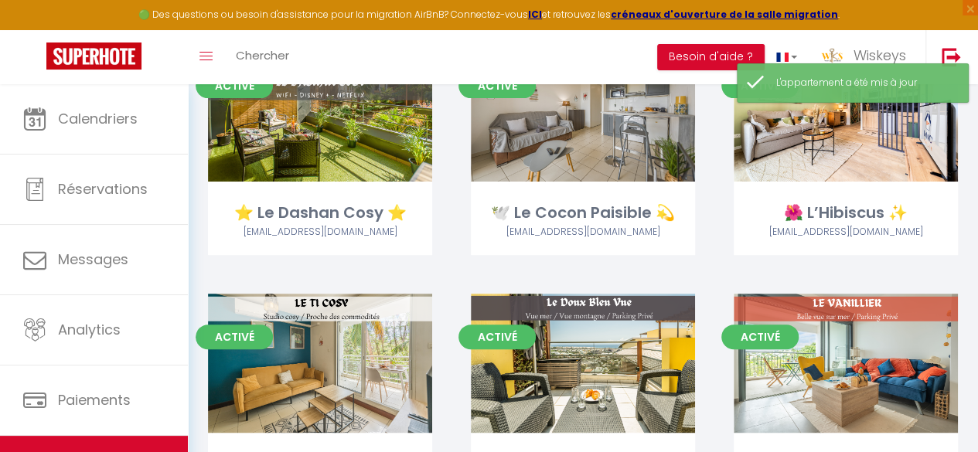
scroll to position [386, 0]
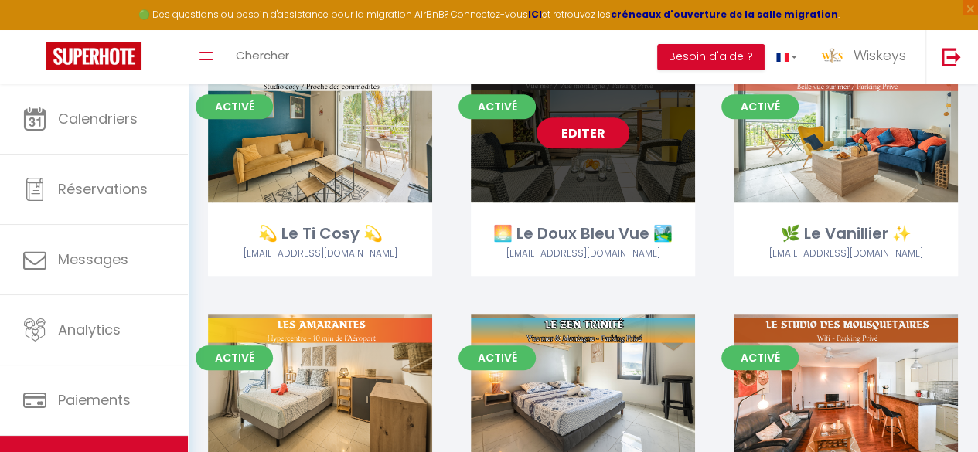
click at [612, 138] on link "Editer" at bounding box center [582, 132] width 93 height 31
click at [581, 134] on link "Editer" at bounding box center [582, 132] width 93 height 31
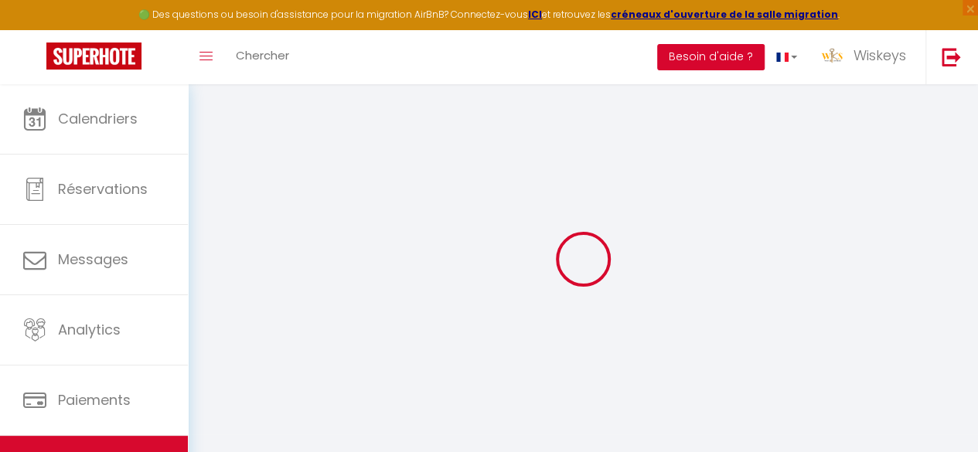
select select
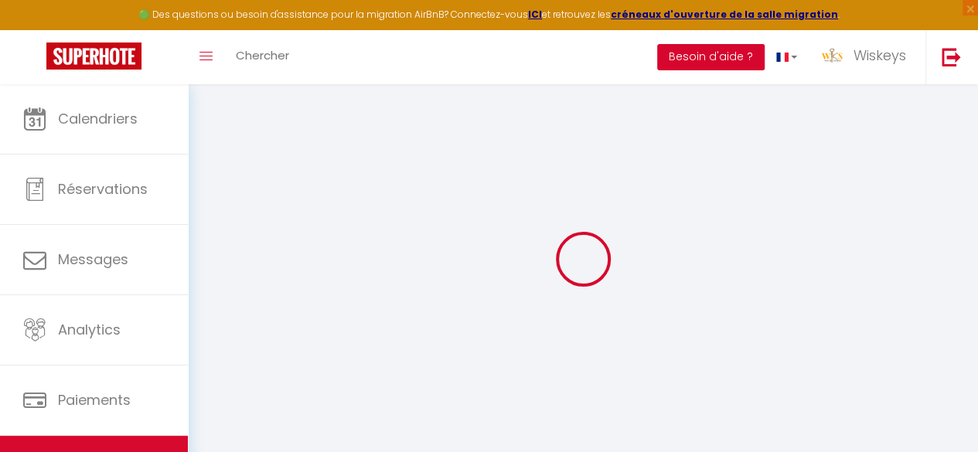
select select
checkbox input "false"
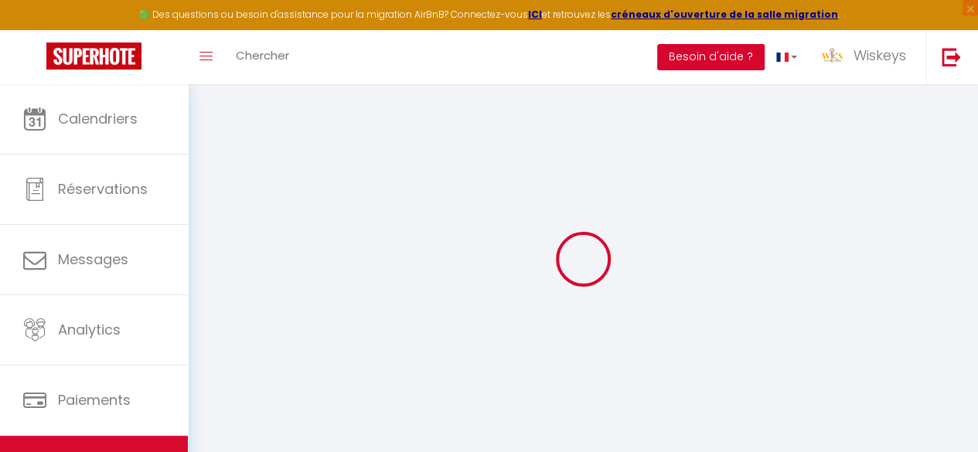
select select
type input "🌅 Le Doux Bleu Vue 🏞️"
type input "[PERSON_NAME] & [PERSON_NAME]"
type input "COLLARDEAU"
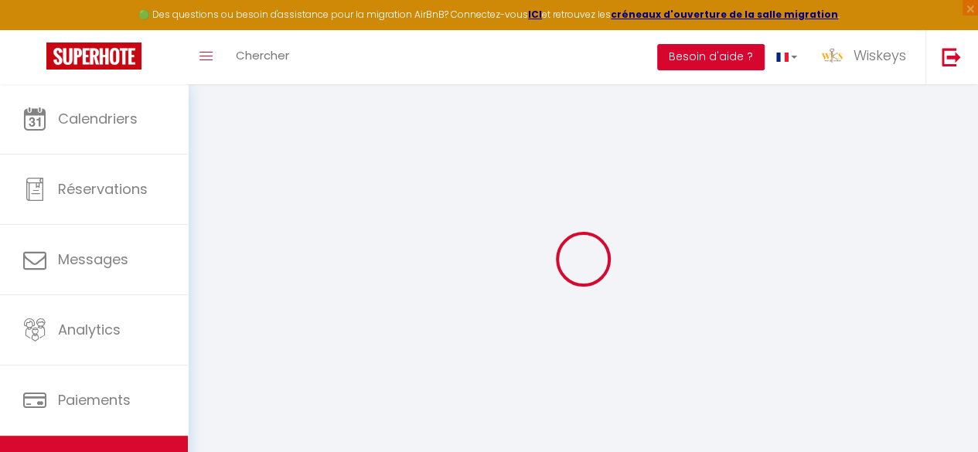
type input "[STREET_ADDRESS]"
type input "97490"
type input "Sainte Clotilde"
select select "2"
type input "40"
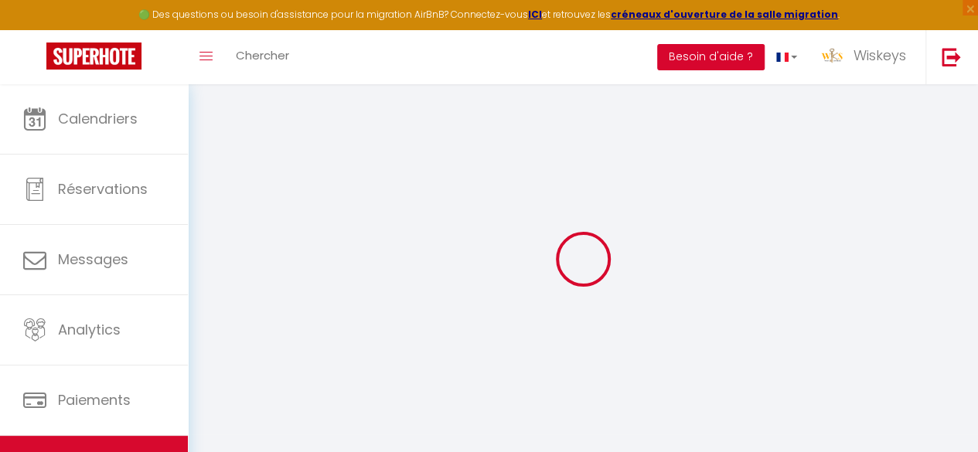
type input "50"
type input "5"
type input "1000"
type input "300"
select select
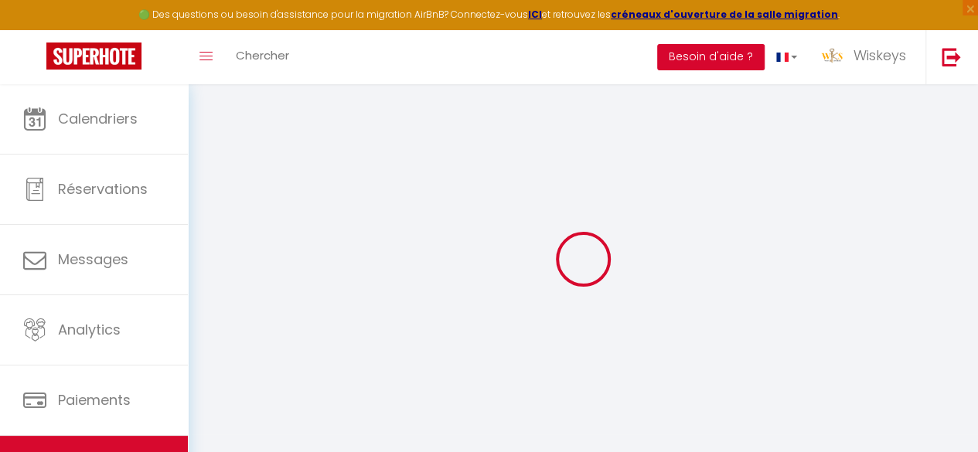
select select
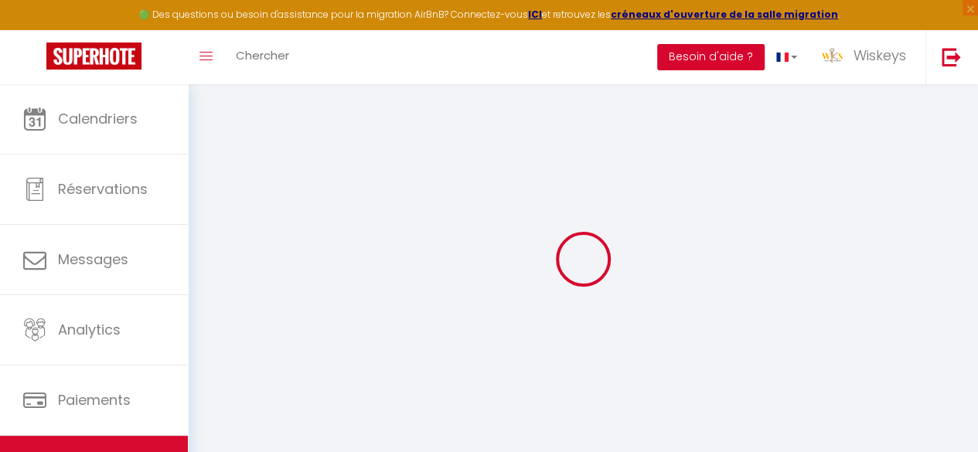
type input "[STREET_ADDRESS]"
type input "97400"
type input "Saint Denis"
select select "177"
type input "[EMAIL_ADDRESS][DOMAIN_NAME]"
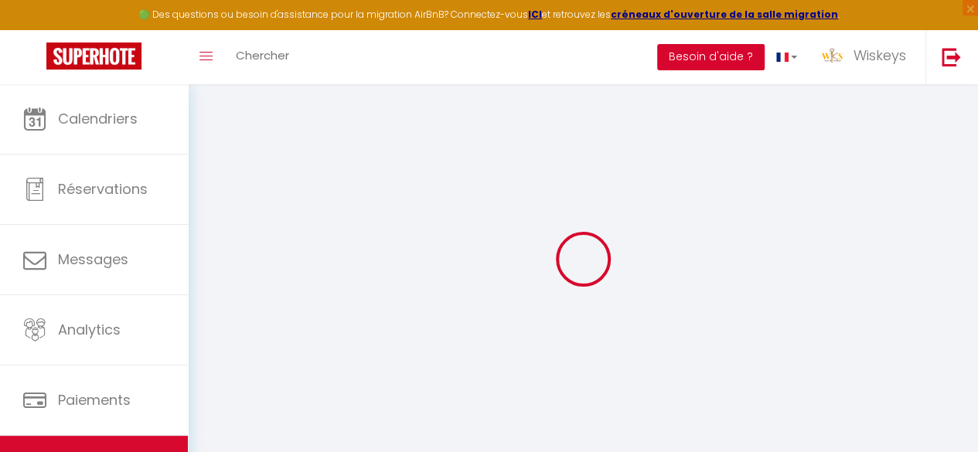
select select "8768"
checkbox input "false"
checkbox input "true"
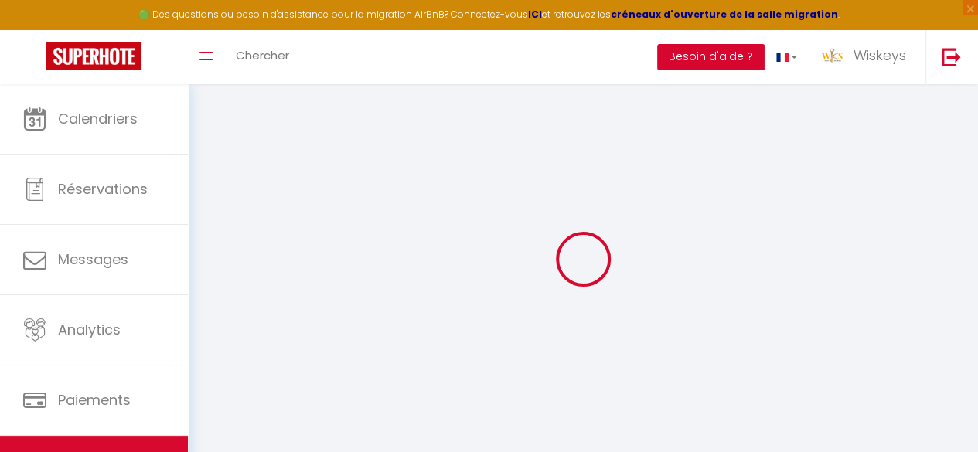
radio input "true"
type input "0"
select select
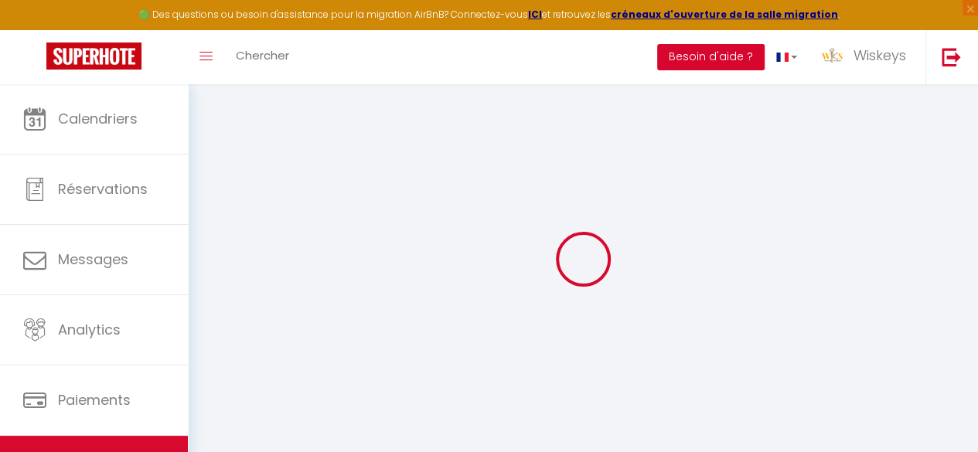
select select
checkbox input "false"
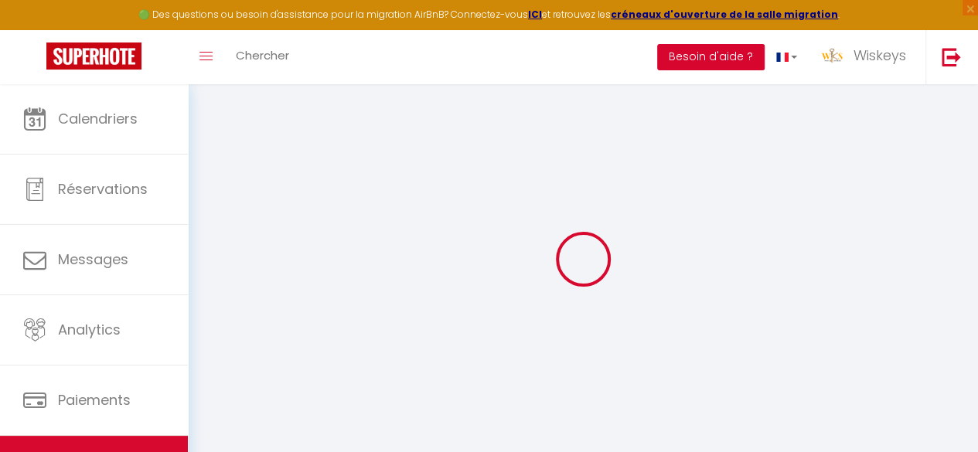
checkbox input "true"
select select "30331"
select select "13542"
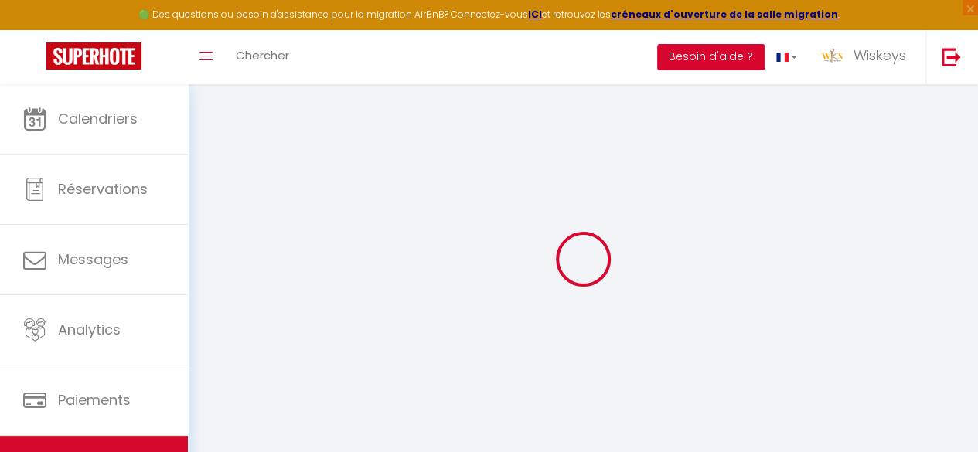
select select
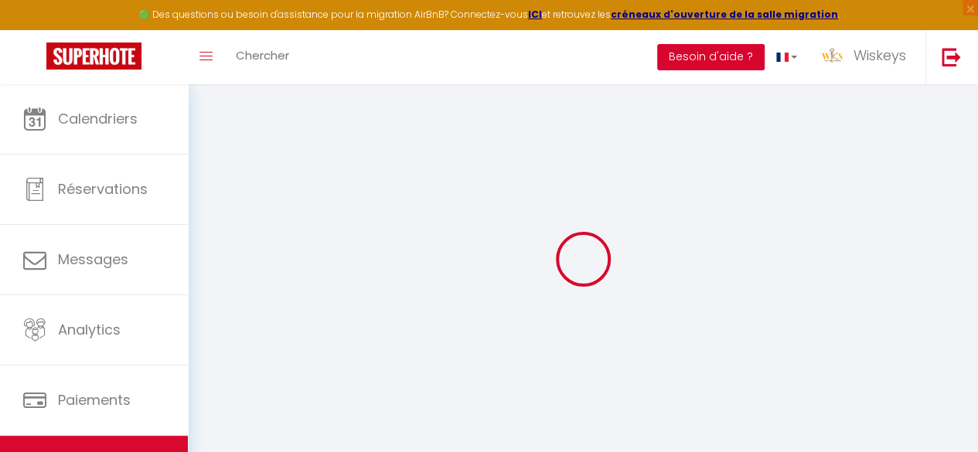
select select
checkbox input "false"
checkbox input "true"
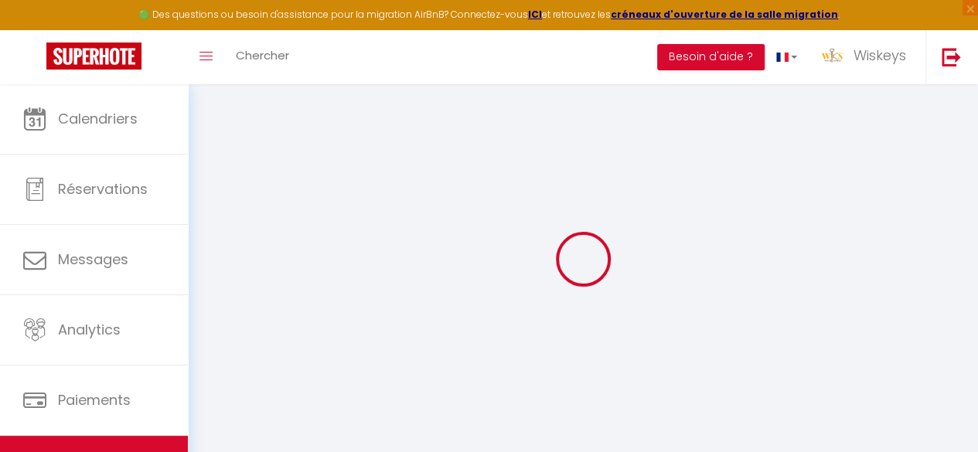
checkbox input "false"
checkbox input "true"
select select "15:00"
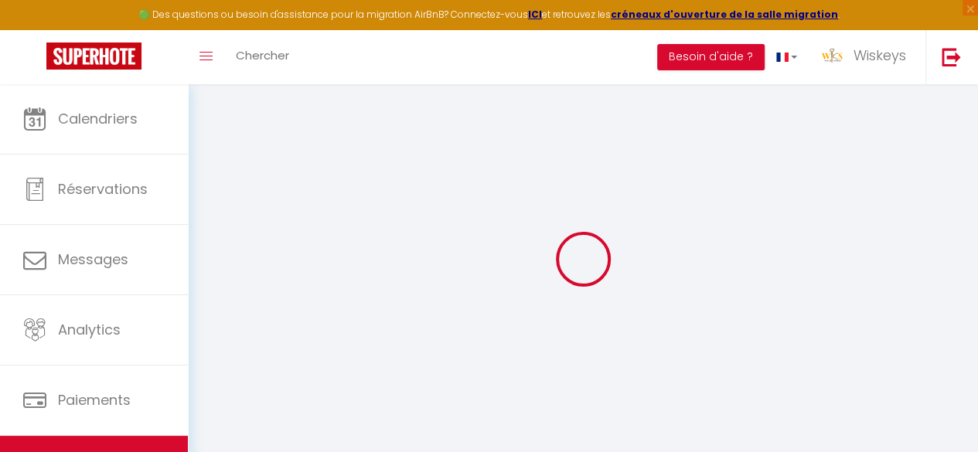
select select "23:45"
select select "11:00"
select select "30"
select select "120"
select select "19:00"
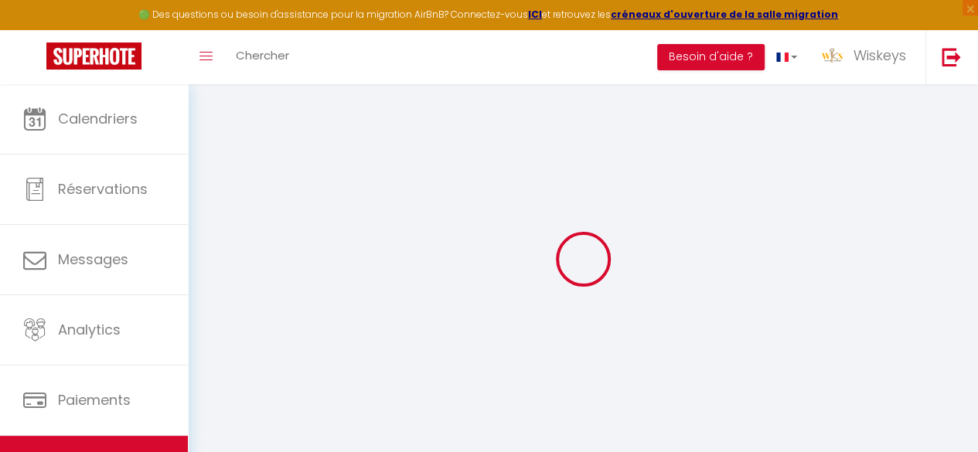
checkbox input "false"
checkbox input "true"
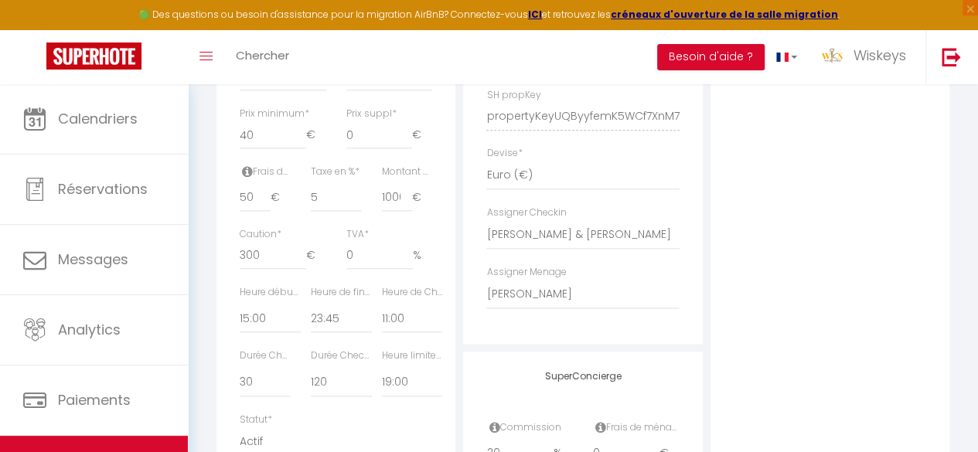
scroll to position [920, 0]
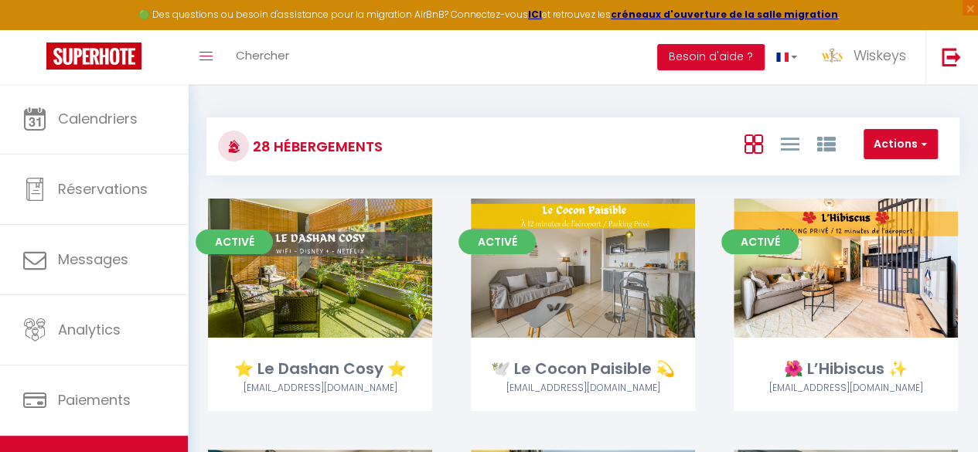
scroll to position [464, 0]
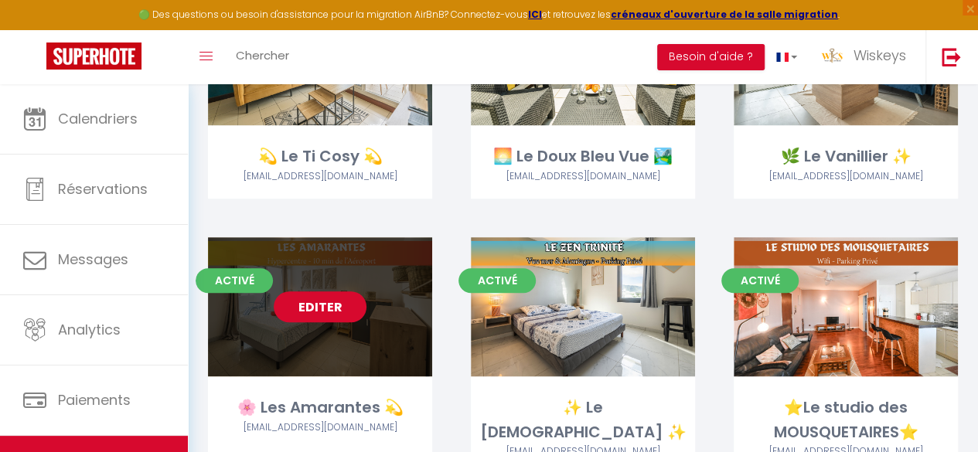
click at [339, 308] on link "Editer" at bounding box center [320, 306] width 93 height 31
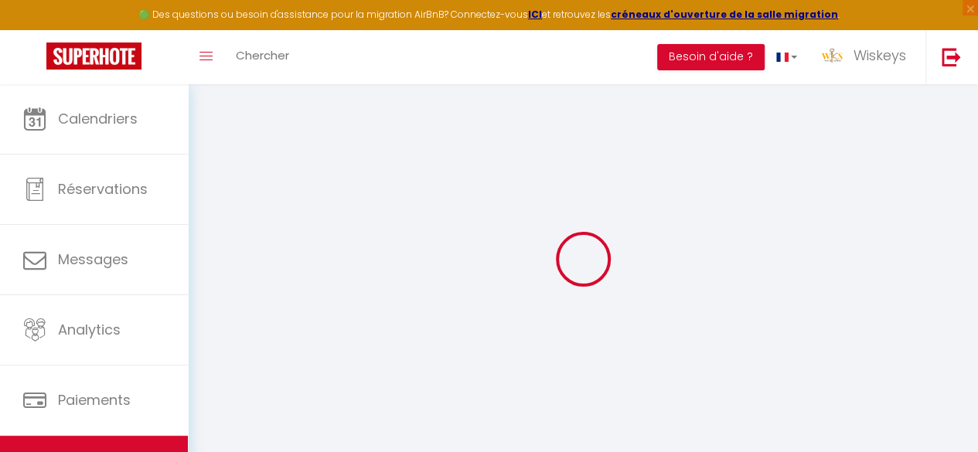
select select
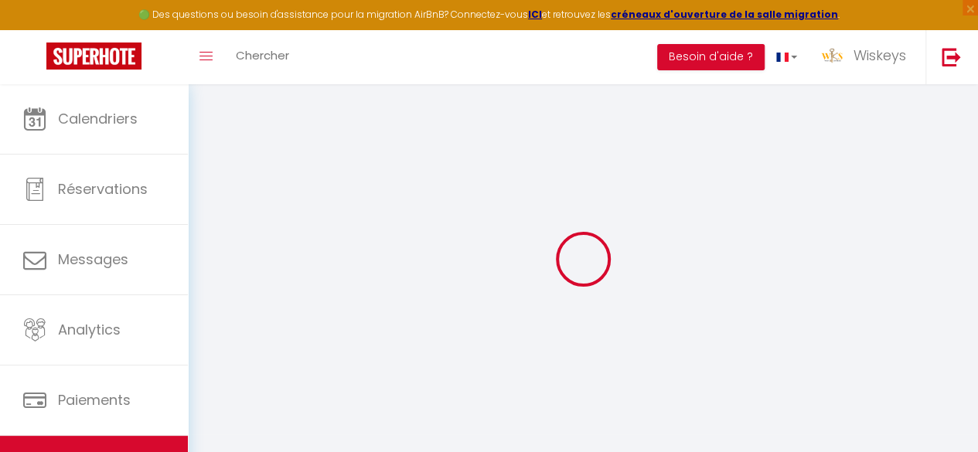
select select
checkbox input "false"
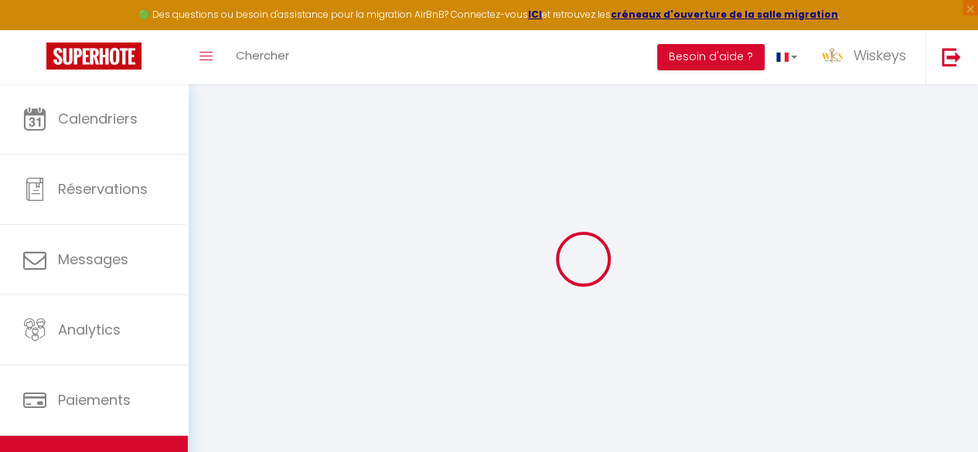
select select
type input "🌸 Les Amarantes 💫"
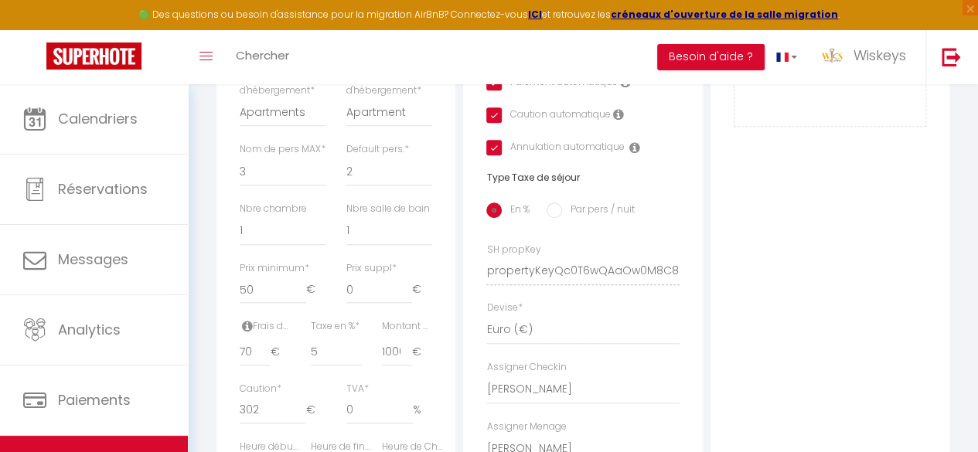
scroll to position [696, 0]
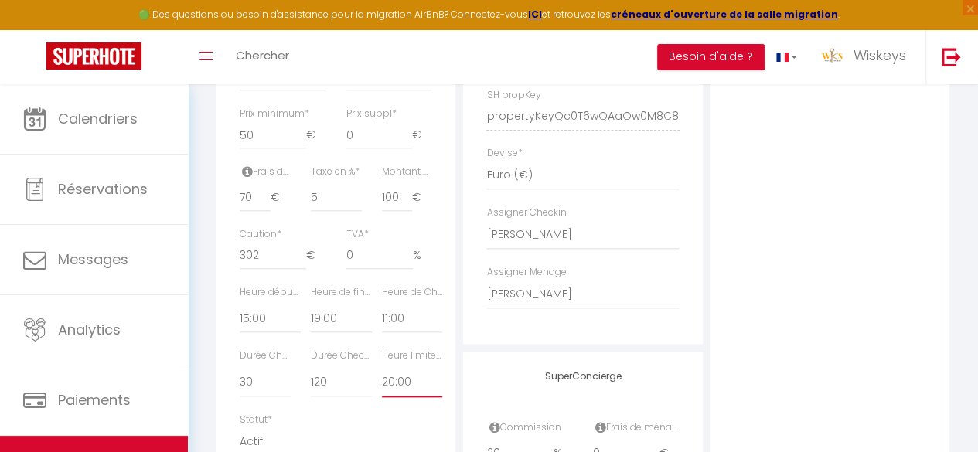
click at [427, 397] on select "Pas de limite 01:00 02:00 03:00 04:00 05:00 06:00 07:00 08:00 09:00 10:00 11:00…" at bounding box center [412, 382] width 61 height 29
click at [382, 393] on select "Pas de limite 01:00 02:00 03:00 04:00 05:00 06:00 07:00 08:00 09:00 10:00 11:00…" at bounding box center [412, 382] width 61 height 29
click at [880, 310] on div "Photo Photo Supprimer Drag and drop a file here or click Ooops, something wrong…" at bounding box center [829, 105] width 239 height 1043
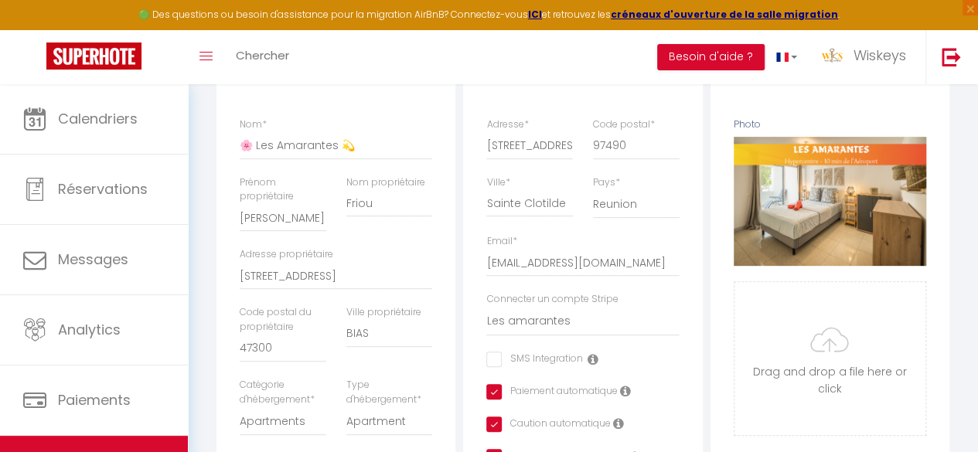
scroll to position [0, 0]
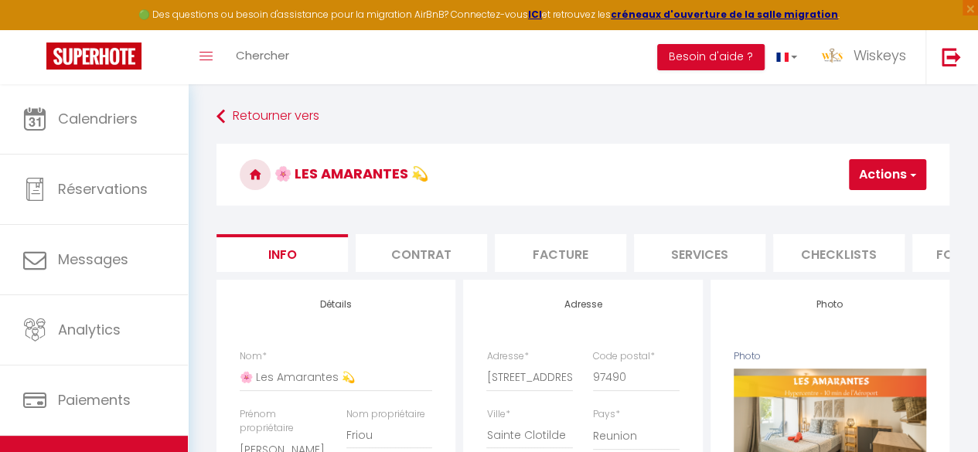
click at [865, 172] on button "Actions" at bounding box center [887, 174] width 77 height 31
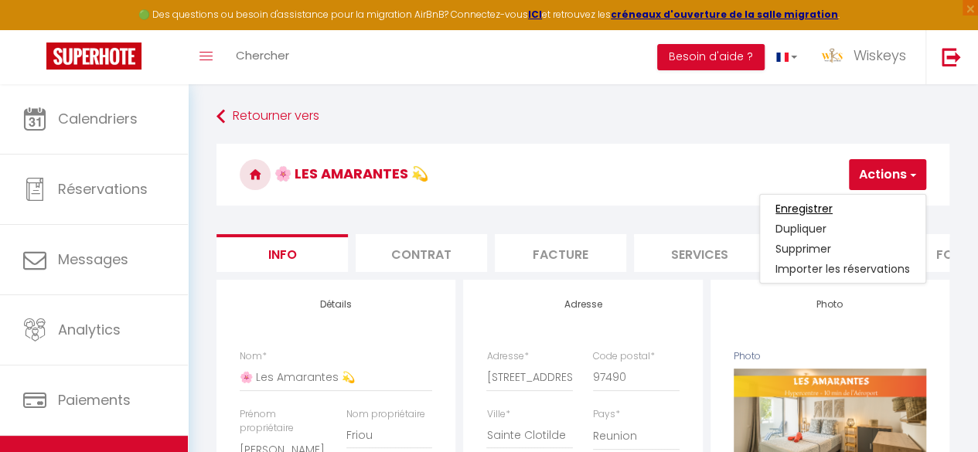
click at [807, 205] on input "Enregistrer" at bounding box center [803, 208] width 57 height 15
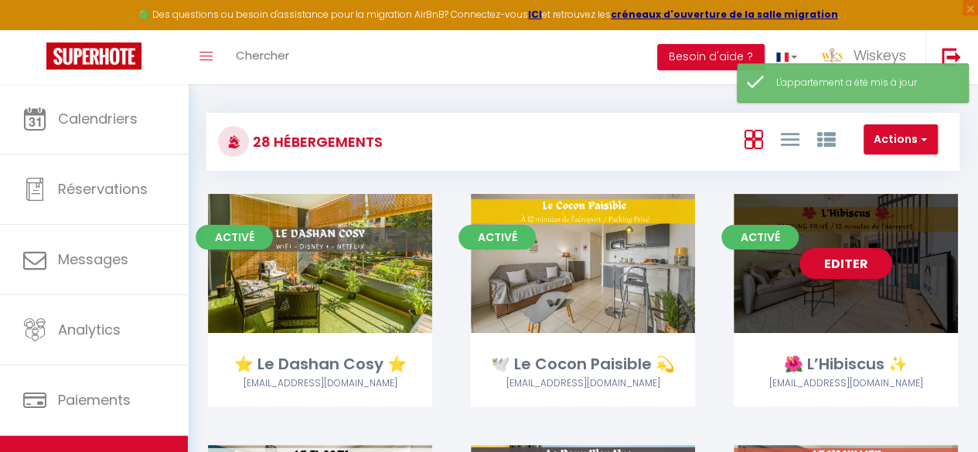
scroll to position [464, 0]
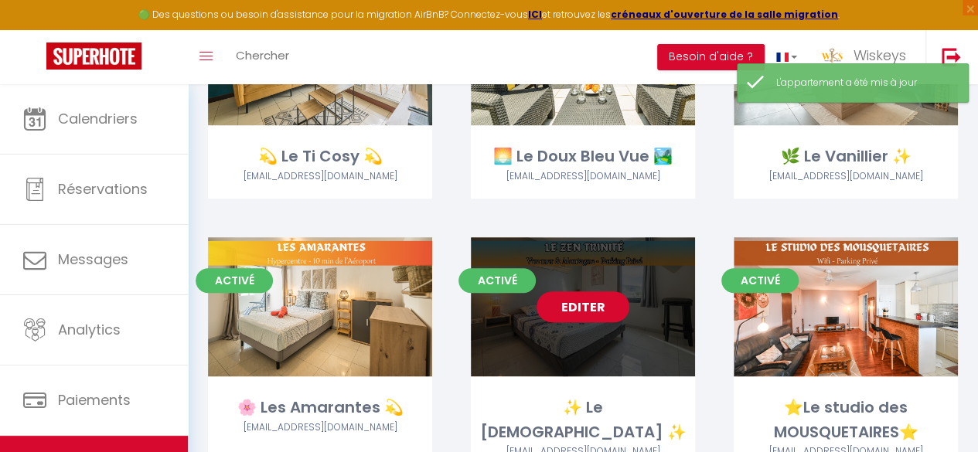
click at [615, 307] on link "Editer" at bounding box center [582, 306] width 93 height 31
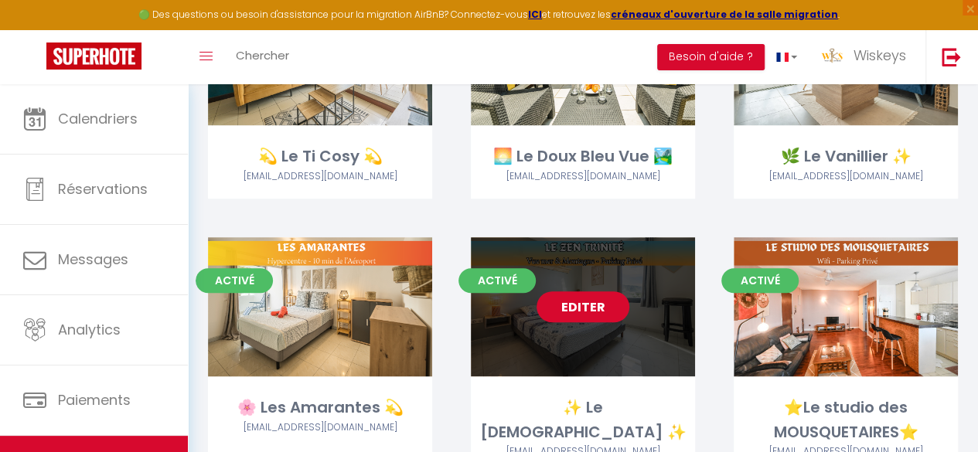
click at [615, 307] on link "Editer" at bounding box center [582, 306] width 93 height 31
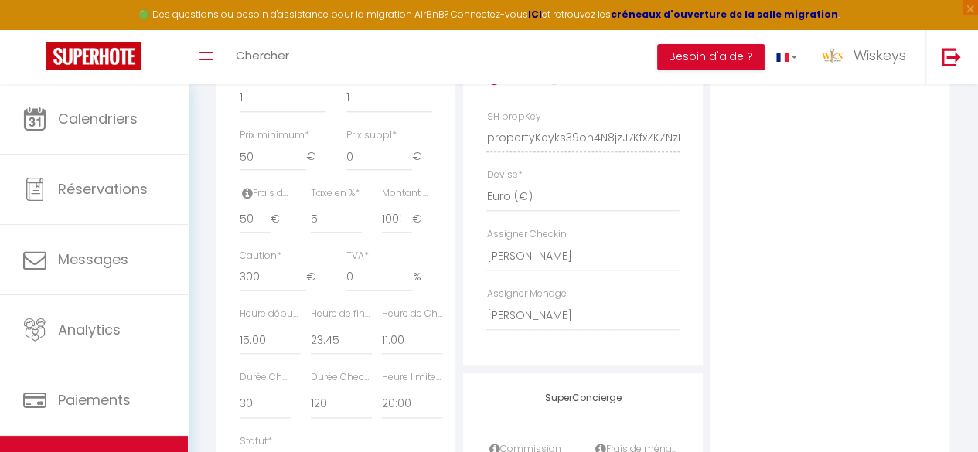
scroll to position [850, 0]
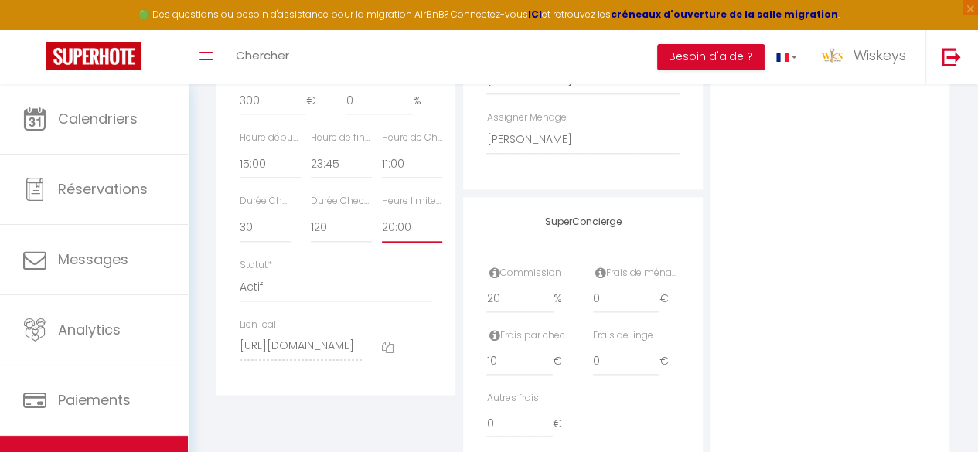
click at [422, 243] on select "Pas de limite 01:00 02:00 03:00 04:00 05:00 06:00 07:00 08:00 09:00 10:00 11:00…" at bounding box center [412, 227] width 61 height 29
click at [382, 239] on select "Pas de limite 01:00 02:00 03:00 04:00 05:00 06:00 07:00 08:00 09:00 10:00 11:00…" at bounding box center [412, 227] width 61 height 29
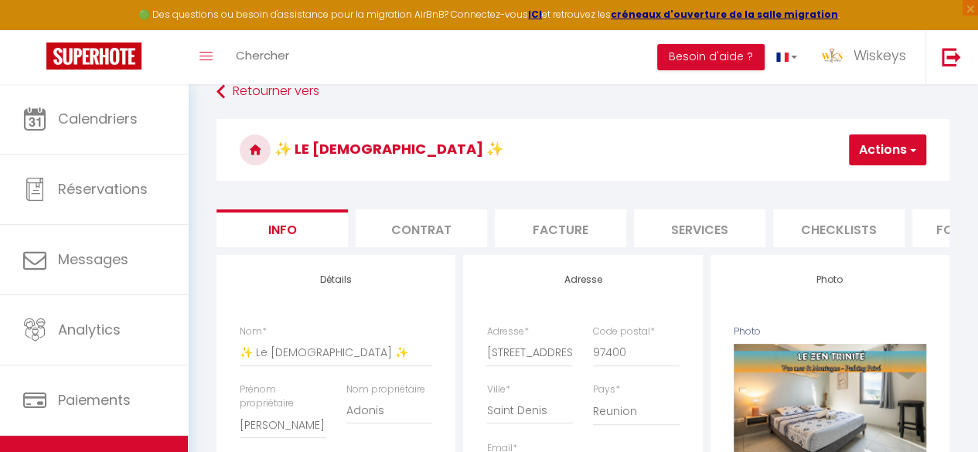
scroll to position [0, 0]
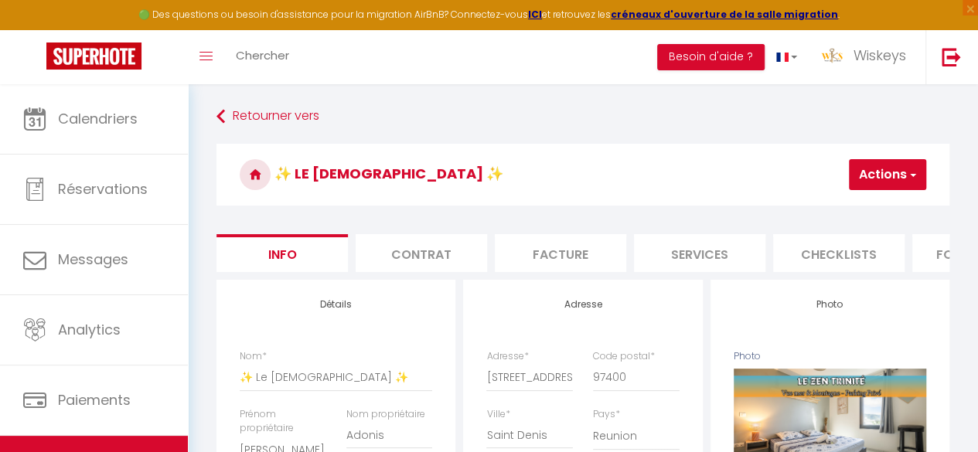
click at [892, 191] on h3 "✨ Le [DEMOGRAPHIC_DATA] ✨" at bounding box center [582, 175] width 733 height 62
click at [895, 178] on button "Actions" at bounding box center [887, 174] width 77 height 31
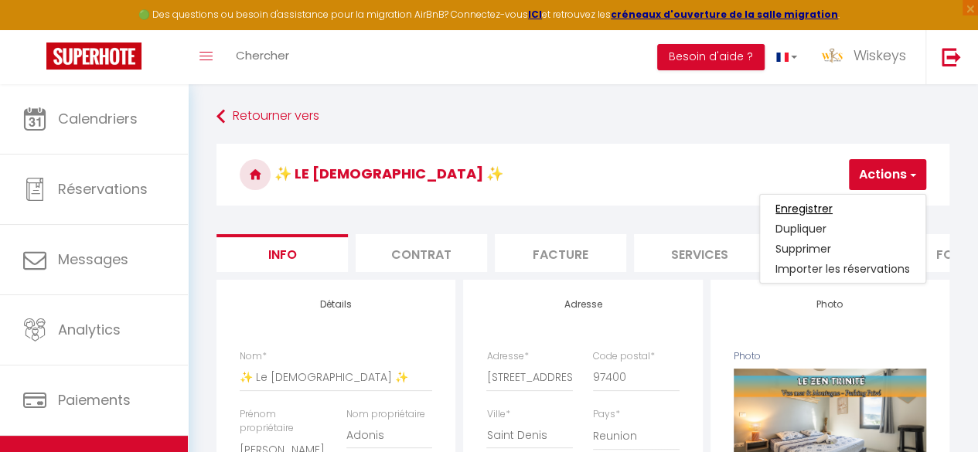
click at [804, 211] on input "Enregistrer" at bounding box center [803, 208] width 57 height 15
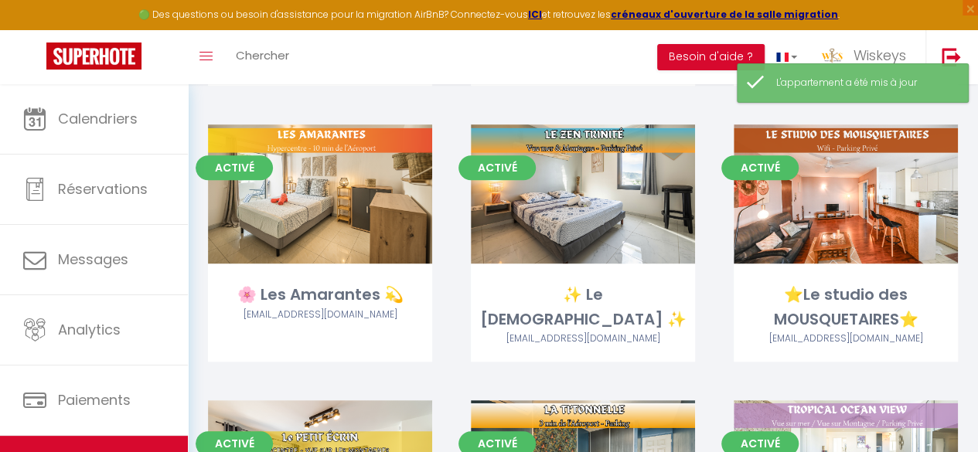
scroll to position [625, 0]
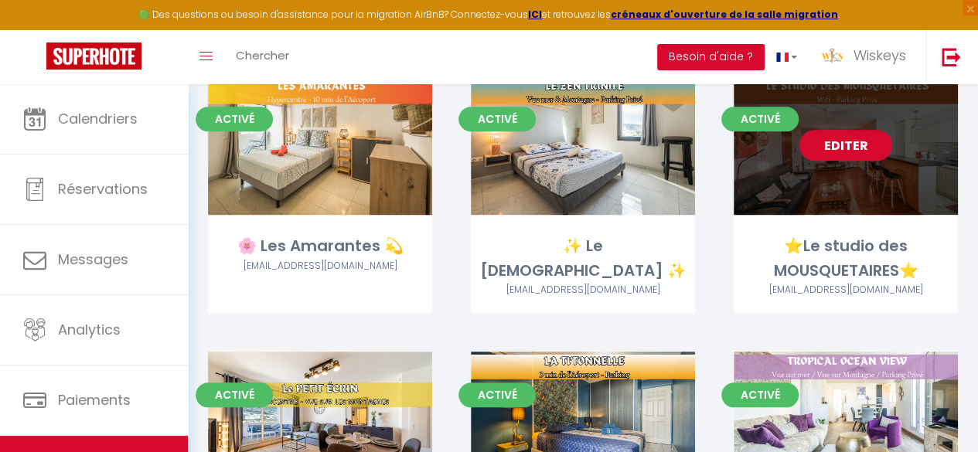
click at [836, 153] on link "Editer" at bounding box center [845, 145] width 93 height 31
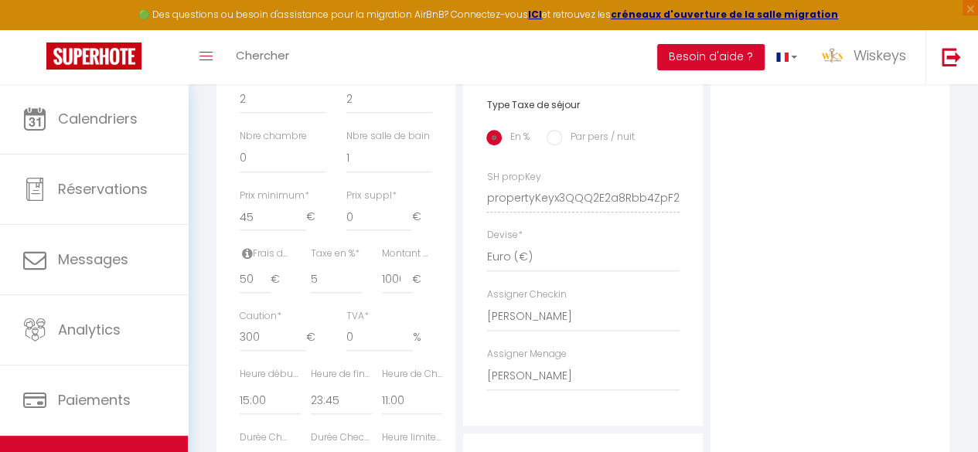
scroll to position [850, 0]
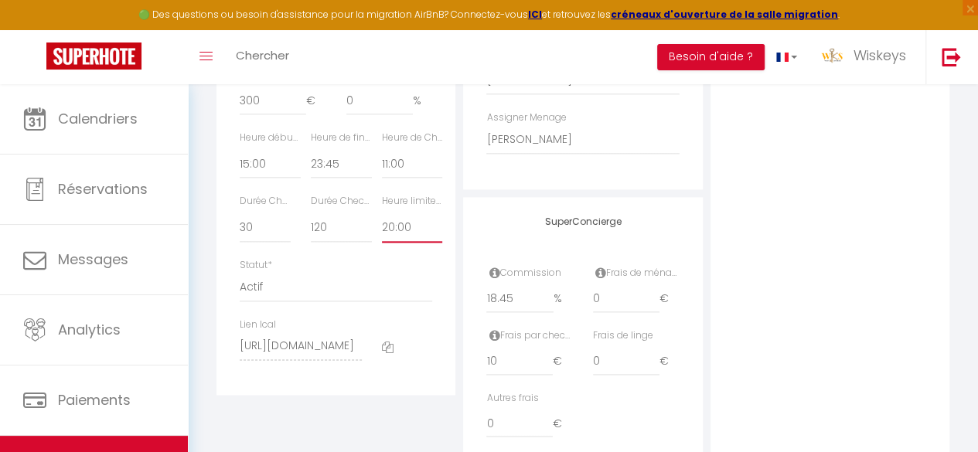
click at [403, 243] on select "Pas de limite 01:00 02:00 03:00 04:00 05:00 06:00 07:00 08:00 09:00 10:00 11:00…" at bounding box center [412, 227] width 61 height 29
click at [382, 239] on select "Pas de limite 01:00 02:00 03:00 04:00 05:00 06:00 07:00 08:00 09:00 10:00 11:00…" at bounding box center [412, 227] width 61 height 29
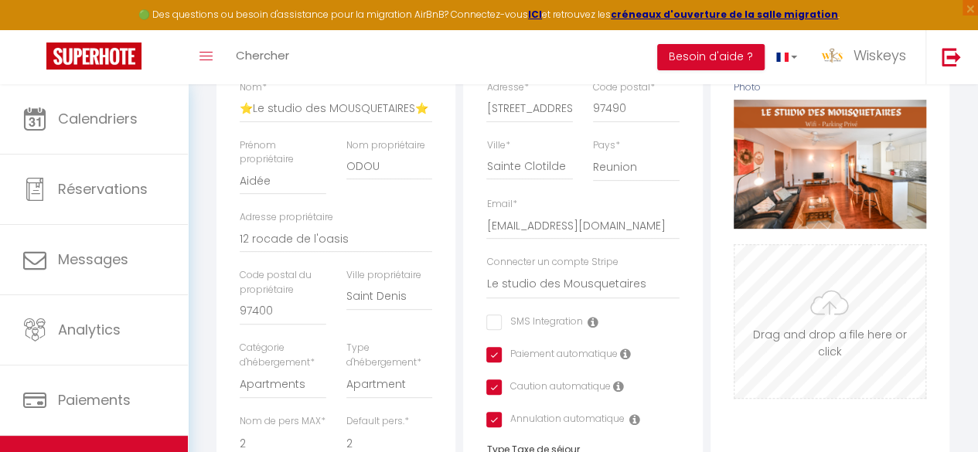
scroll to position [0, 0]
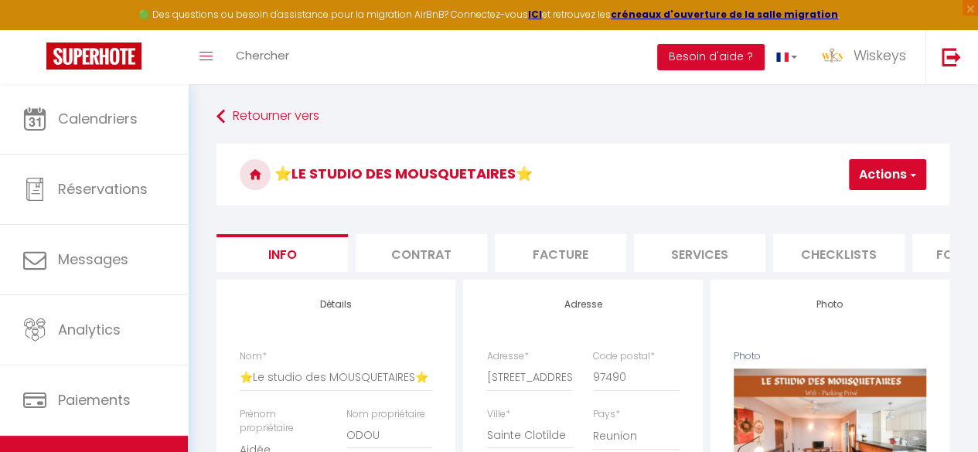
click at [870, 169] on button "Actions" at bounding box center [887, 174] width 77 height 31
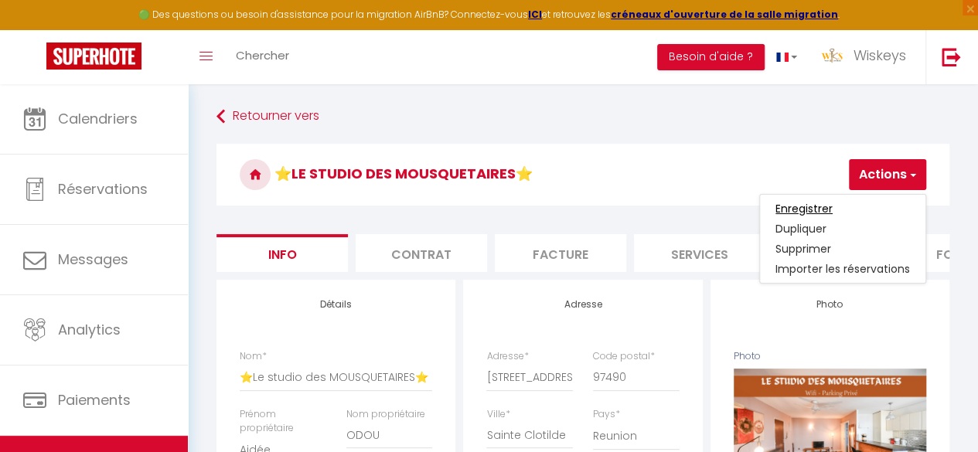
click at [812, 208] on input "Enregistrer" at bounding box center [803, 208] width 57 height 15
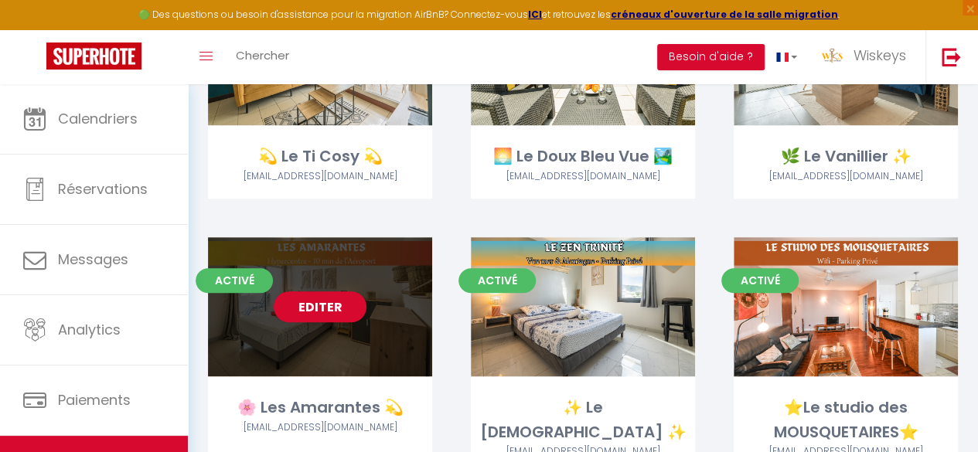
scroll to position [696, 0]
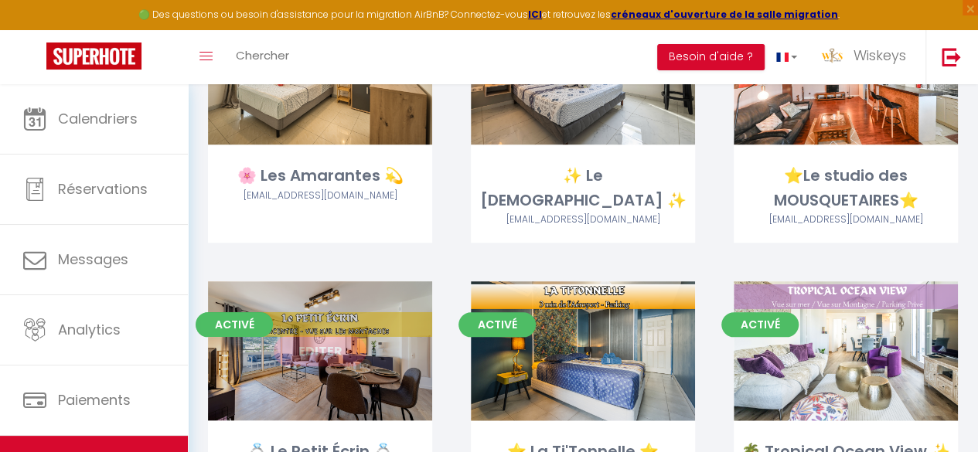
click at [342, 344] on link "Editer" at bounding box center [320, 350] width 93 height 31
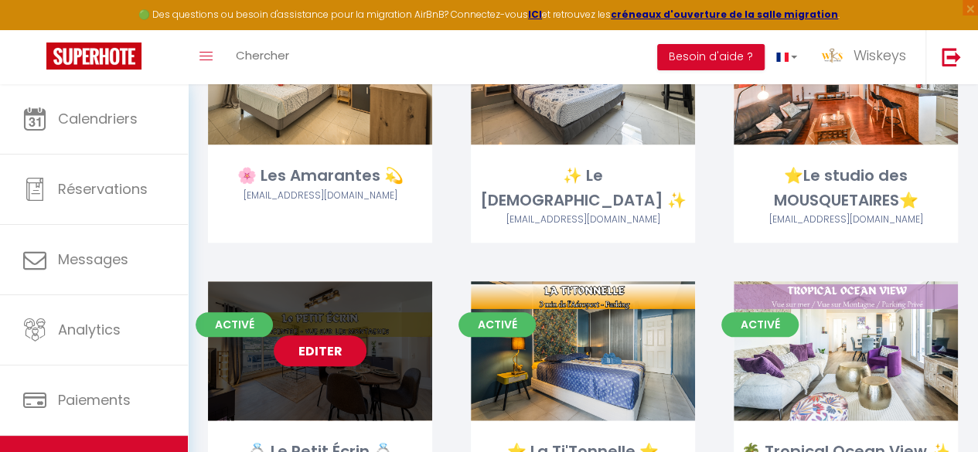
click at [342, 344] on link "Editer" at bounding box center [320, 350] width 93 height 31
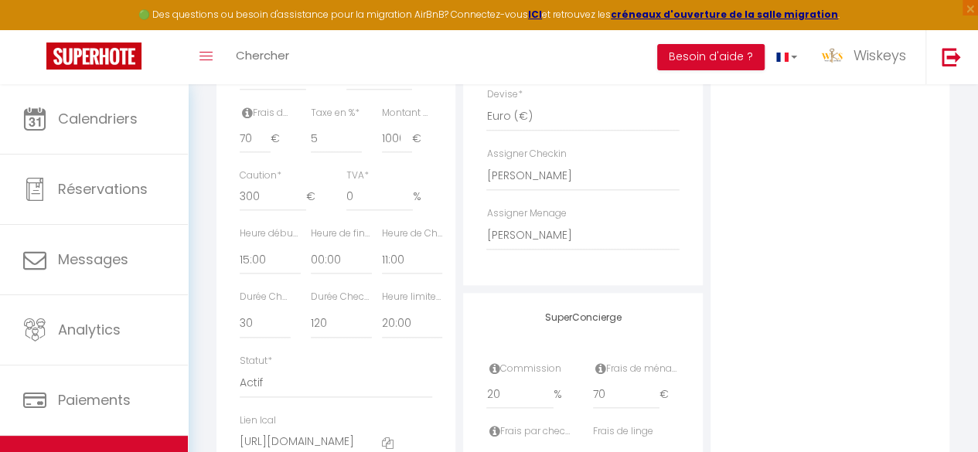
scroll to position [773, 0]
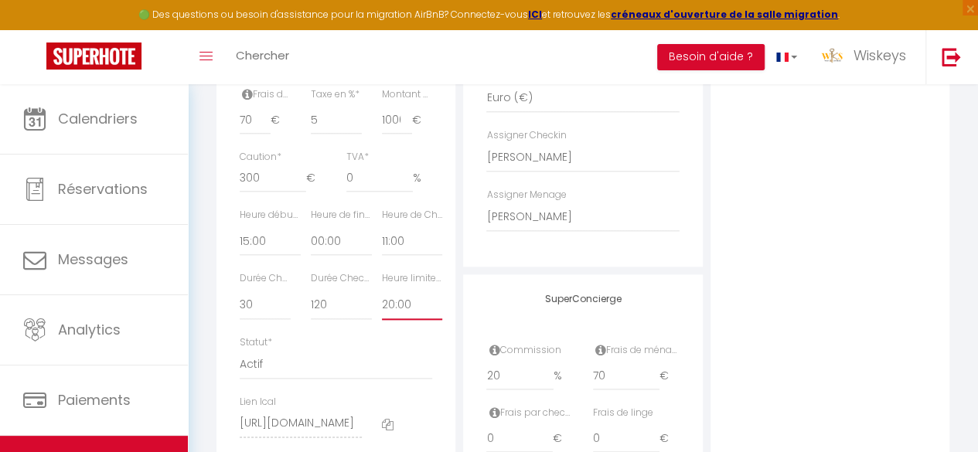
click at [420, 320] on select "Pas de limite 01:00 02:00 03:00 04:00 05:00 06:00 07:00 08:00 09:00 10:00 11:00…" at bounding box center [412, 305] width 61 height 29
click at [382, 316] on select "Pas de limite 01:00 02:00 03:00 04:00 05:00 06:00 07:00 08:00 09:00 10:00 11:00…" at bounding box center [412, 305] width 61 height 29
click at [817, 311] on div "Photo Photo Supprimer Drag and drop a file here or click Ooops, something wrong…" at bounding box center [829, 28] width 239 height 1043
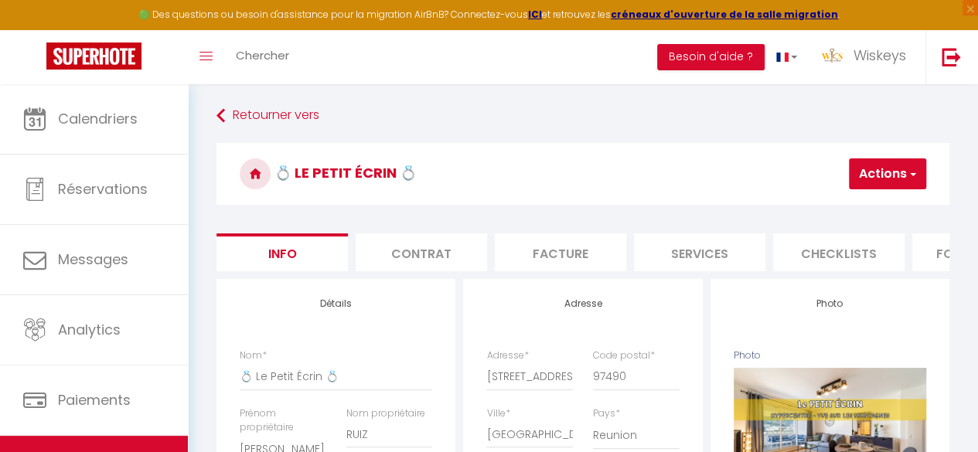
scroll to position [0, 0]
click at [866, 169] on button "Actions" at bounding box center [887, 174] width 77 height 31
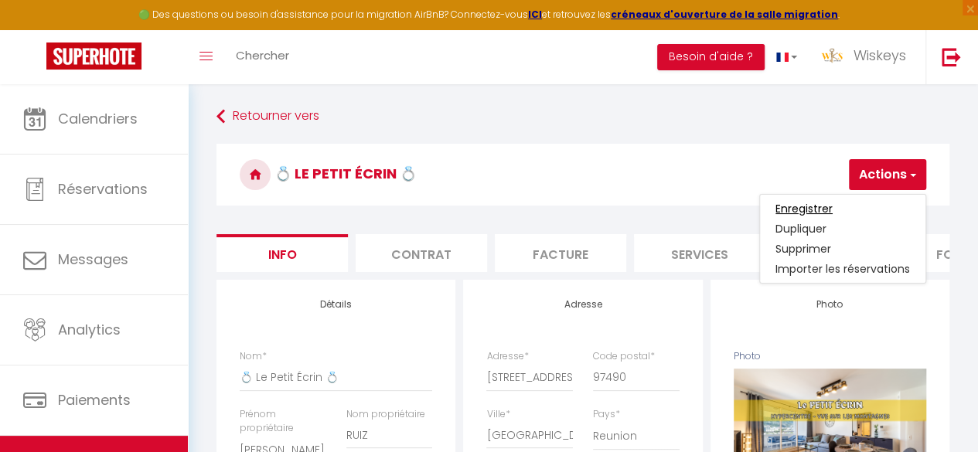
click at [825, 202] on input "Enregistrer" at bounding box center [803, 208] width 57 height 15
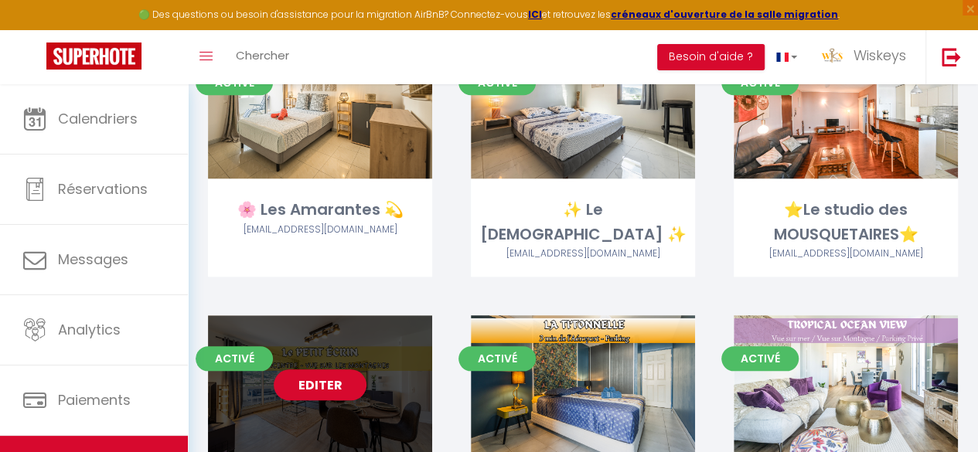
scroll to position [696, 0]
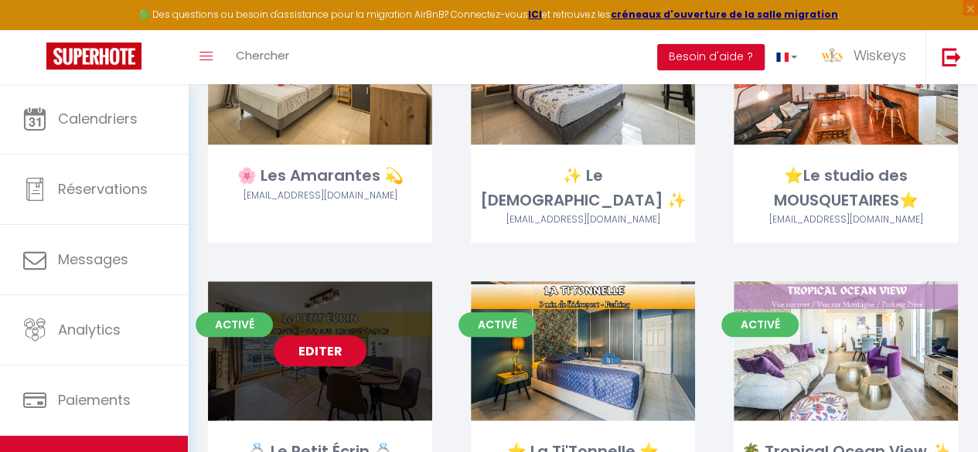
click at [349, 357] on link "Editer" at bounding box center [320, 350] width 93 height 31
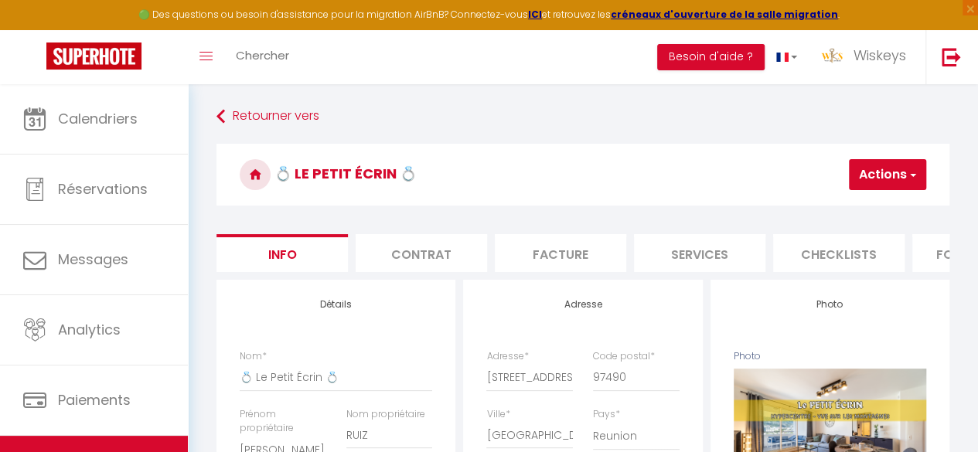
scroll to position [0, 640]
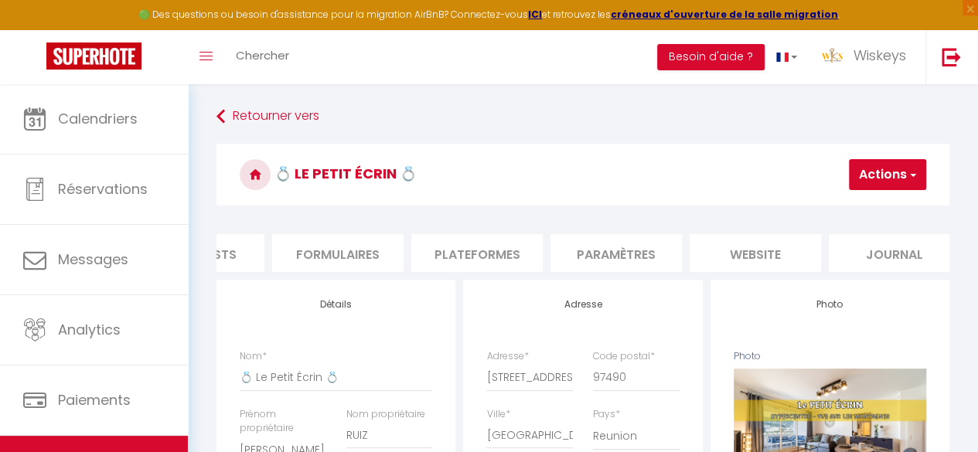
click at [640, 240] on li "Paramètres" at bounding box center [615, 253] width 131 height 38
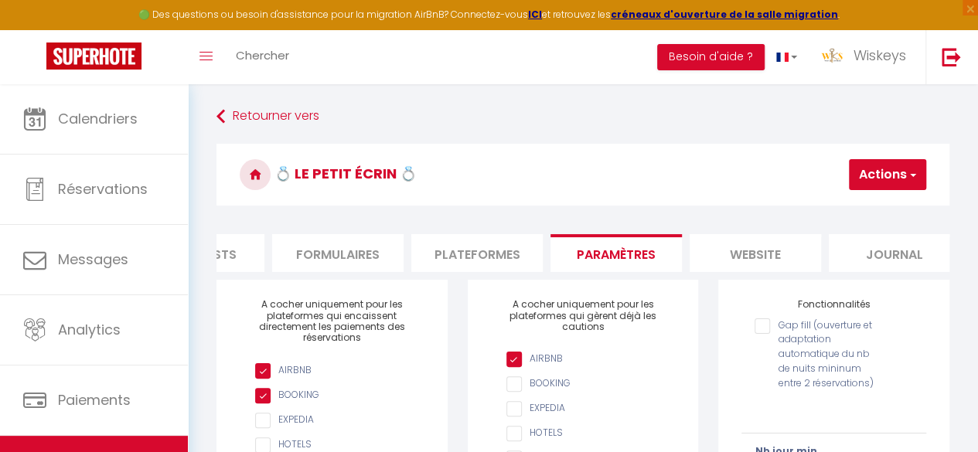
click at [499, 254] on li "Plateformes" at bounding box center [476, 253] width 131 height 38
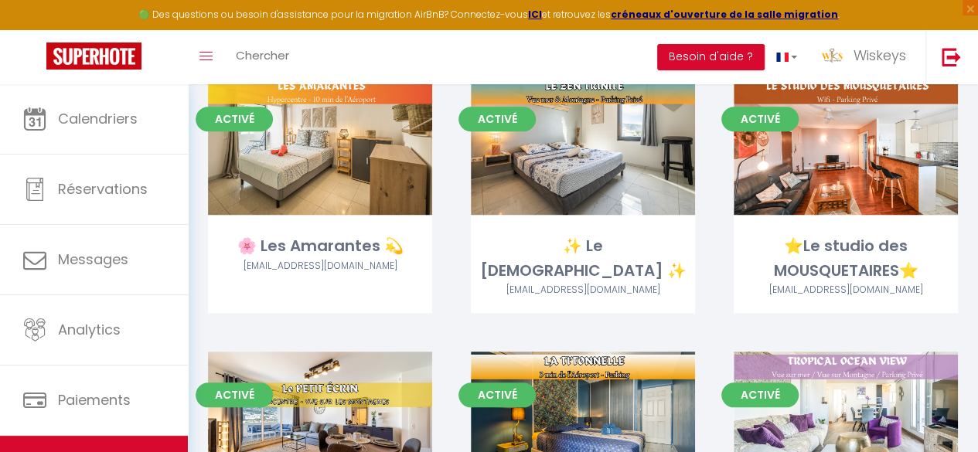
scroll to position [857, 0]
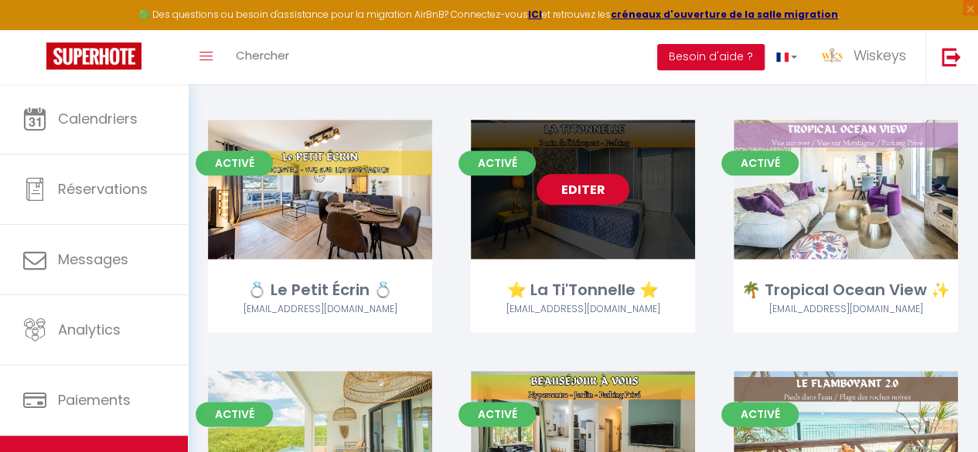
click at [601, 192] on link "Editer" at bounding box center [582, 189] width 93 height 31
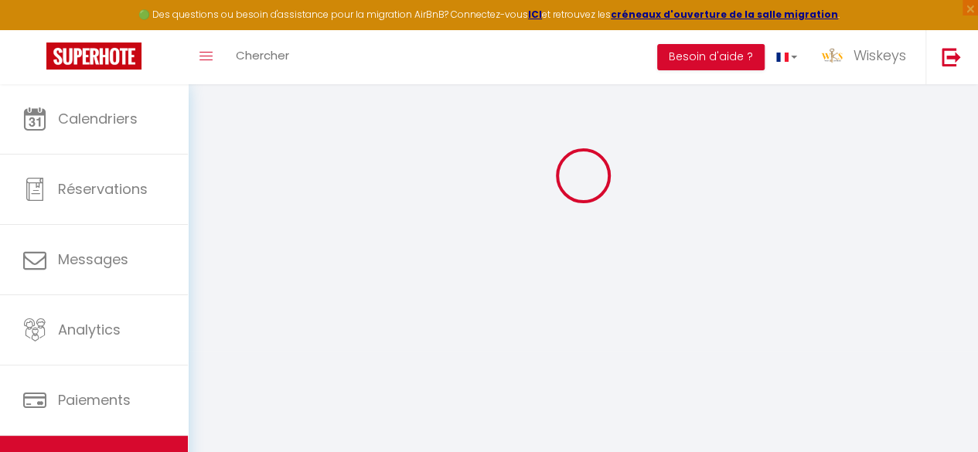
scroll to position [84, 0]
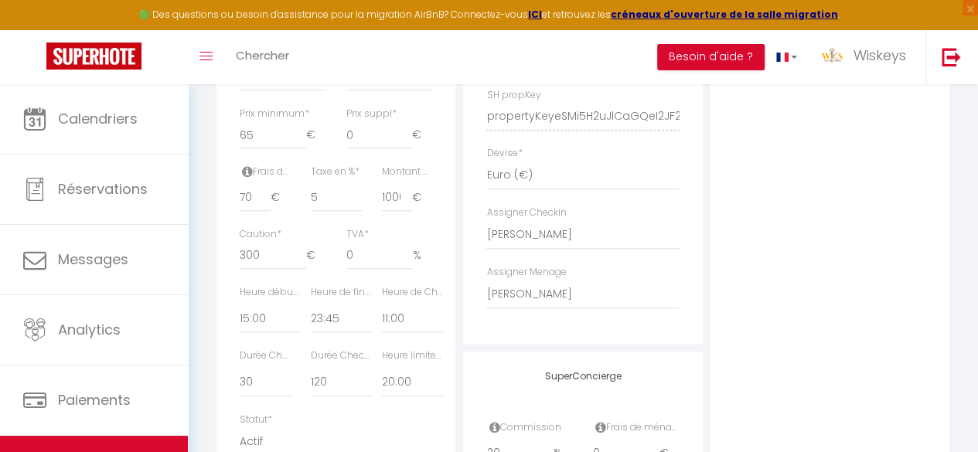
scroll to position [780, 0]
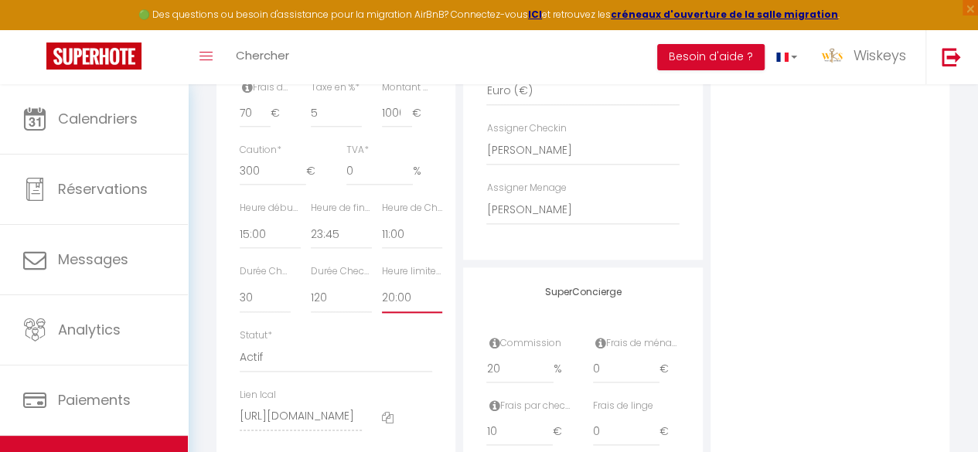
click at [398, 313] on select "Pas de limite 01:00 02:00 03:00 04:00 05:00 06:00 07:00 08:00 09:00 10:00 11:00…" at bounding box center [412, 298] width 61 height 29
click at [382, 308] on select "Pas de limite 01:00 02:00 03:00 04:00 05:00 06:00 07:00 08:00 09:00 10:00 11:00…" at bounding box center [412, 298] width 61 height 29
click at [756, 284] on div "Photo Photo Supprimer Drag and drop a file here or click Ooops, something wrong…" at bounding box center [829, 21] width 239 height 1043
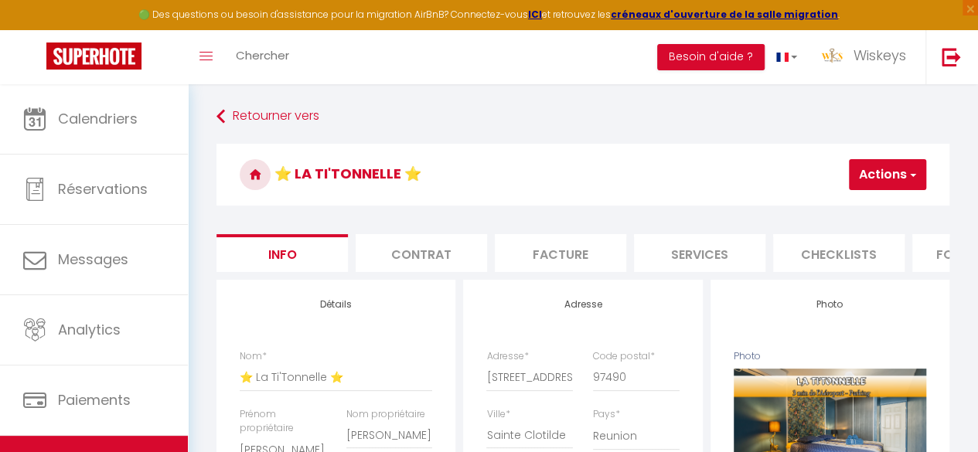
scroll to position [0, 640]
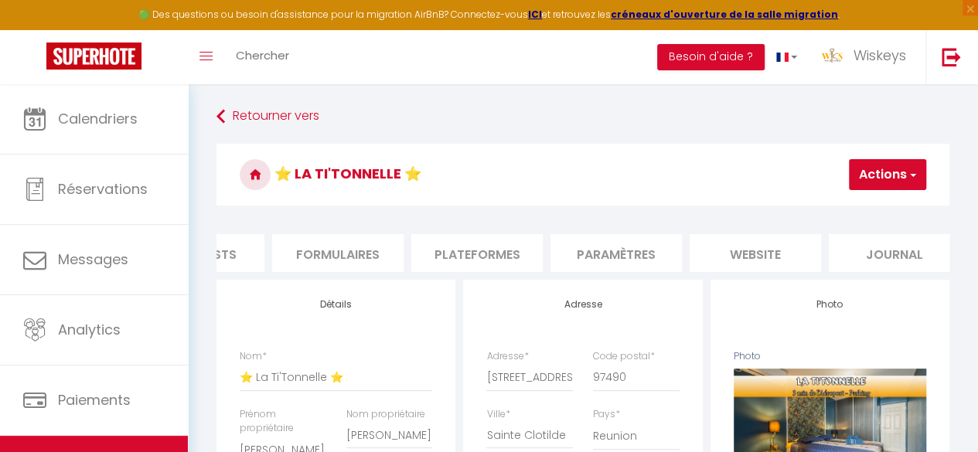
click at [495, 256] on li "Plateformes" at bounding box center [476, 253] width 131 height 38
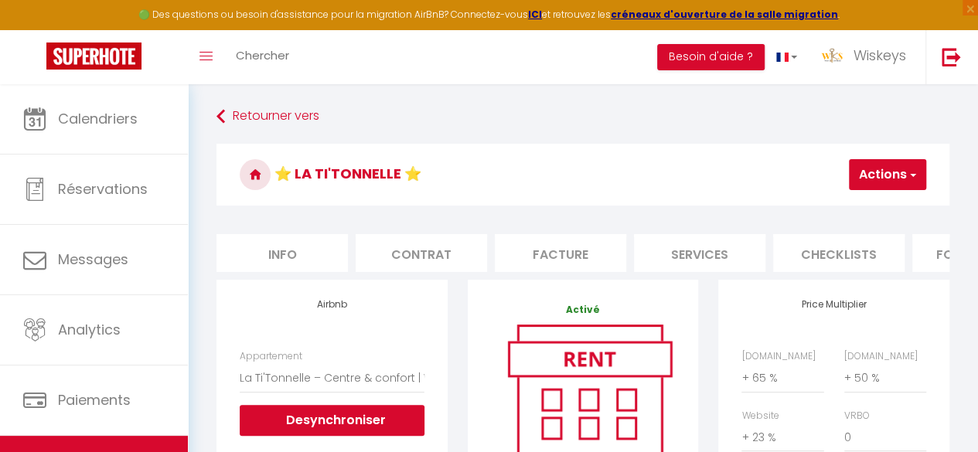
click at [321, 254] on li "Info" at bounding box center [281, 253] width 131 height 38
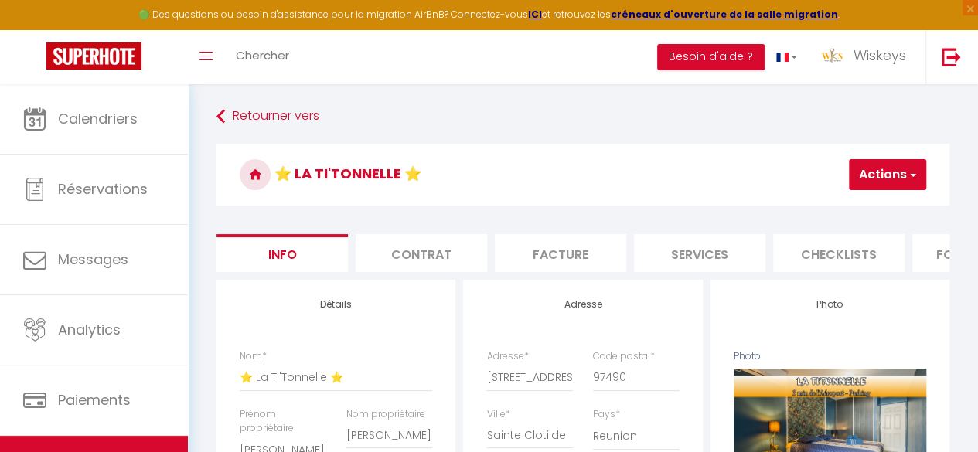
click at [876, 178] on button "Actions" at bounding box center [887, 174] width 77 height 31
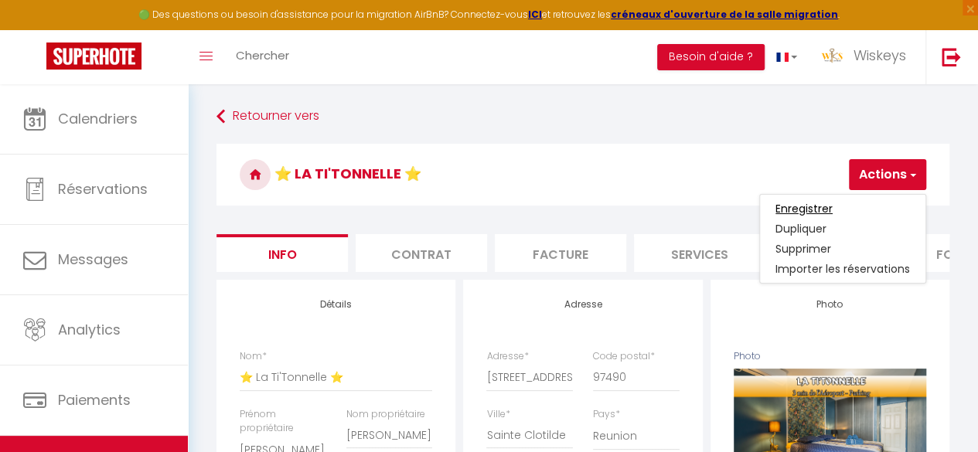
click at [813, 206] on input "Enregistrer" at bounding box center [803, 208] width 57 height 15
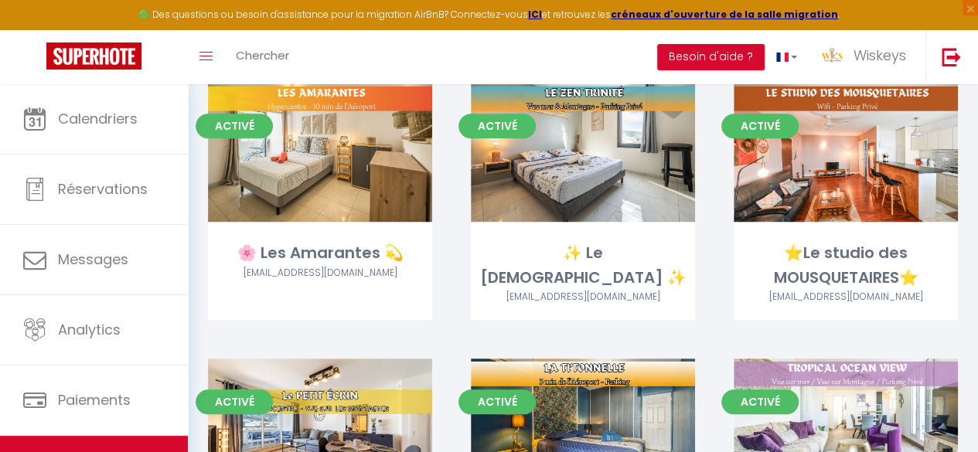
scroll to position [773, 0]
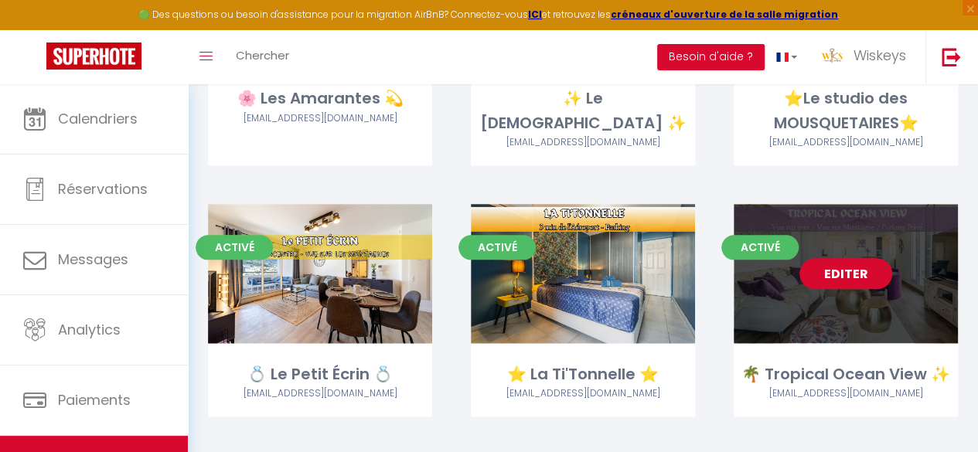
click at [856, 284] on link "Editer" at bounding box center [845, 273] width 93 height 31
